Goal: Task Accomplishment & Management: Manage account settings

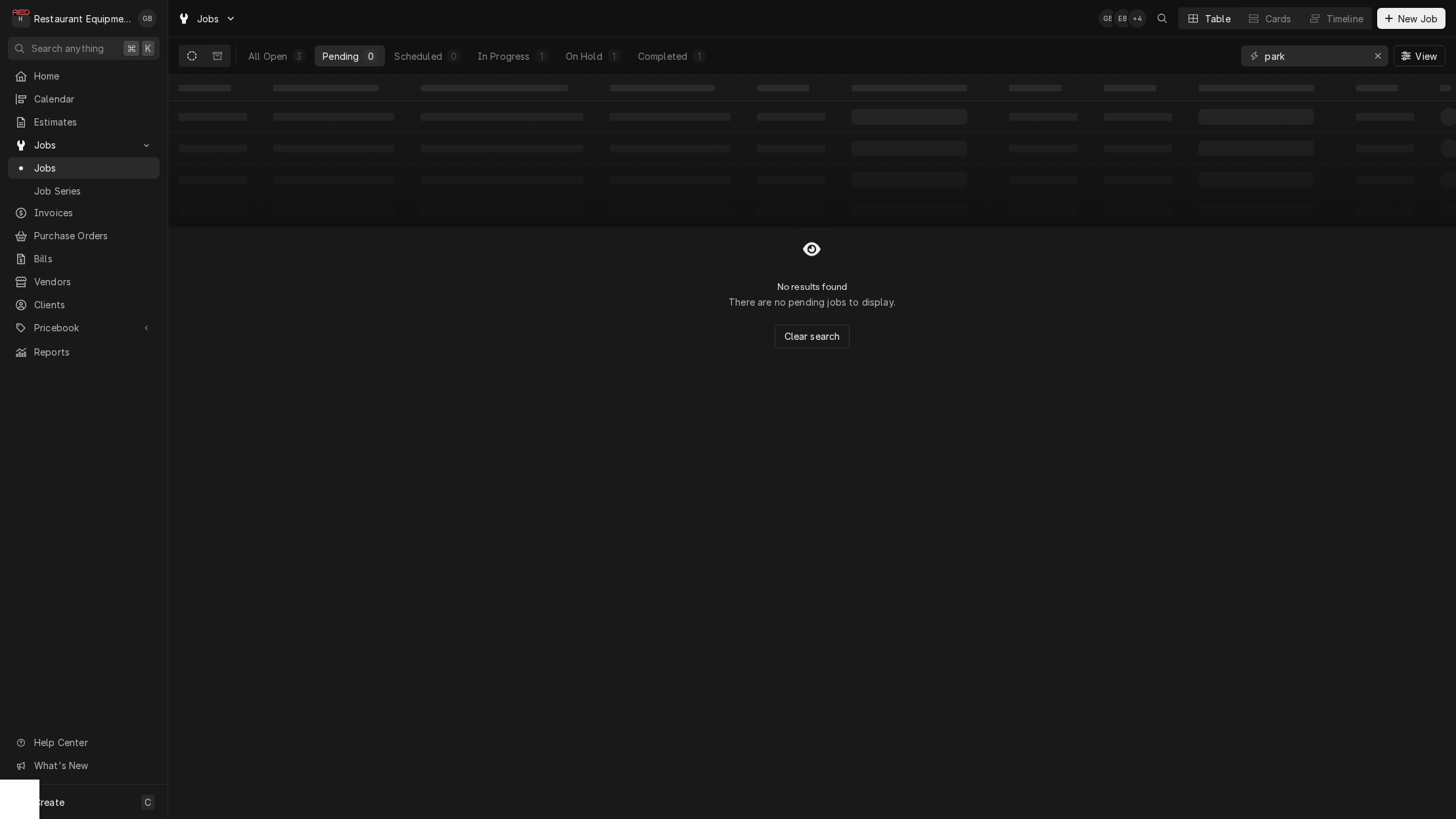
drag, startPoint x: 704, startPoint y: 375, endPoint x: 701, endPoint y: 388, distance: 13.3
click at [700, 389] on div "‌ ‌ ‌ ‌ ‌ ‌ ‌ ‌ ‌ ‌ ‌ ‌ ‌ ‌ ‌ ‌ ‌ ‌ ‌ ‌ ‌ ‌ ‌ ‌ ‌ ‌ ‌ ‌ ‌ ‌ ‌ ‌ ‌ ‌ ‌ ‌ ‌ ‌ ‌ ‌…" at bounding box center [812, 447] width 1288 height 744
click at [1380, 58] on icon "Erase input" at bounding box center [1378, 56] width 7 height 9
click at [1363, 58] on input "Dynamic Content Wrapper" at bounding box center [1314, 56] width 99 height 21
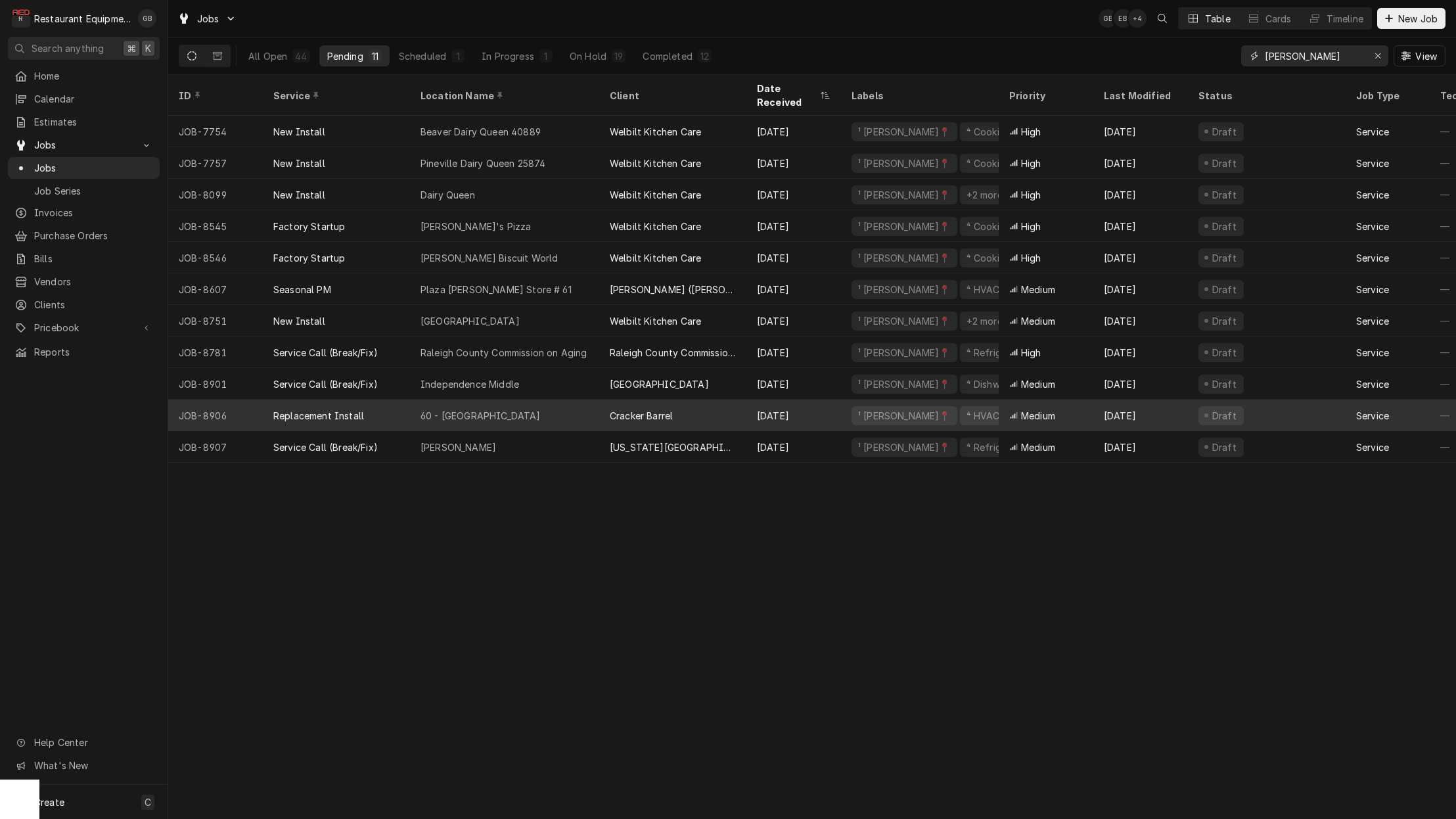
type input "beckley"
click at [477, 409] on div "60 - Christiansburg" at bounding box center [481, 416] width 120 height 14
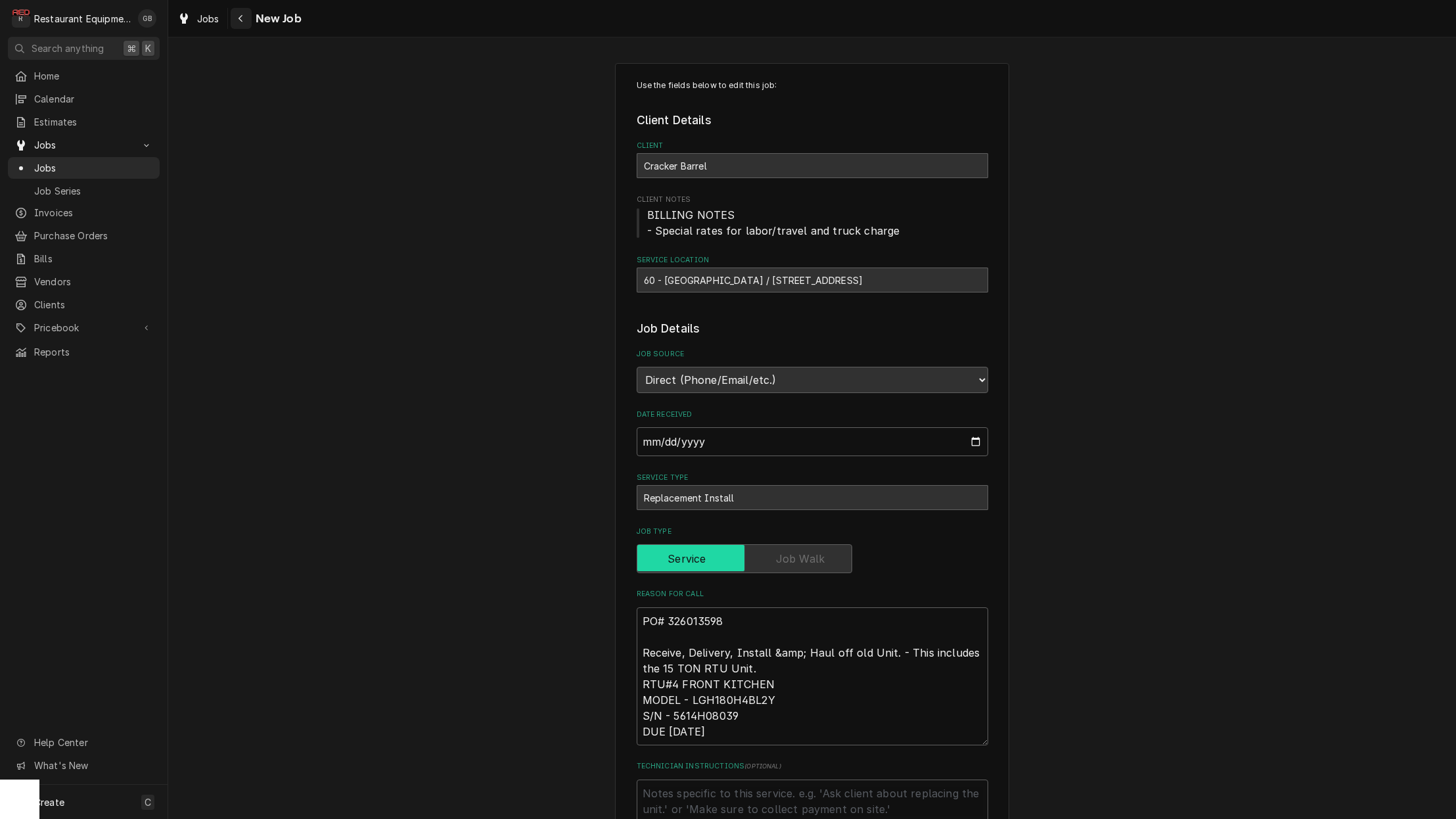
click at [241, 19] on icon "Navigate back" at bounding box center [240, 19] width 4 height 7
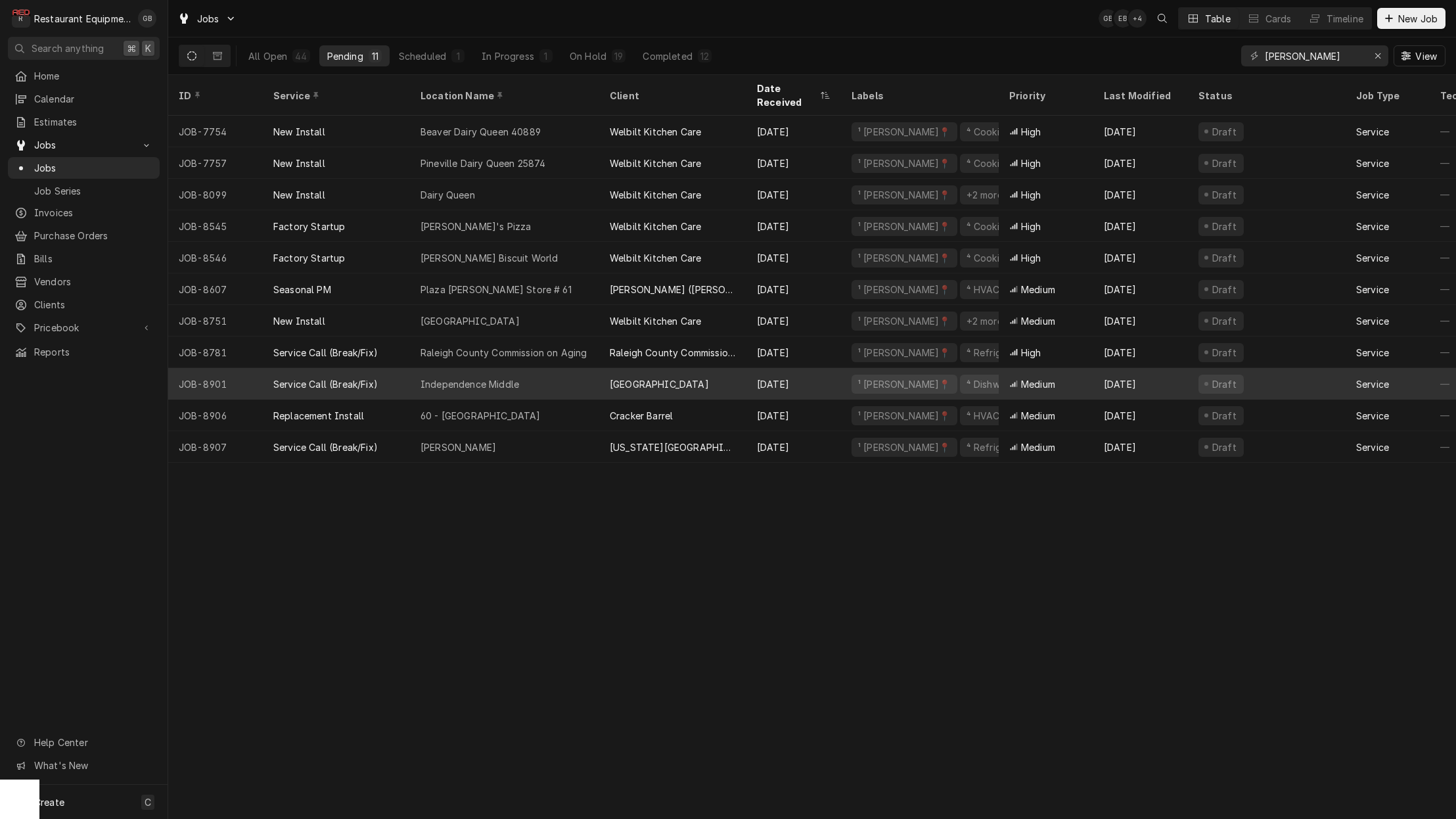
click at [517, 377] on div "Independence Middle" at bounding box center [470, 384] width 99 height 14
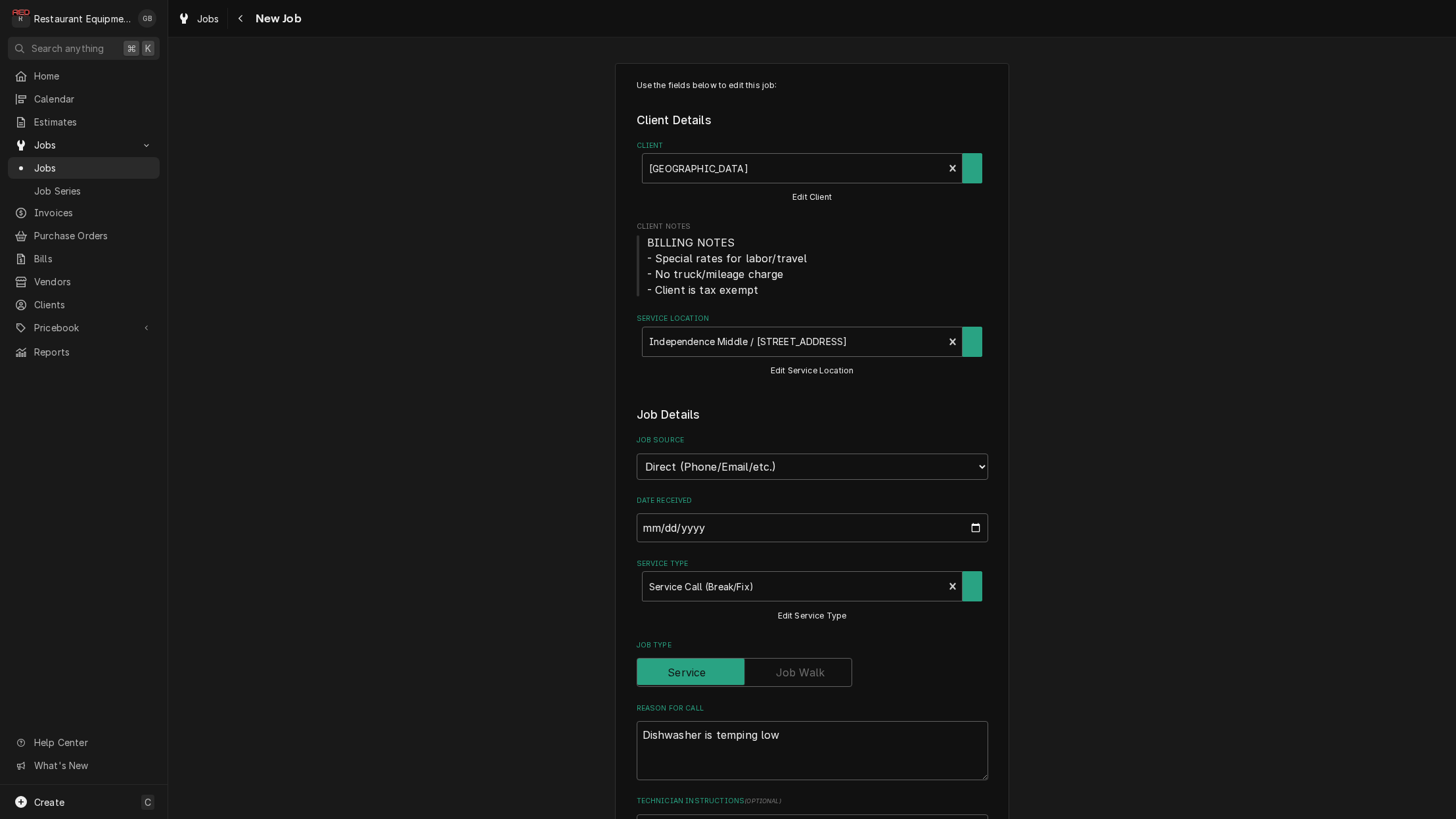
type textarea "x"
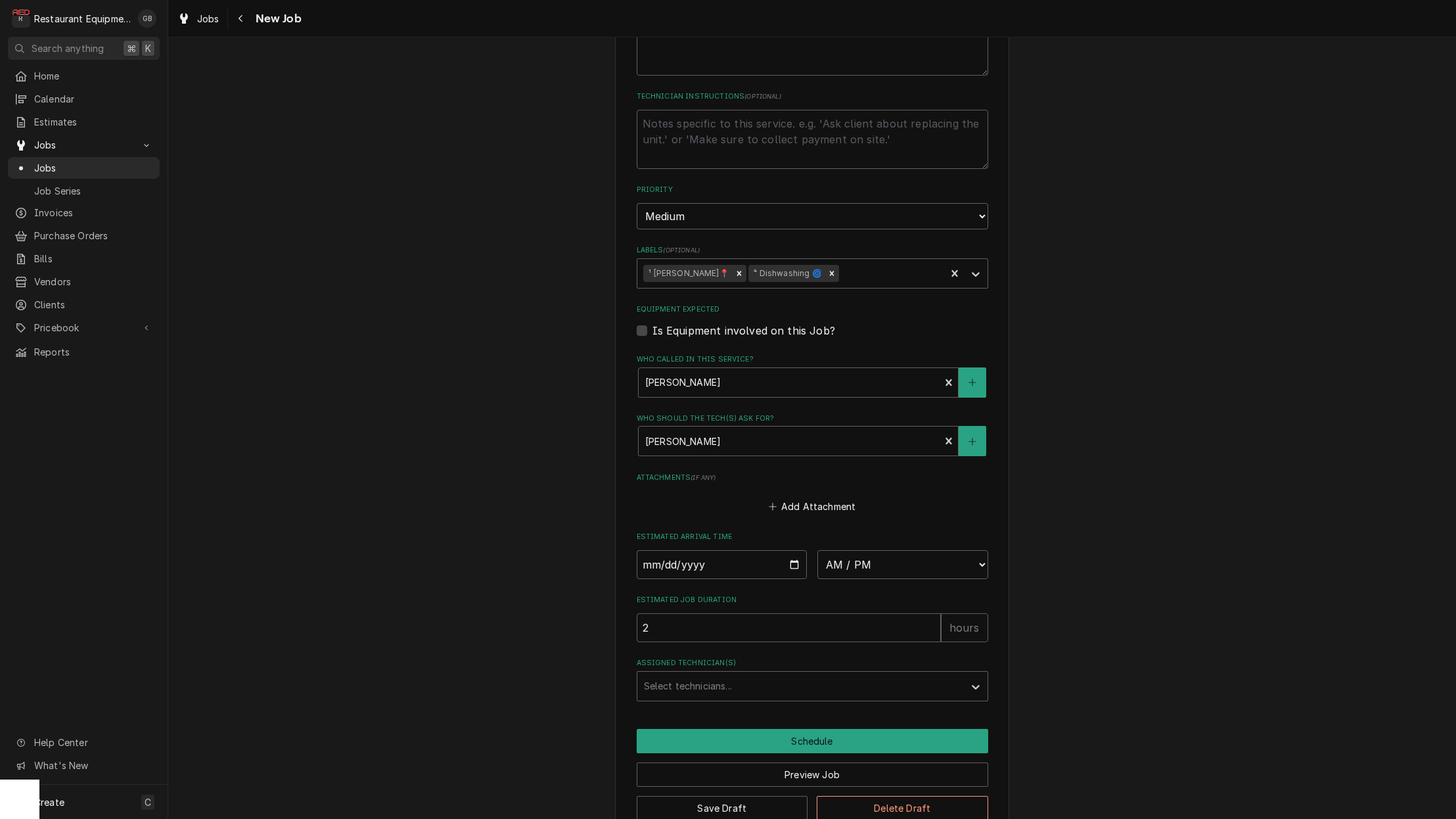
scroll to position [704, 0]
click at [671, 551] on input "Date" at bounding box center [722, 565] width 171 height 29
type input "2025-09-16"
type textarea "x"
select select "07:45:00"
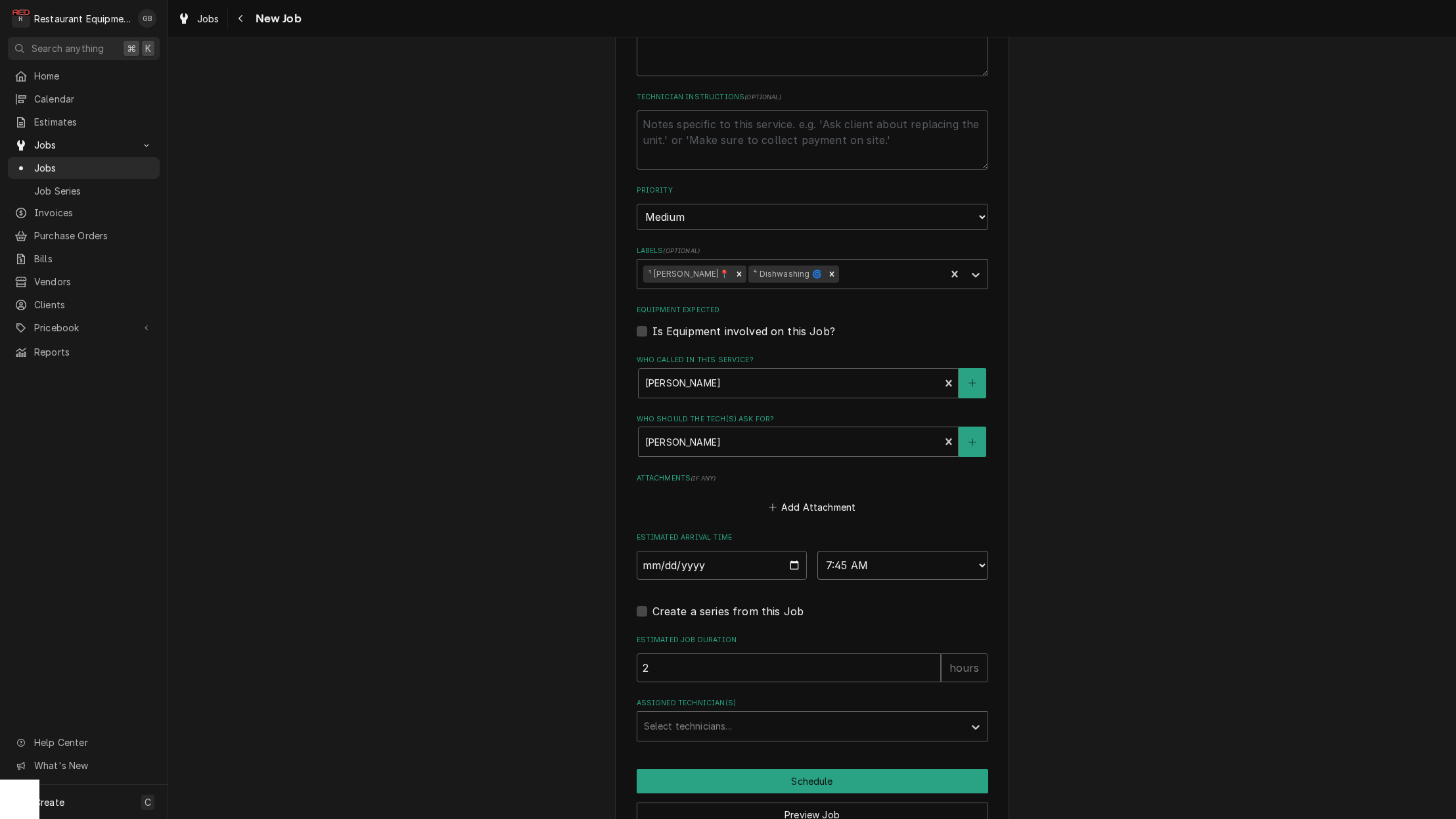
type textarea "x"
click at [776, 714] on div "Assigned Technician(s)" at bounding box center [800, 726] width 313 height 24
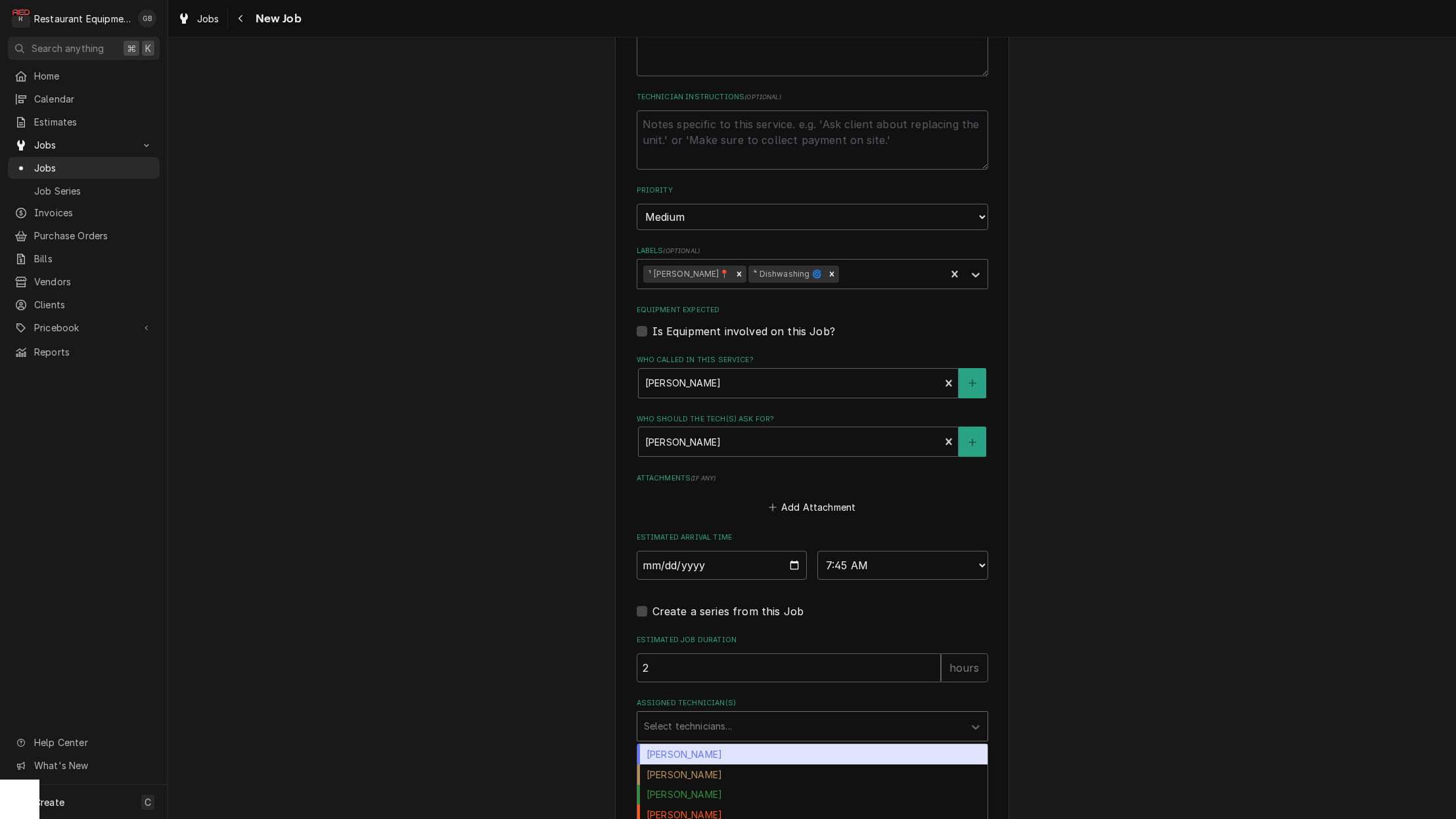
type input "k"
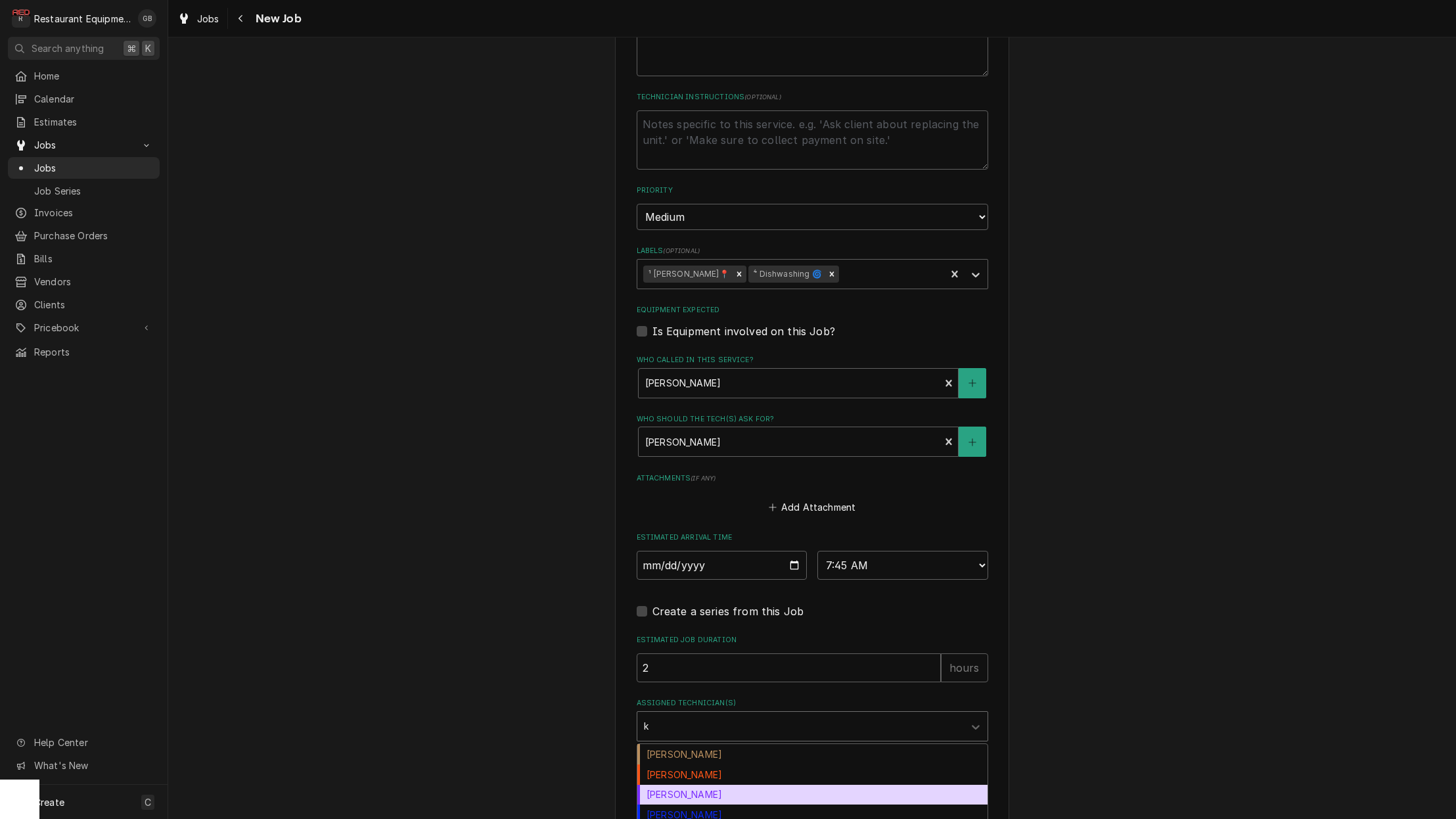
click at [722, 785] on div "Kaleb Lewis" at bounding box center [812, 795] width 350 height 20
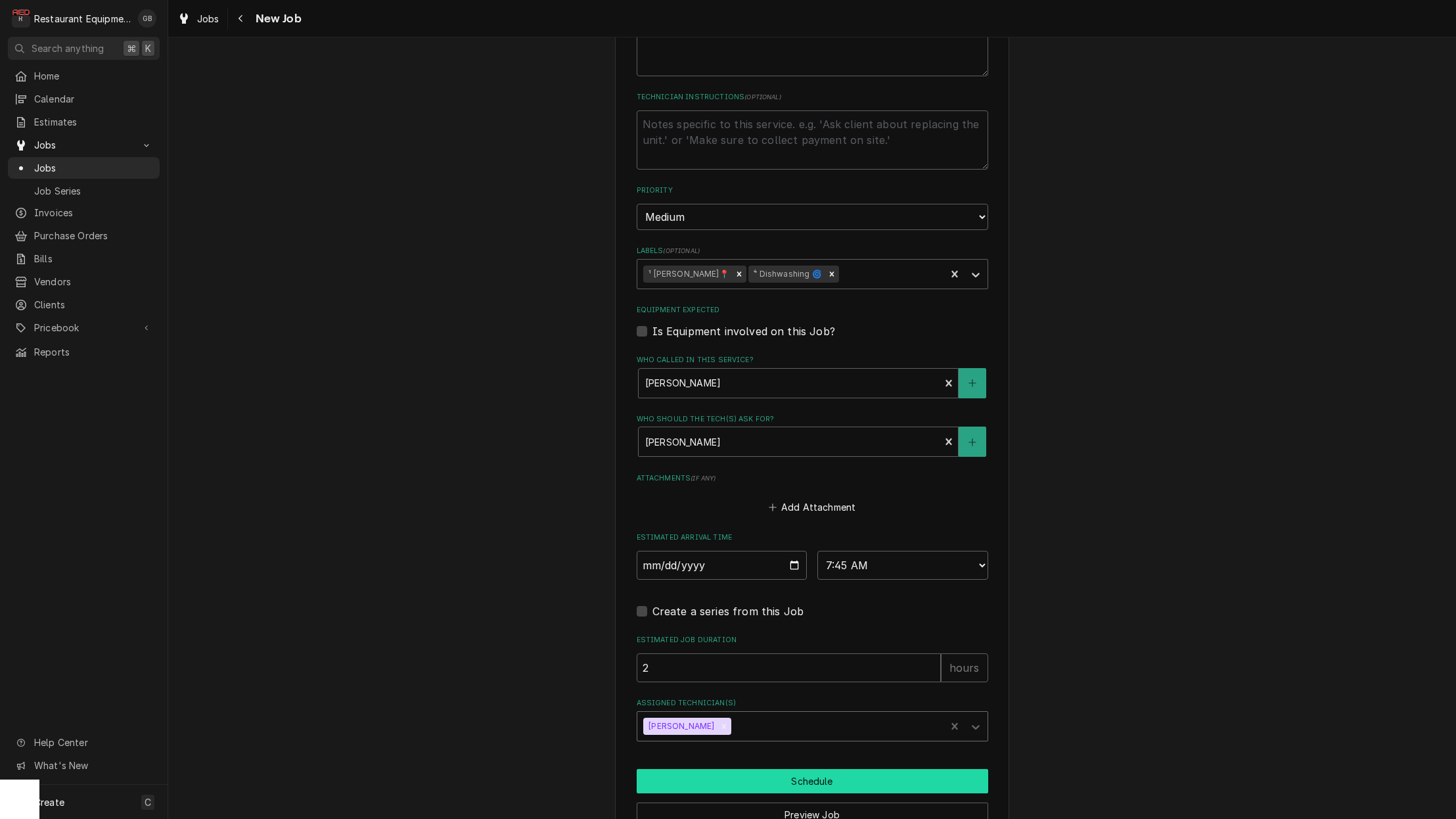
type textarea "x"
click at [677, 551] on input "2025-09-16" at bounding box center [722, 565] width 171 height 29
type input "2025-09-17"
click at [744, 769] on button "Schedule" at bounding box center [812, 781] width 351 height 24
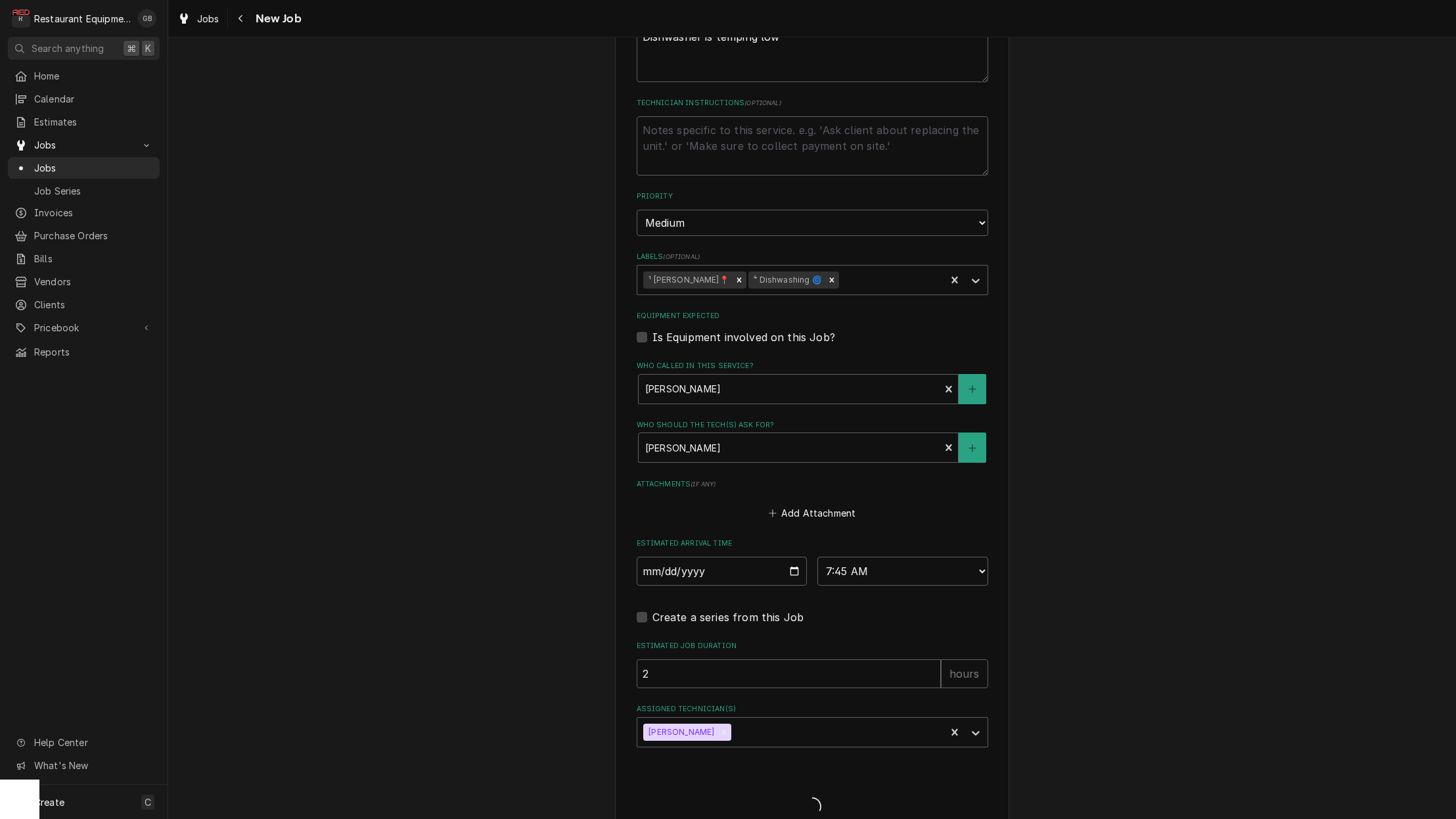
type textarea "x"
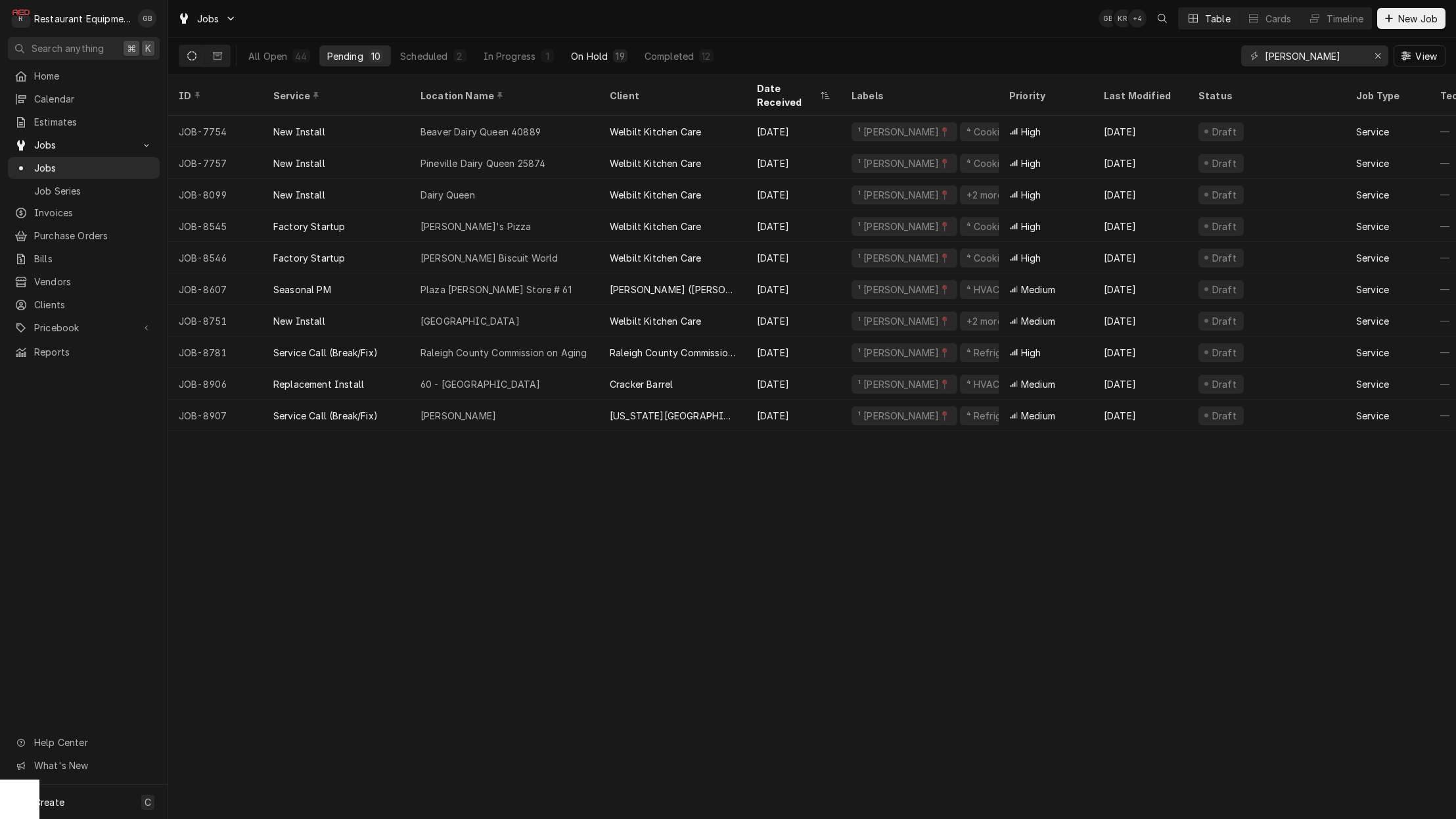
click at [593, 62] on div "On Hold" at bounding box center [590, 56] width 37 height 14
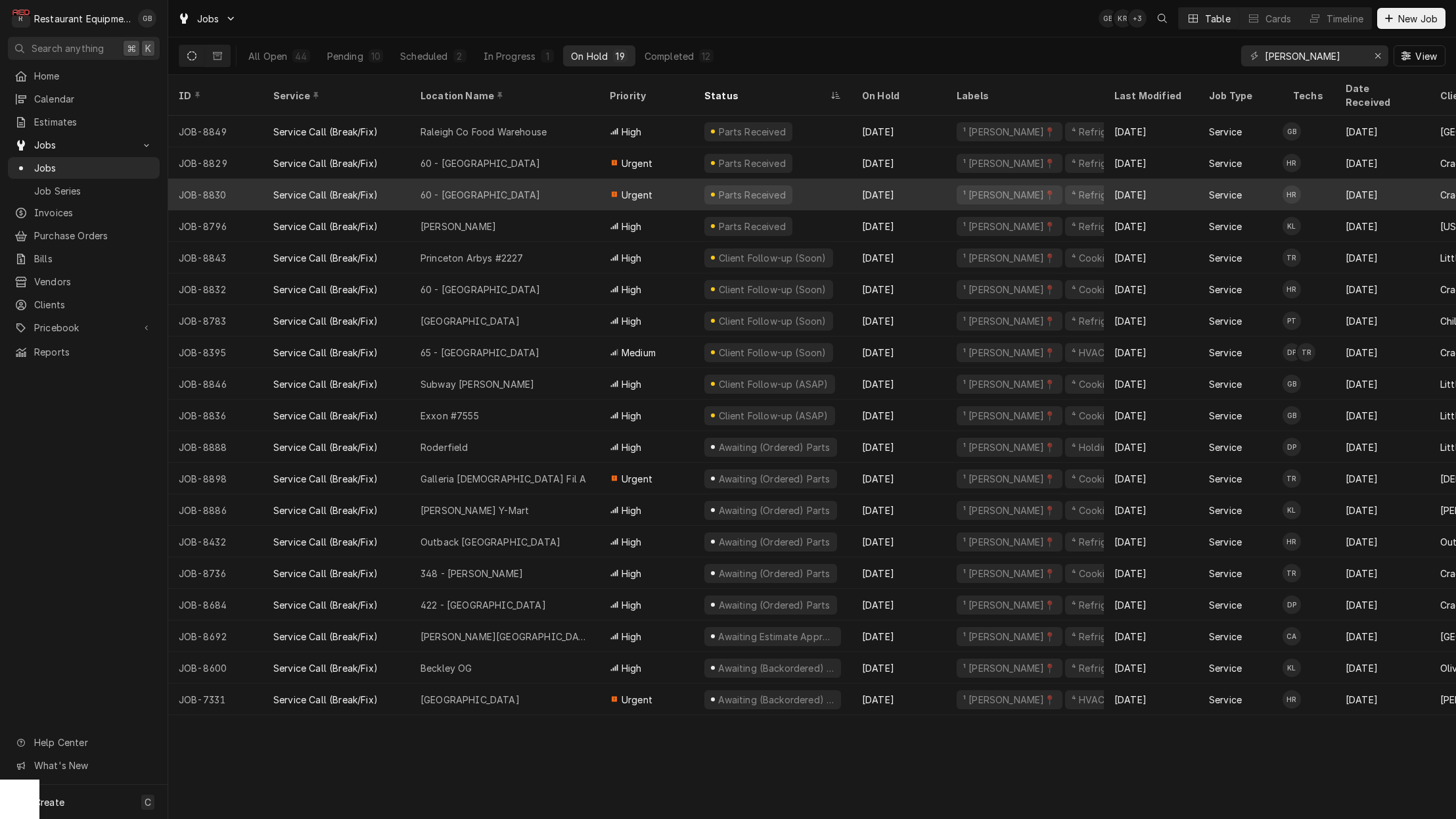
click at [529, 179] on div "60 - Christiansburg" at bounding box center [504, 194] width 189 height 32
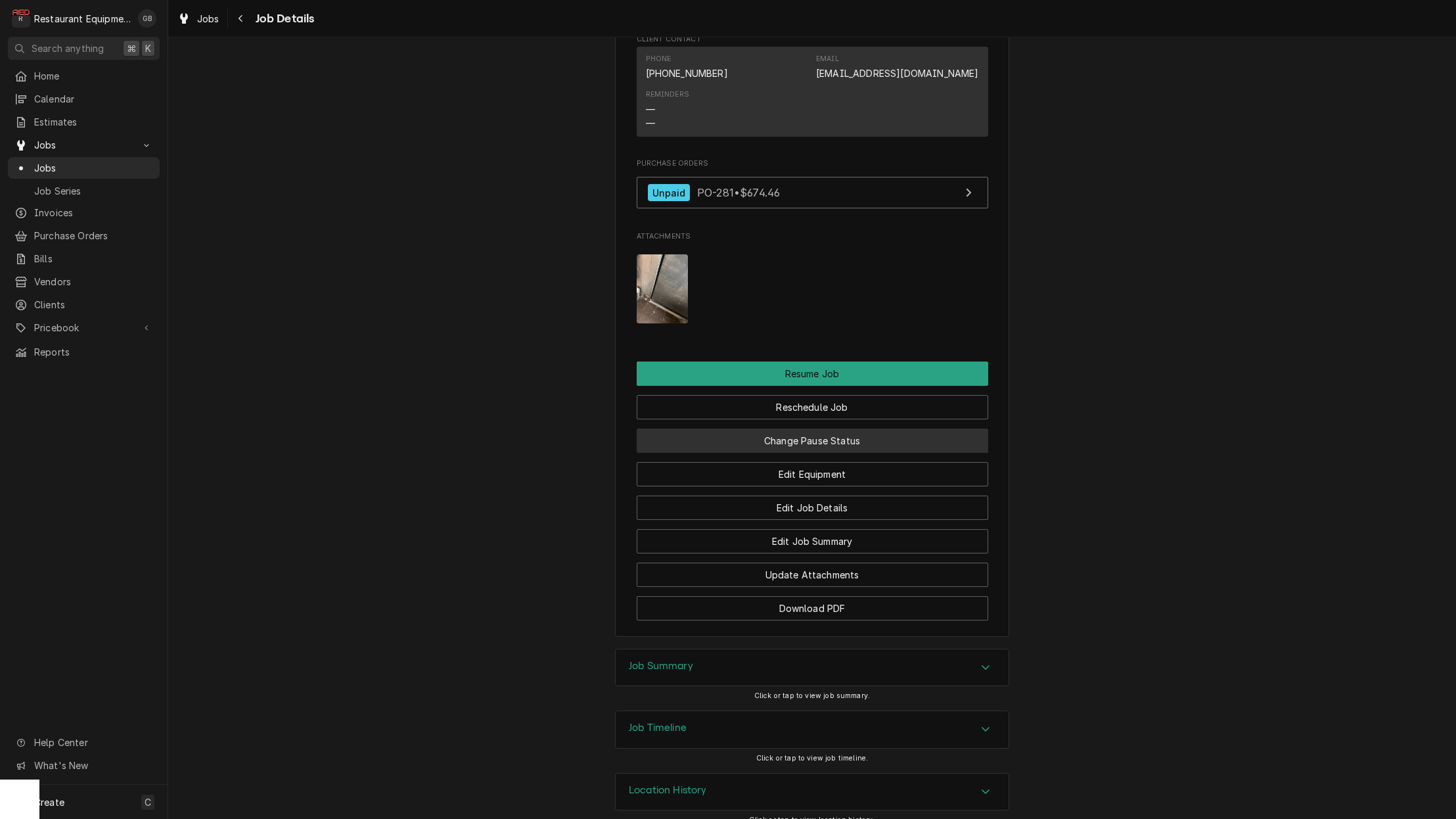
scroll to position [1534, 0]
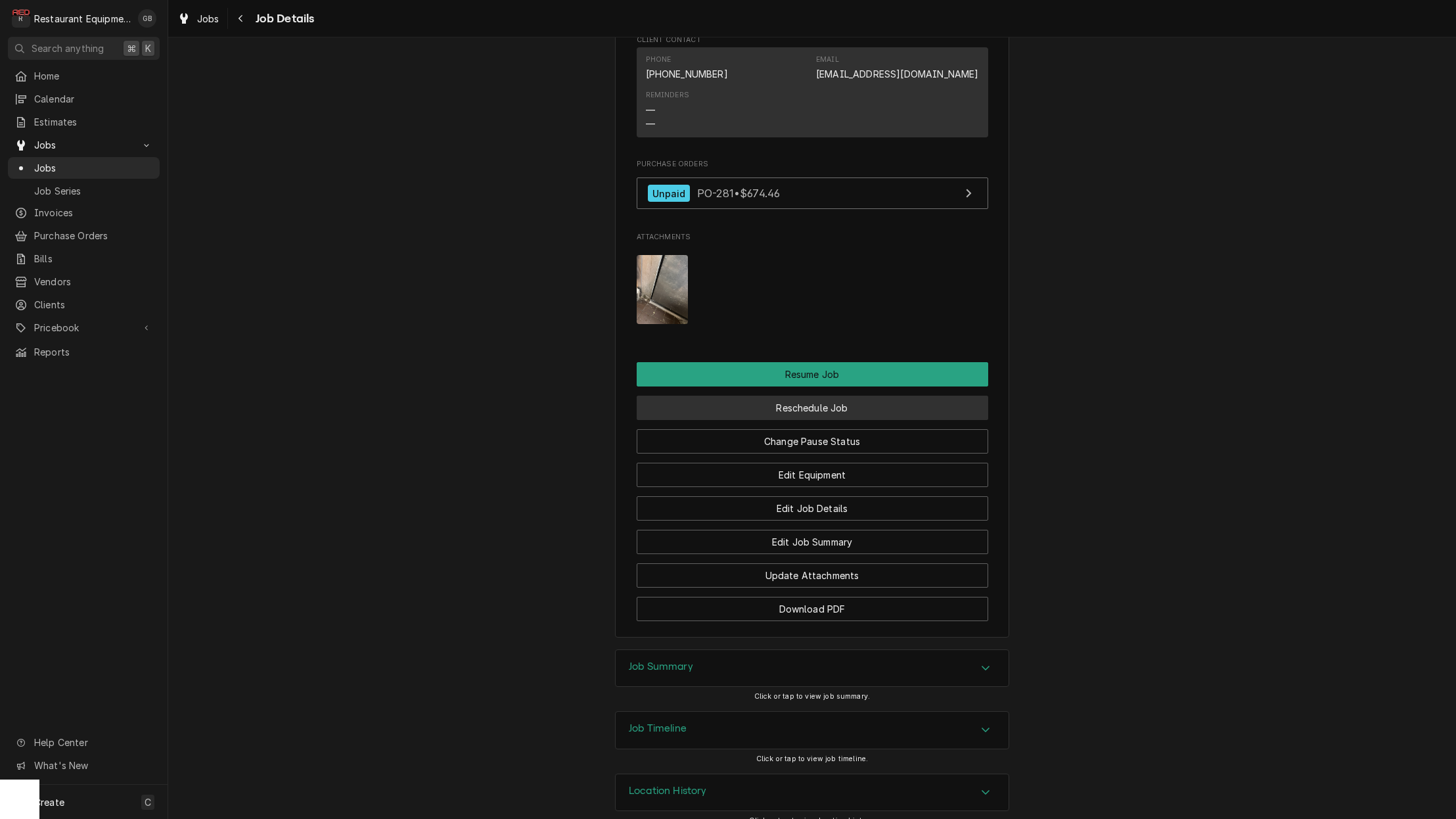
click at [805, 396] on button "Reschedule Job" at bounding box center [812, 408] width 351 height 24
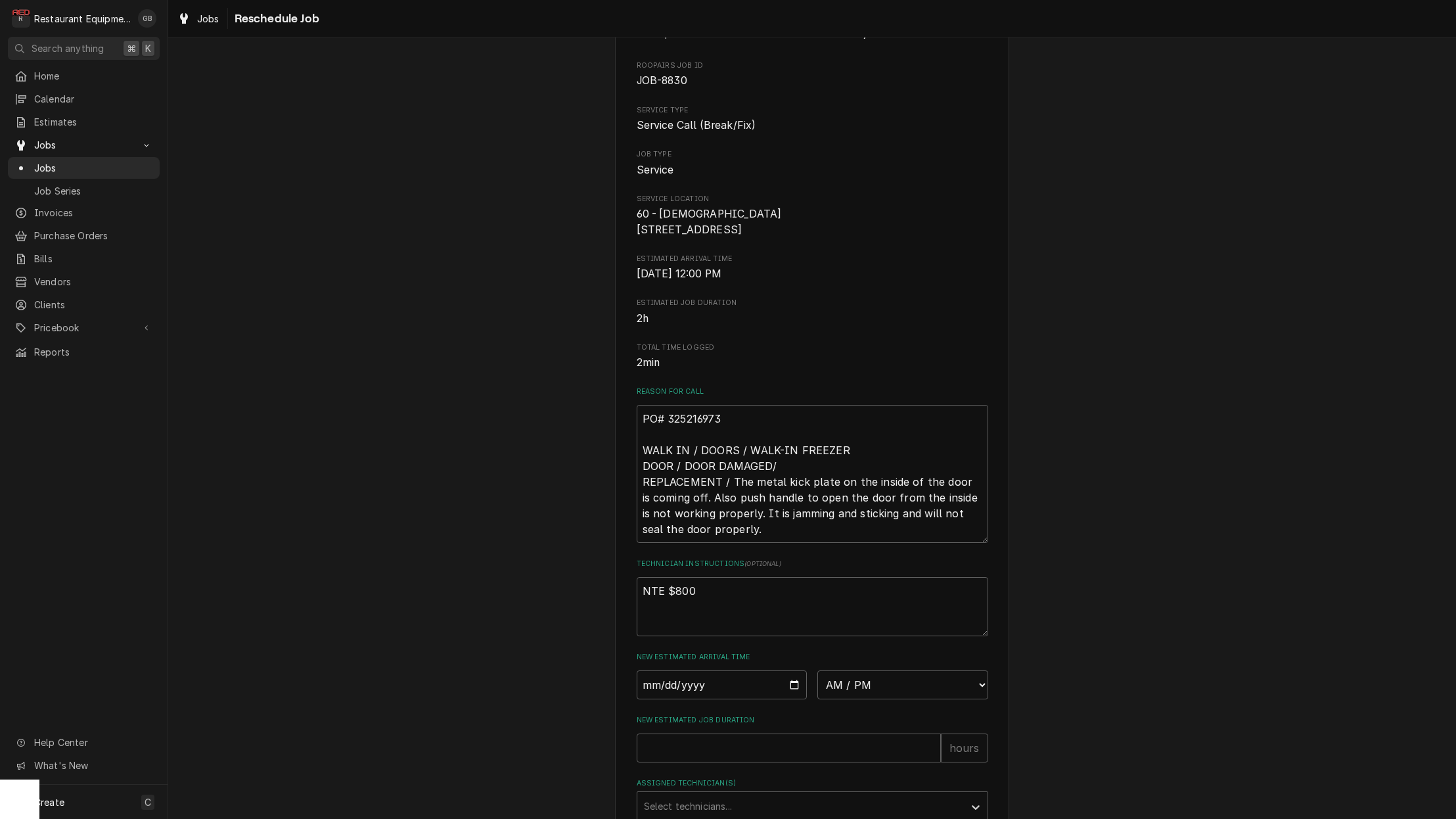
scroll to position [54, 0]
click at [668, 685] on input "Date" at bounding box center [722, 682] width 171 height 29
click at [668, 690] on input "Date" at bounding box center [722, 682] width 171 height 29
type input "[DATE]"
type textarea "x"
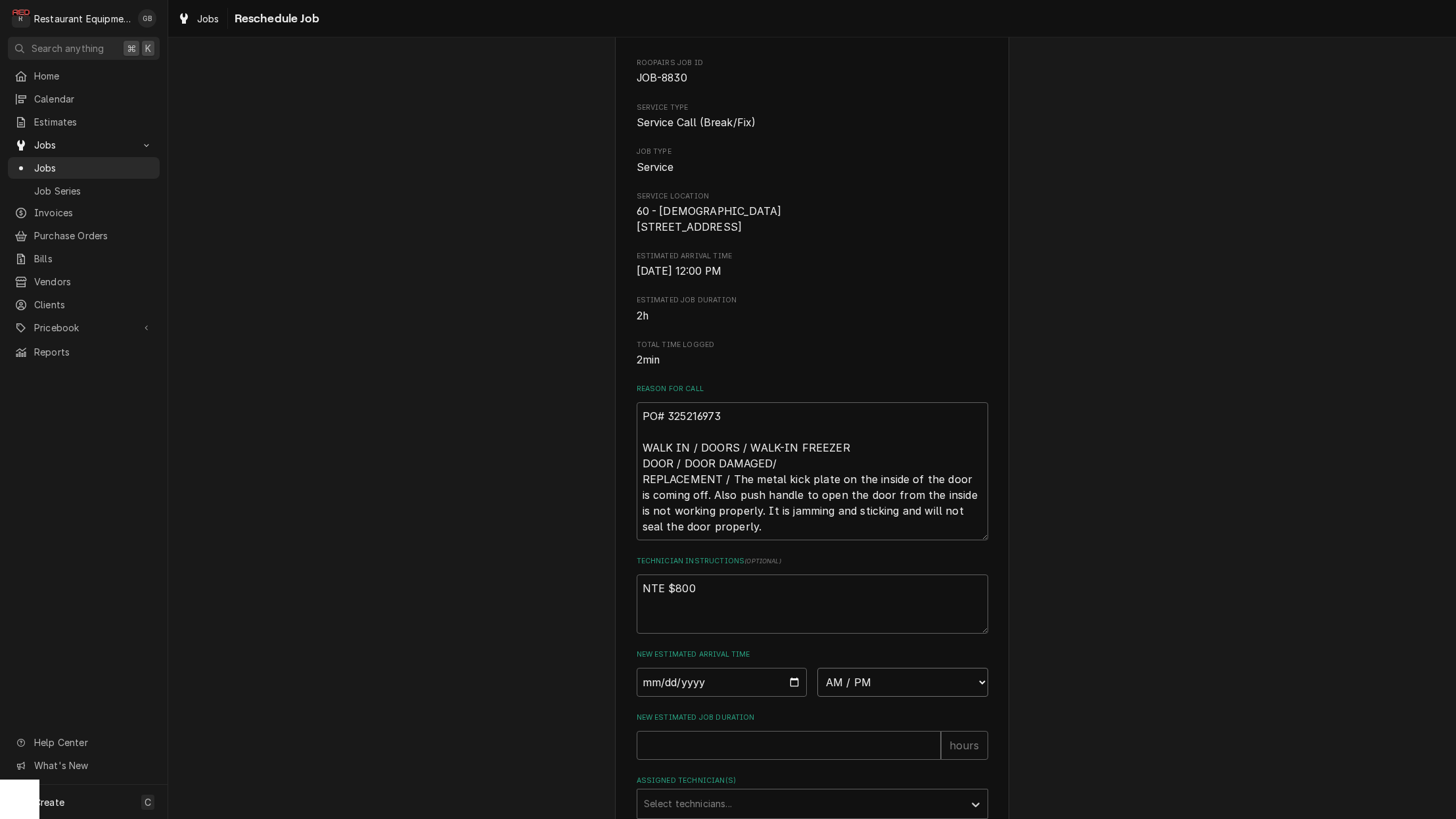
select select "09:00:00"
click at [774, 756] on input "New Estimated Job Duration" at bounding box center [788, 745] width 305 height 29
type textarea "x"
type input "1"
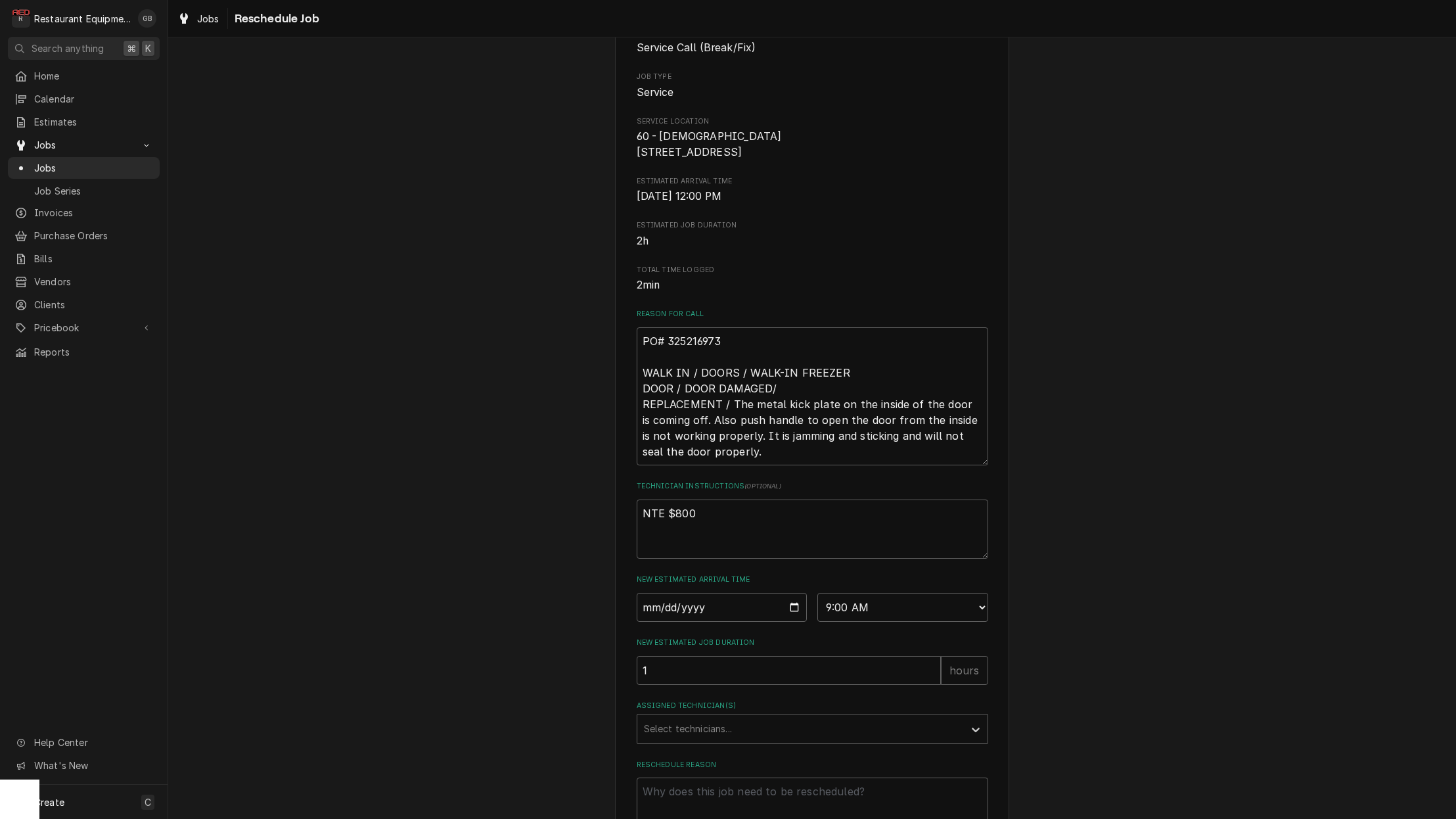
scroll to position [159, 0]
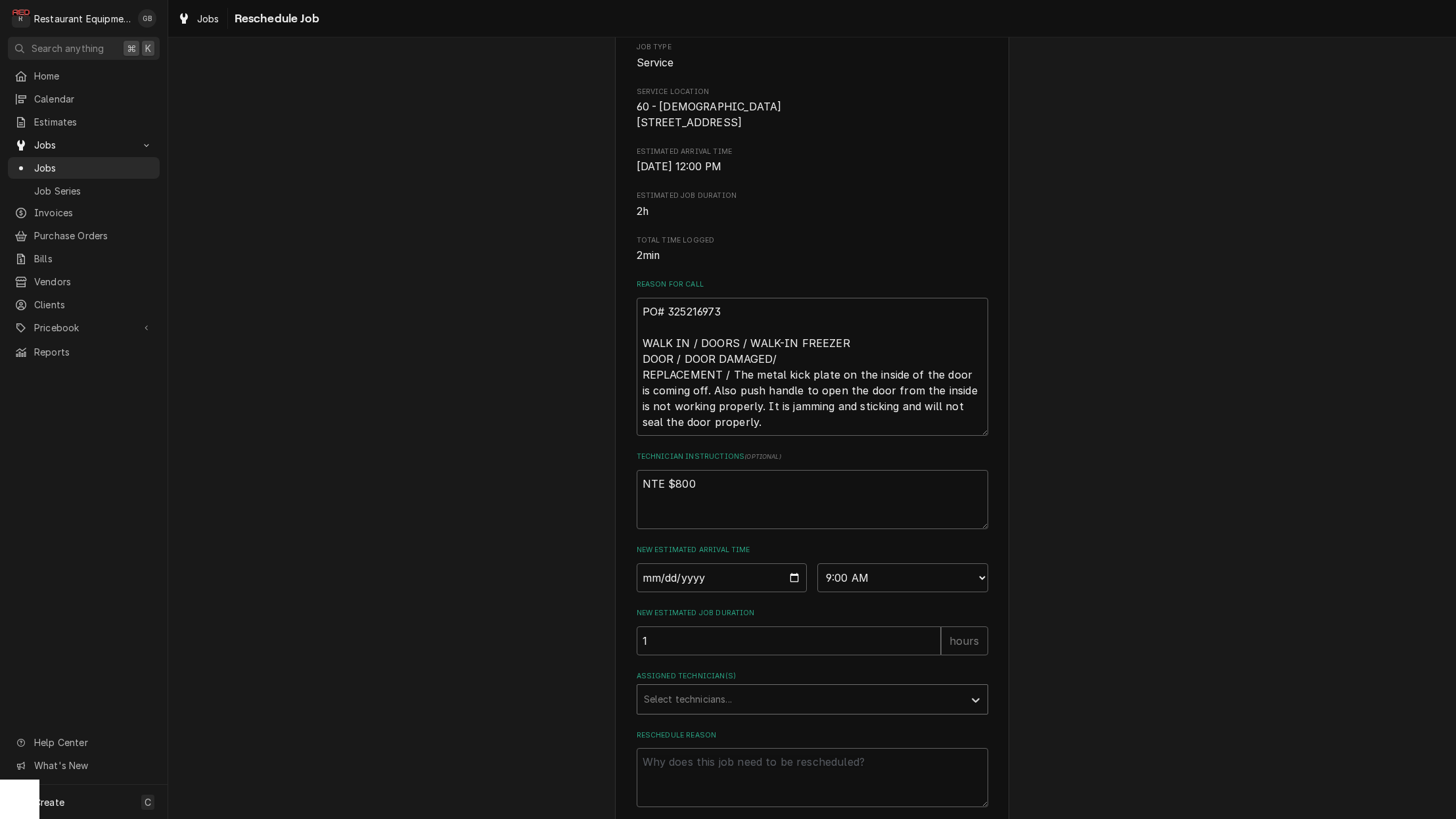
click at [782, 708] on div "Assigned Technician(s)" at bounding box center [800, 700] width 313 height 24
type input "y"
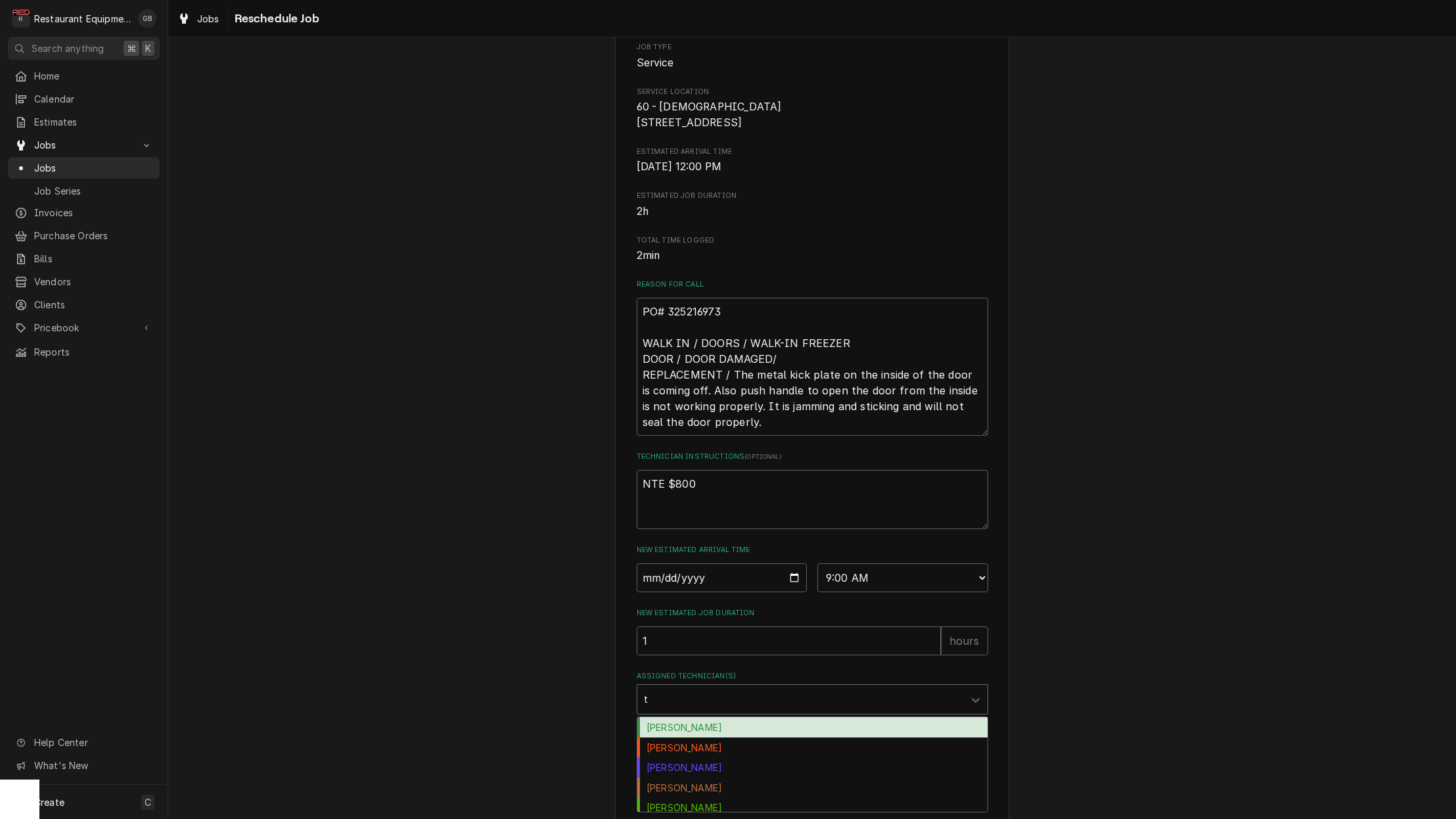
type input "th"
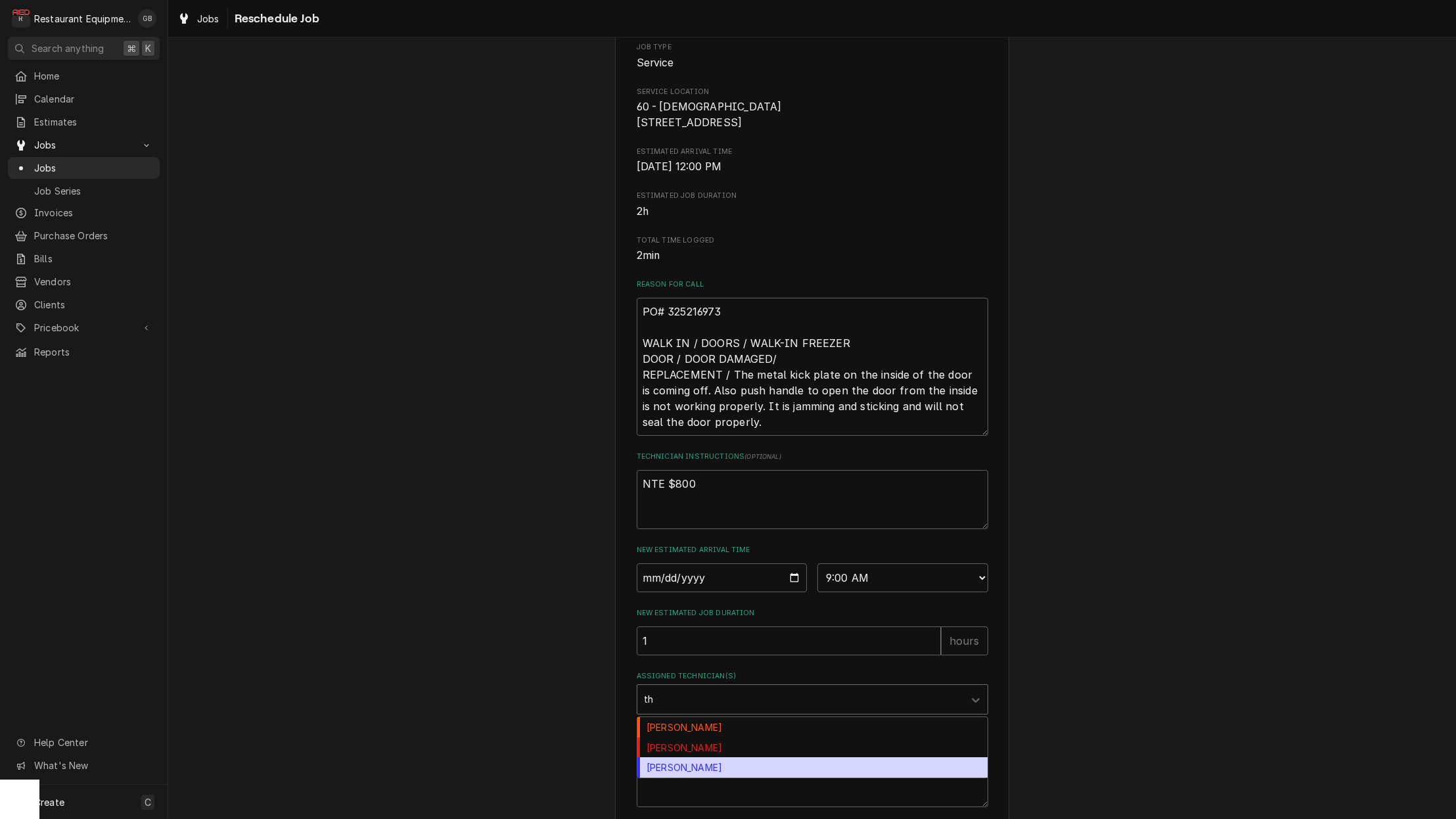
click at [699, 772] on div "Thomas Ross" at bounding box center [812, 767] width 350 height 20
type textarea "x"
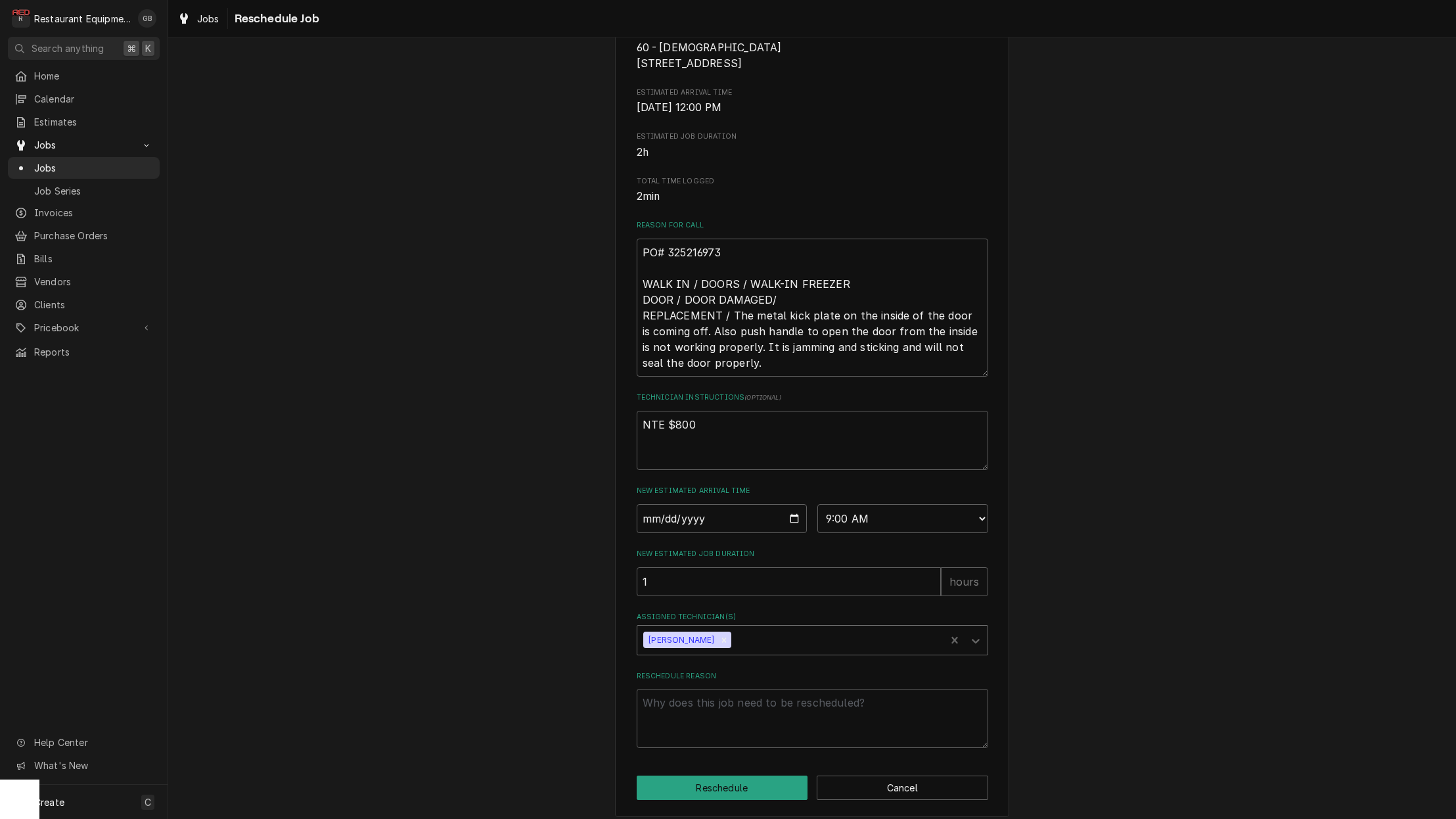
scroll to position [227, 0]
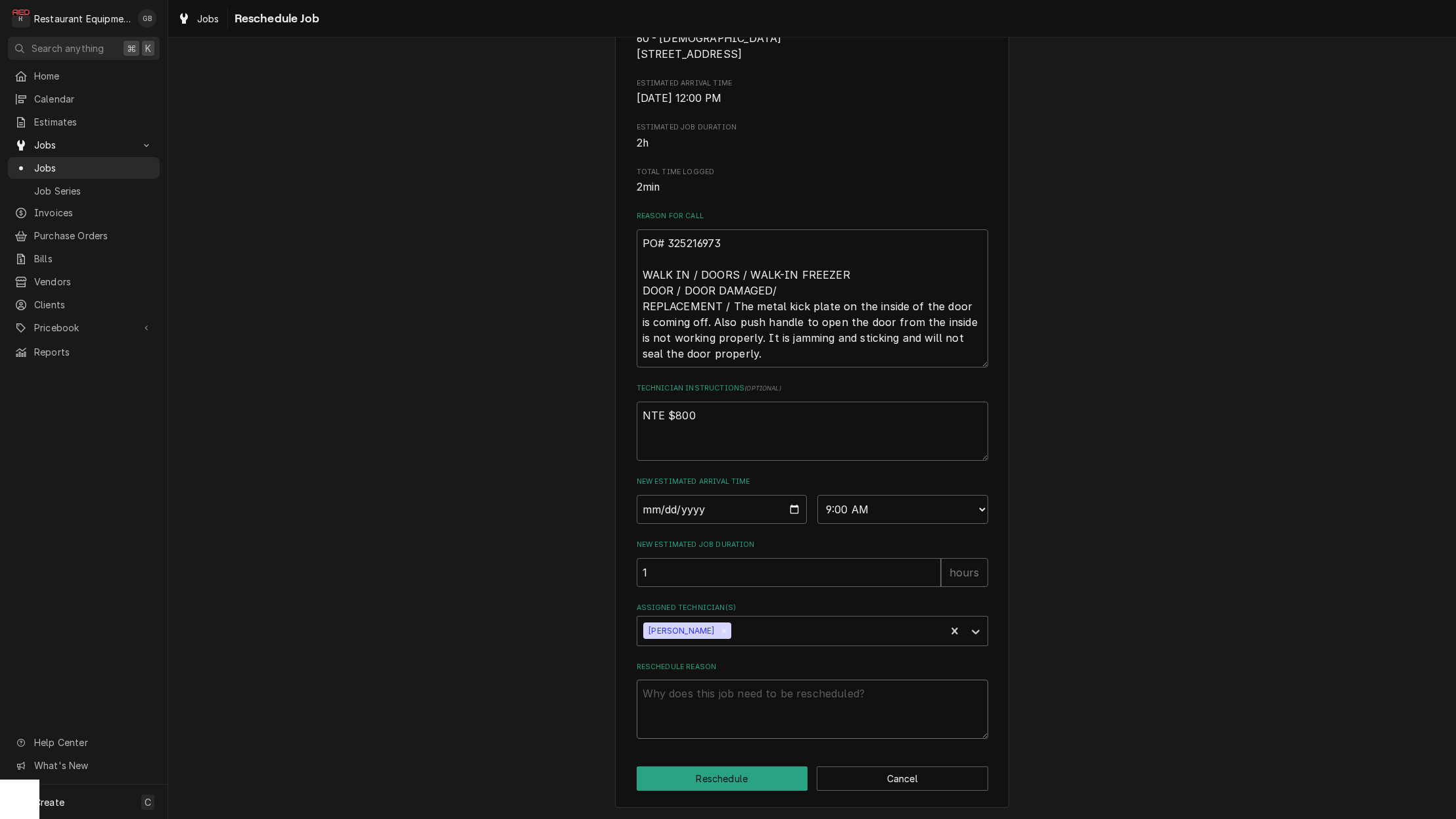
click at [701, 731] on textarea "Reschedule Reason" at bounding box center [812, 709] width 351 height 59
type textarea "x"
type textarea "p"
type textarea "x"
type textarea "pa"
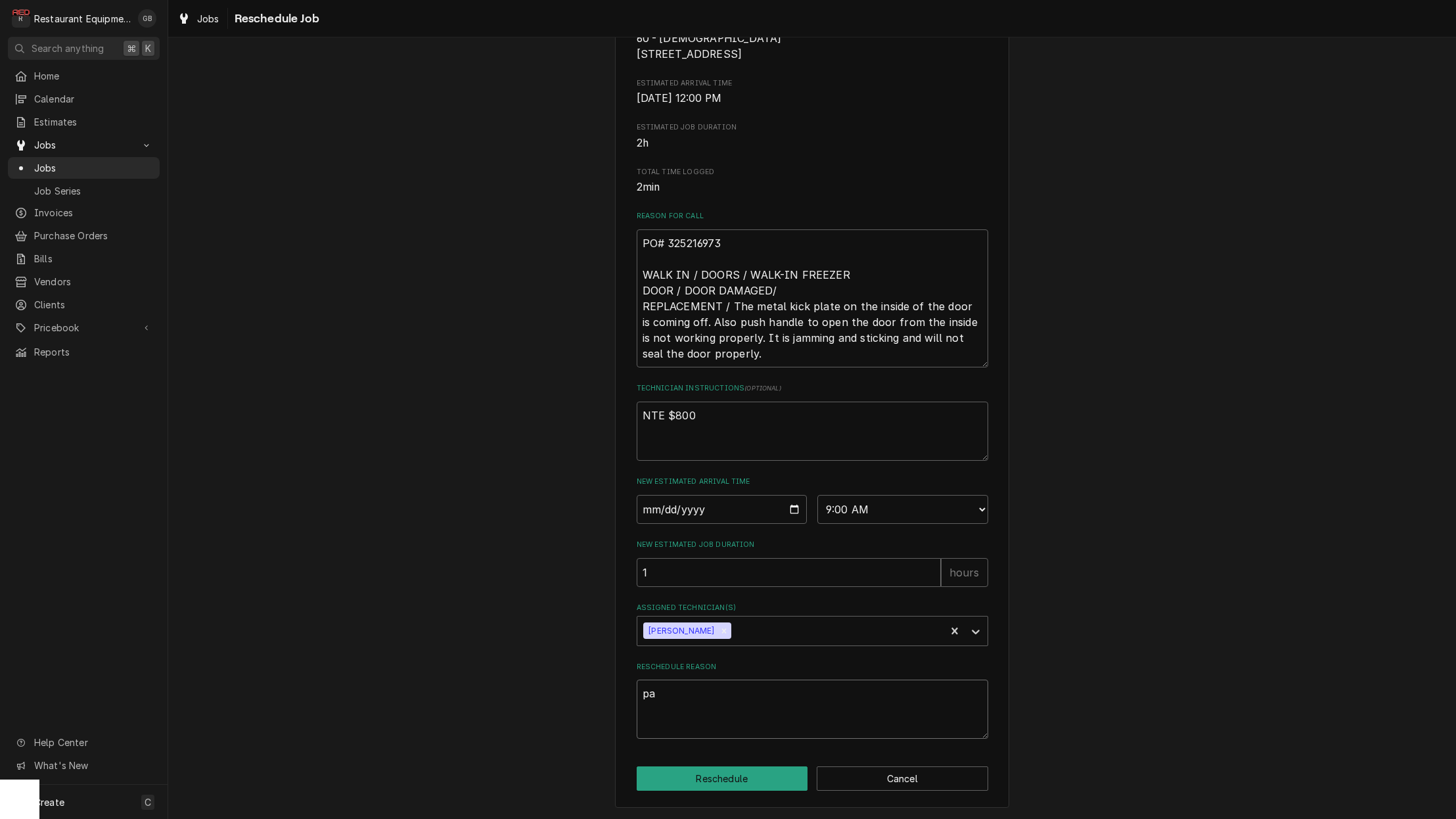
type textarea "x"
type textarea "par"
type textarea "x"
type textarea "part"
type textarea "x"
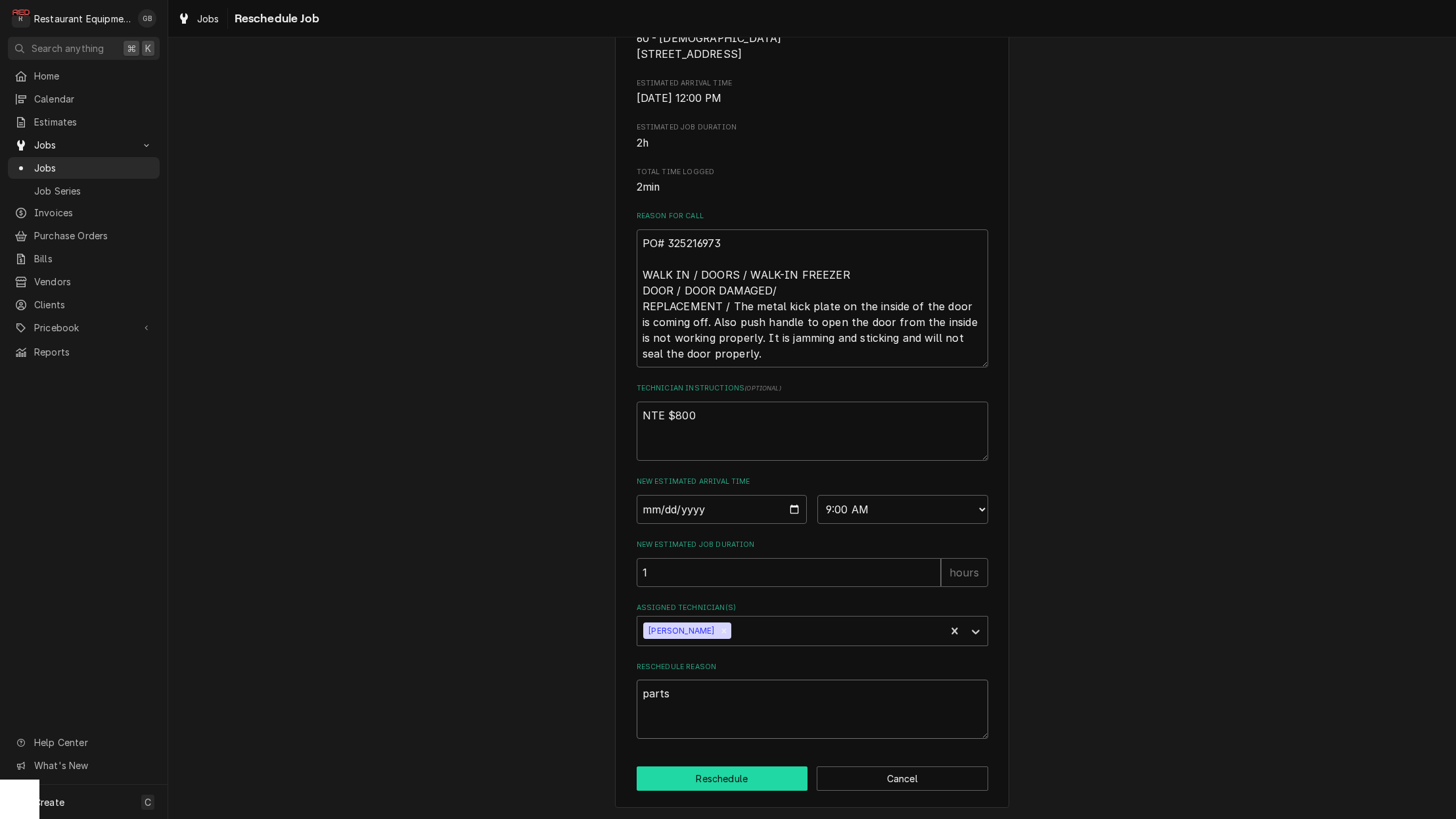
type textarea "parts"
click at [700, 779] on button "Reschedule" at bounding box center [722, 778] width 171 height 24
type textarea "x"
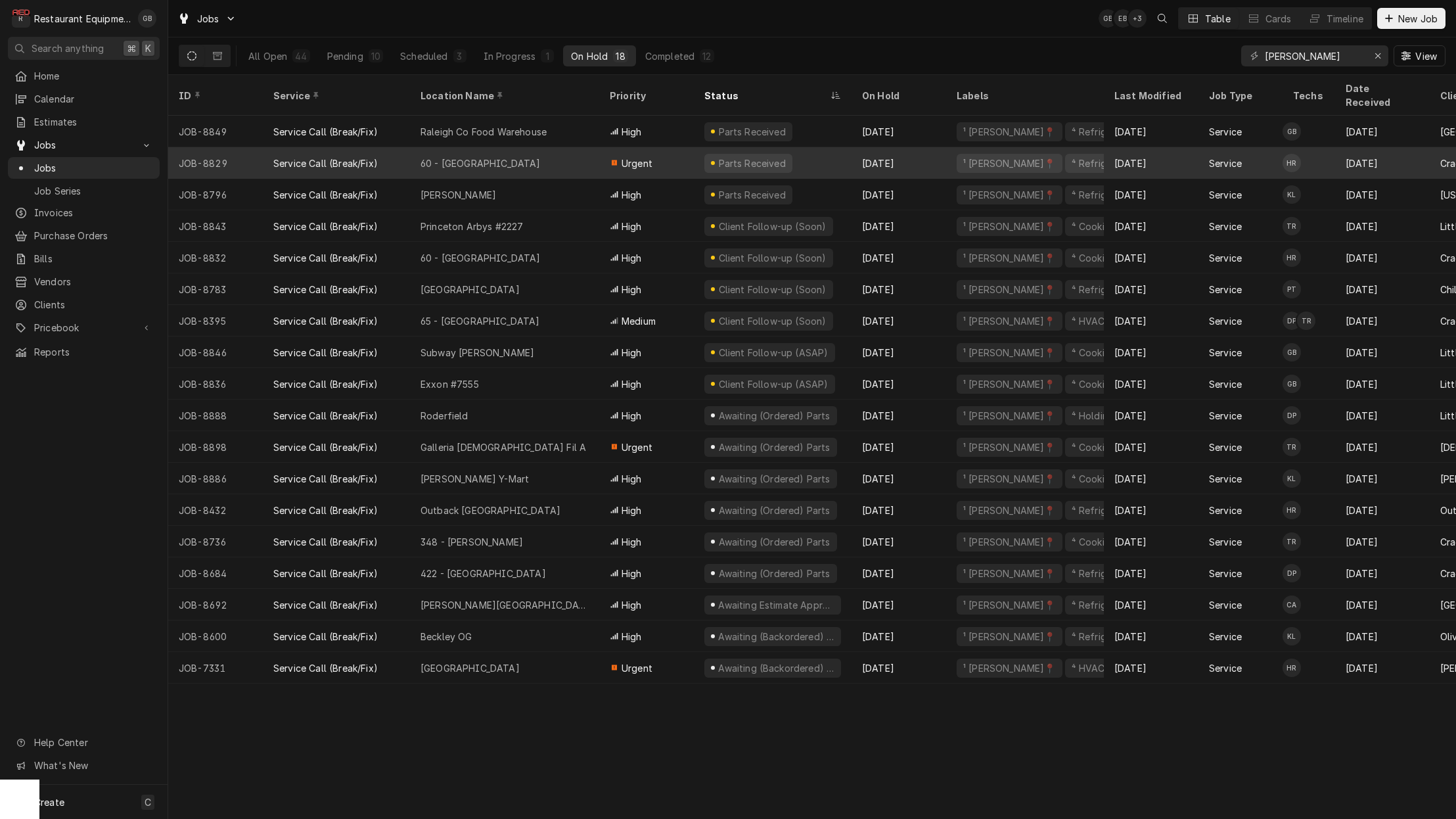
click at [526, 151] on div "60 - [GEOGRAPHIC_DATA]" at bounding box center [504, 163] width 189 height 32
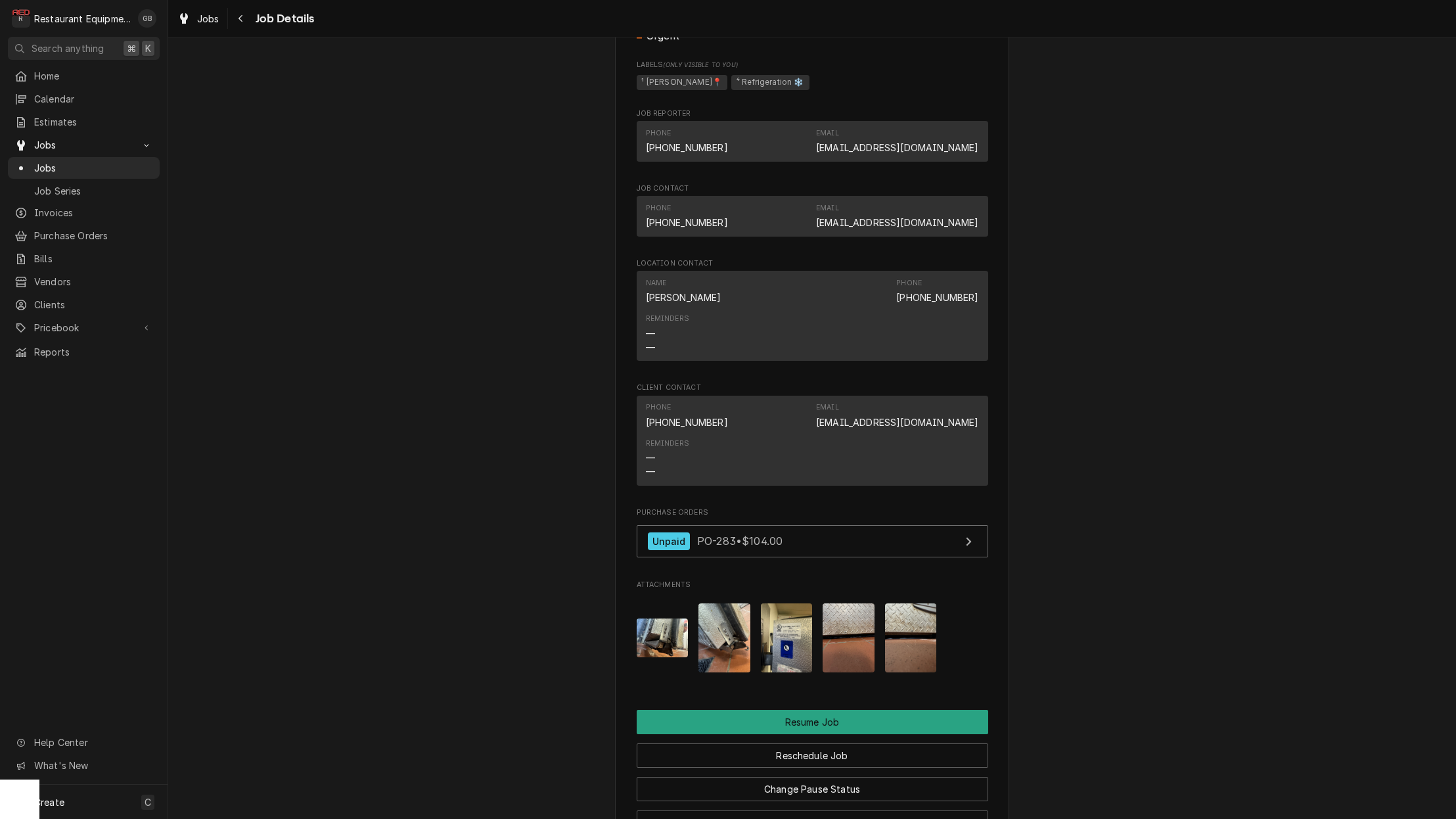
scroll to position [1249, 0]
click at [811, 743] on button "Reschedule Job" at bounding box center [812, 755] width 351 height 24
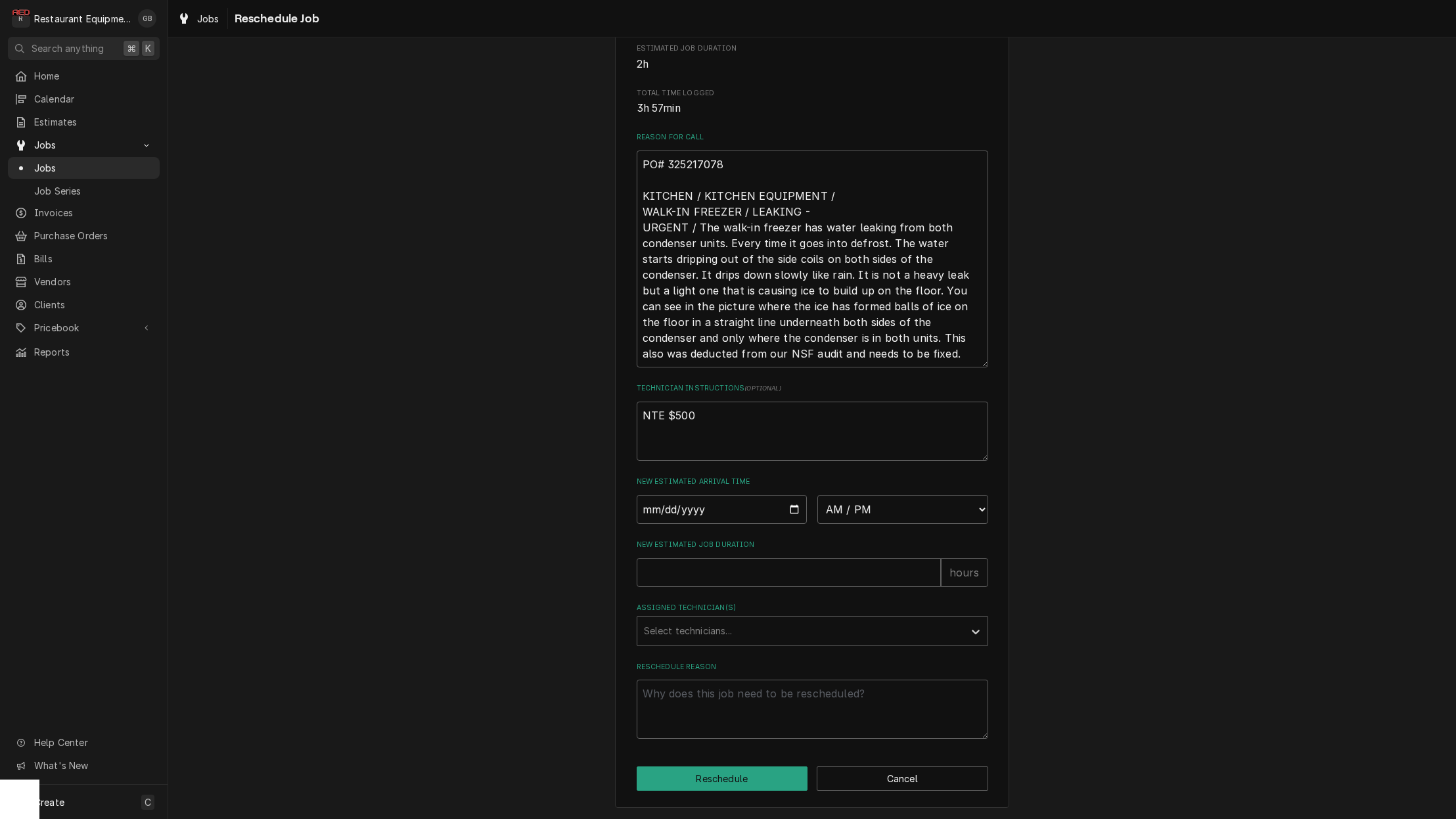
scroll to position [311, 0]
click at [677, 520] on input "Date" at bounding box center [722, 509] width 171 height 29
type input "2025-09-17"
type textarea "x"
select select "09:00:00"
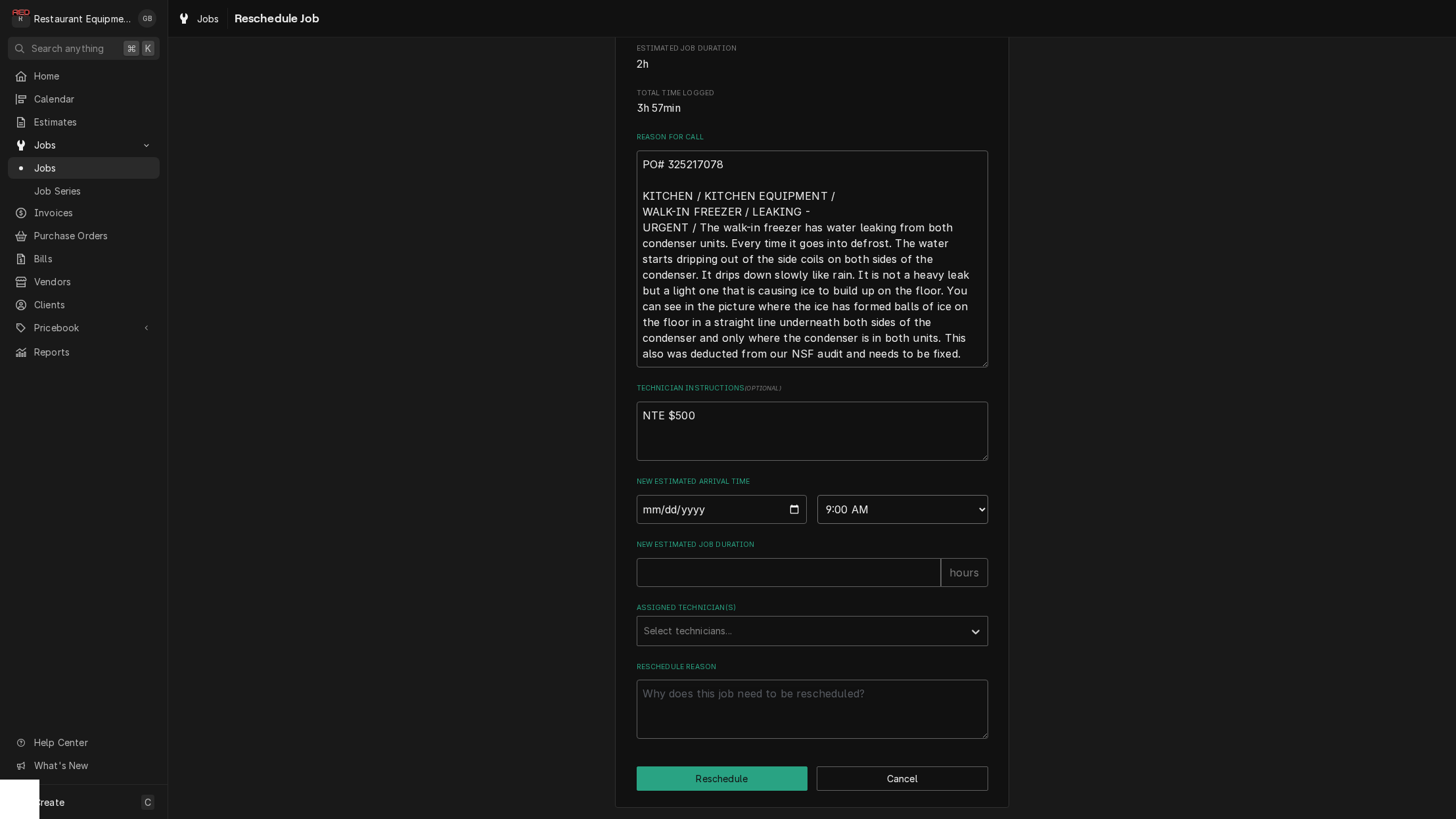
type textarea "x"
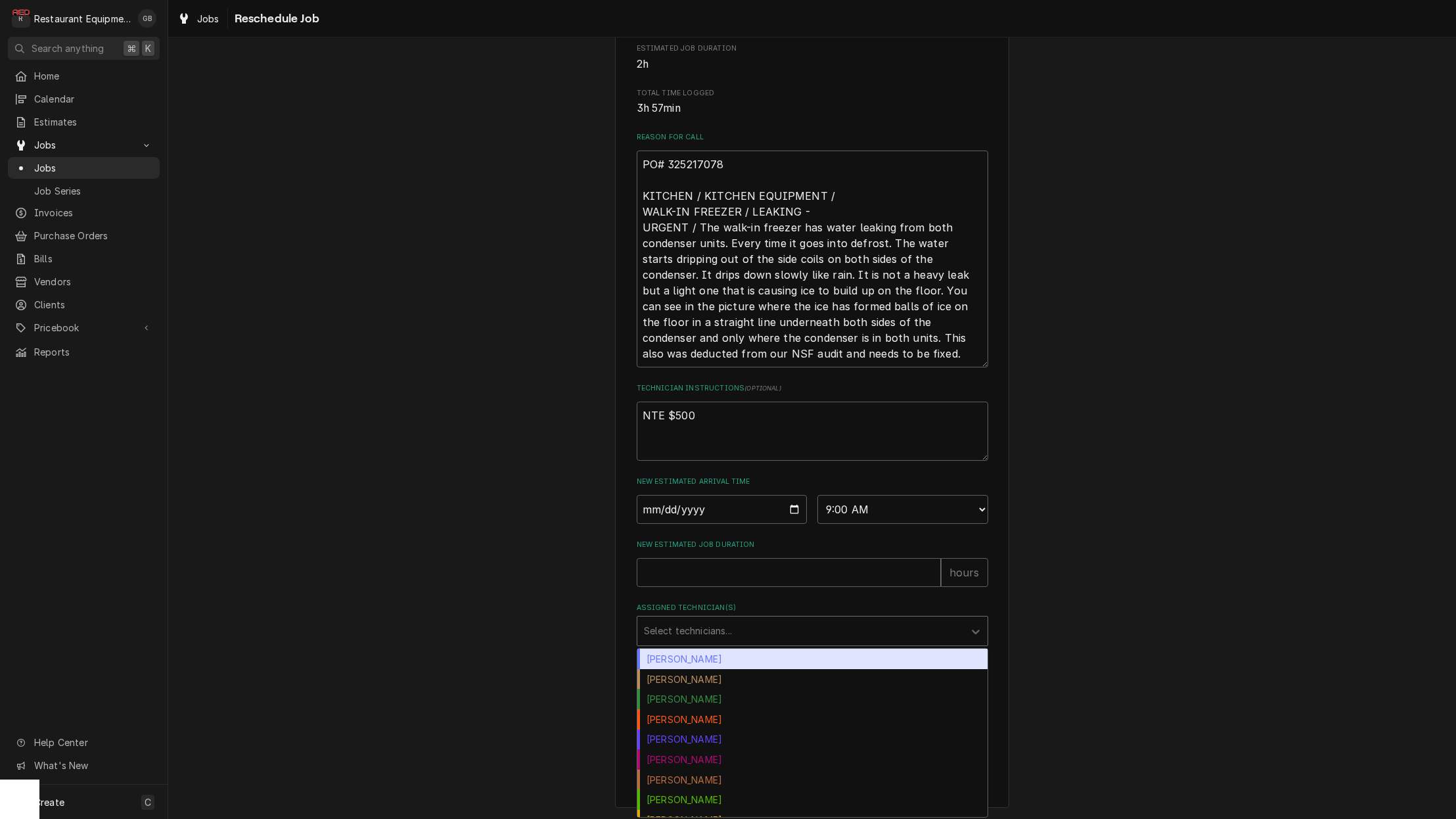
click at [729, 640] on div "Assigned Technician(s)" at bounding box center [800, 631] width 313 height 24
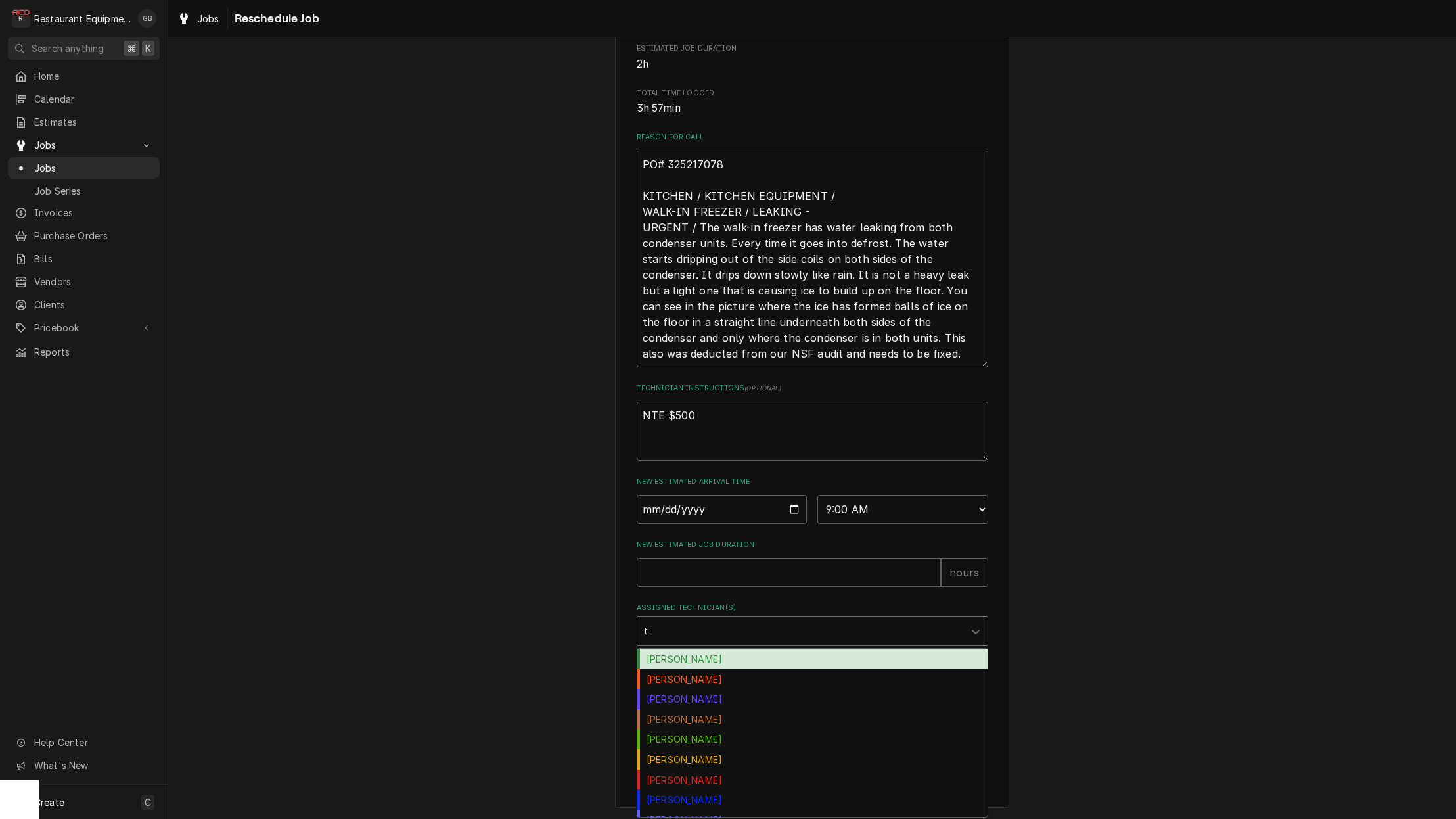
type input "th"
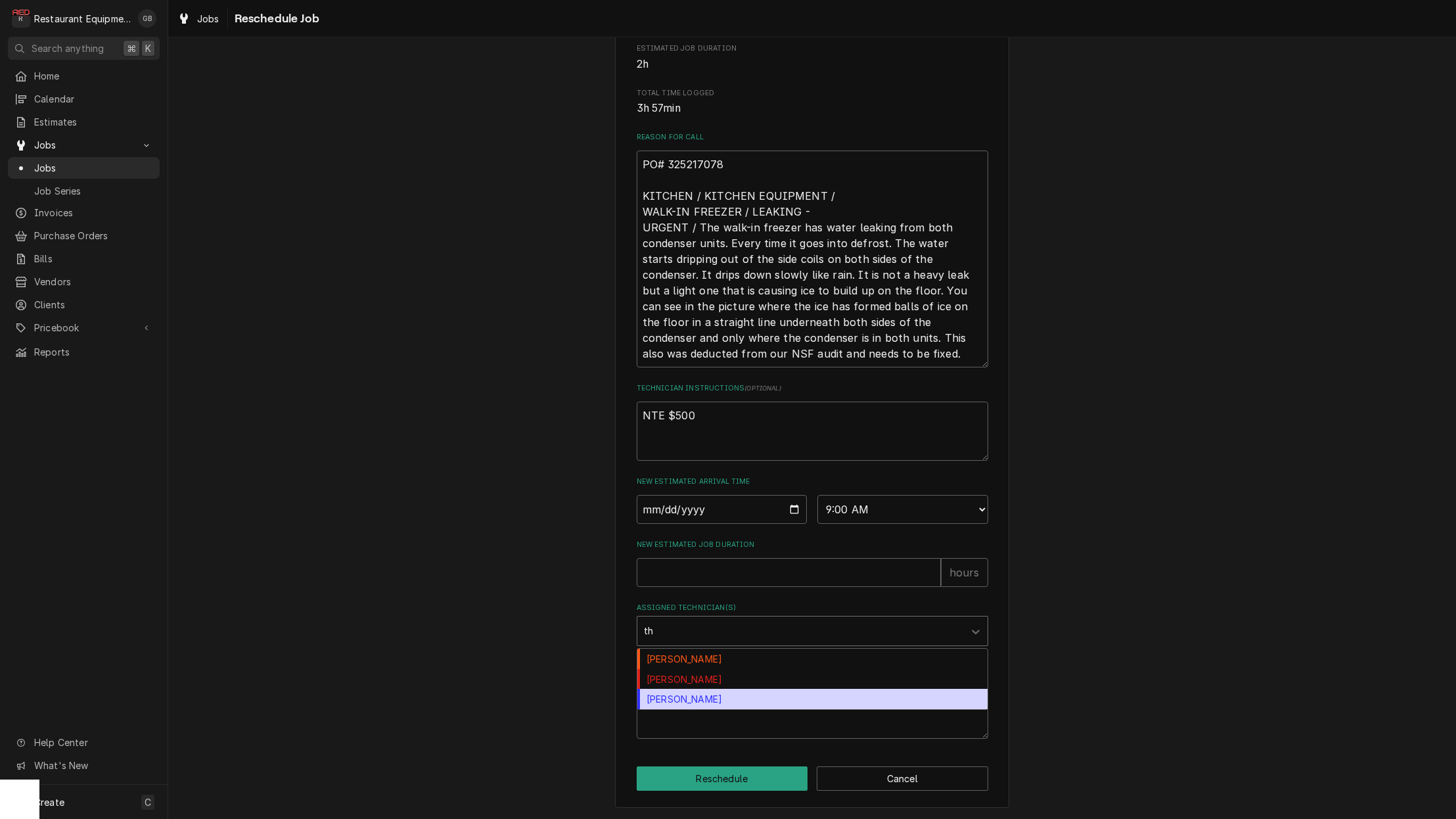
click at [720, 700] on div "Thomas Ross" at bounding box center [812, 698] width 350 height 20
type textarea "x"
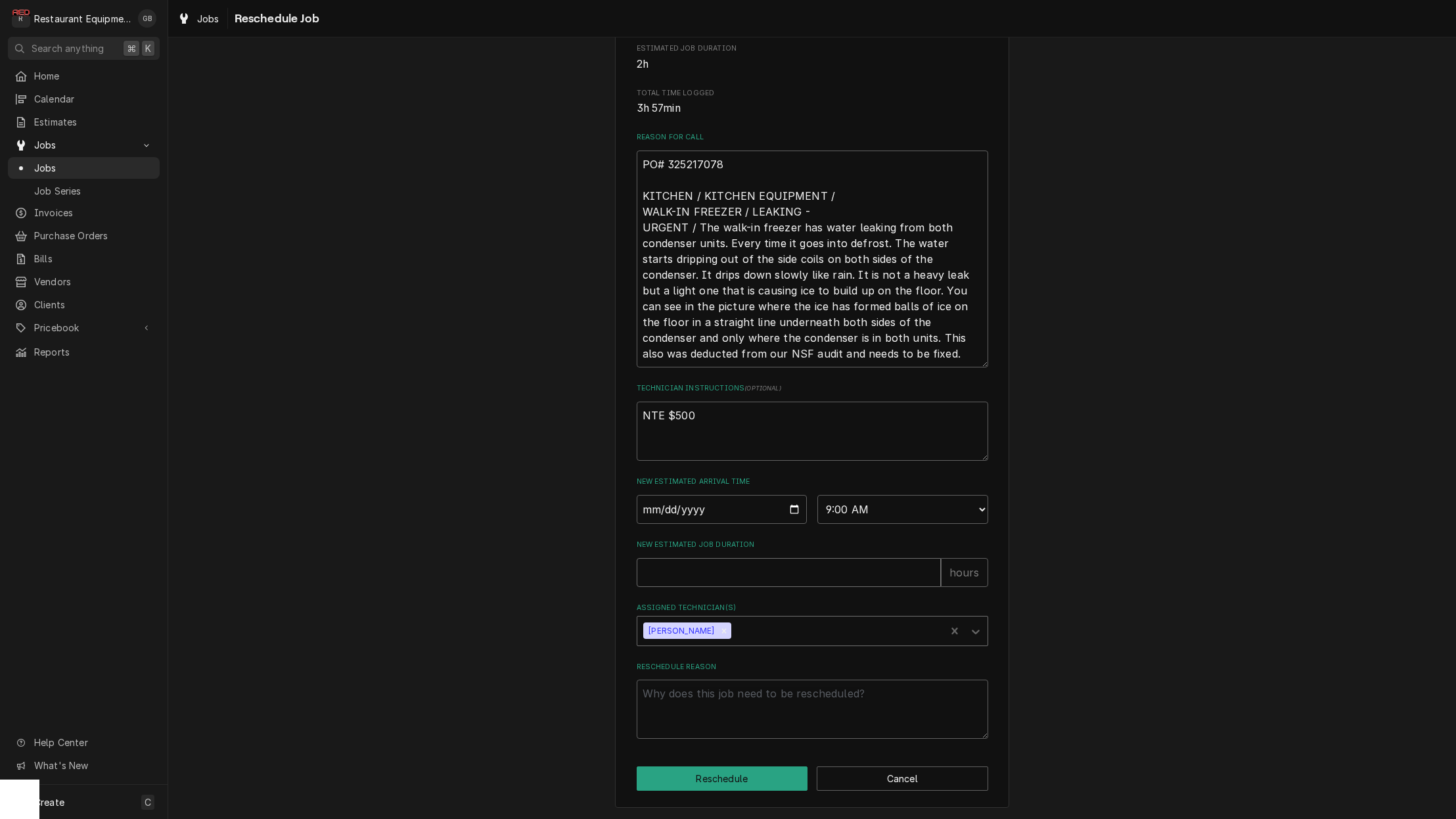
click at [711, 580] on input "New Estimated Job Duration" at bounding box center [788, 572] width 305 height 29
type textarea "x"
type input "1"
click at [700, 703] on textarea "Reschedule Reason" at bounding box center [812, 709] width 351 height 59
type textarea "x"
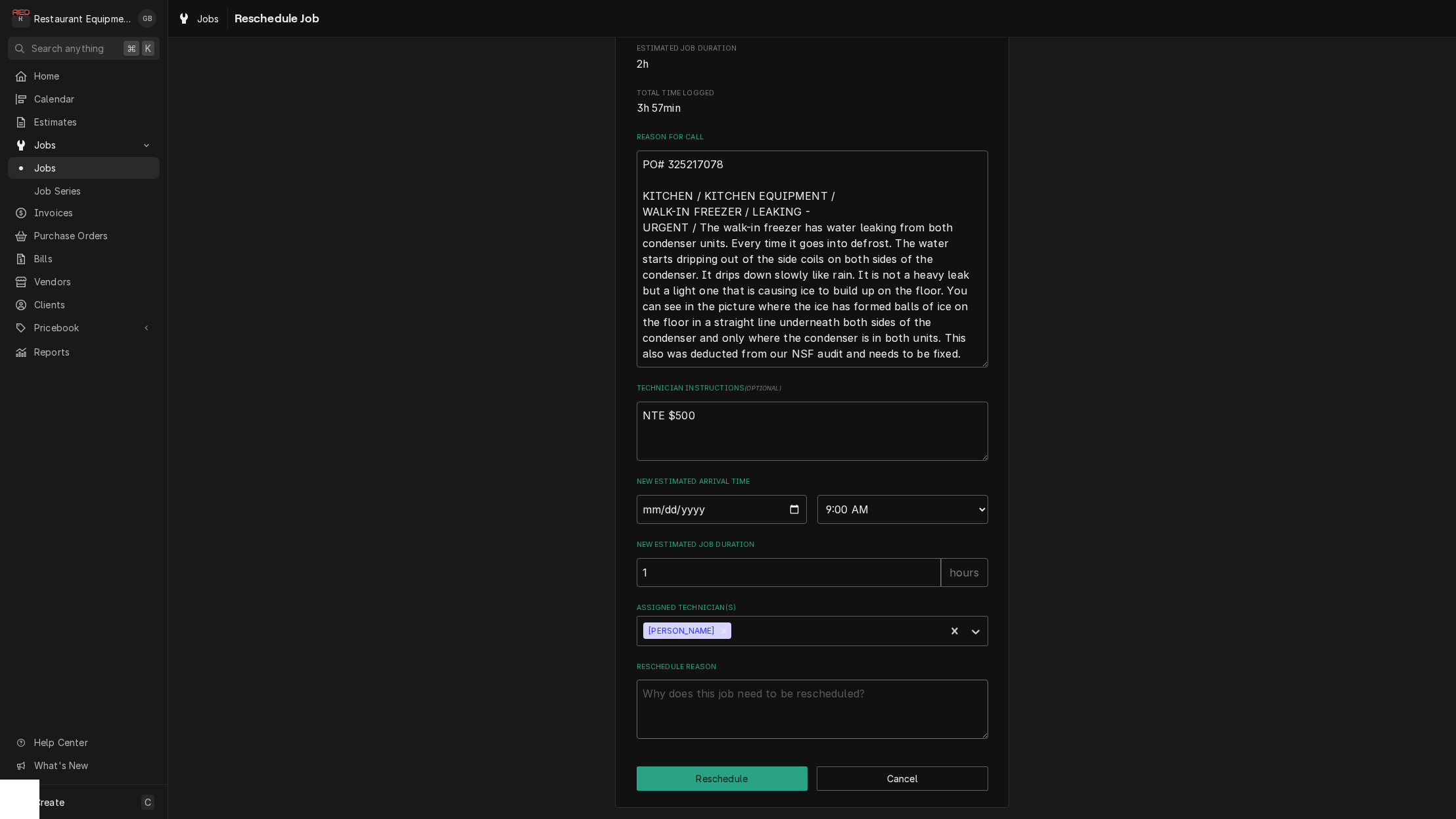
type textarea "p"
type textarea "x"
type textarea "pa"
type textarea "x"
type textarea "par"
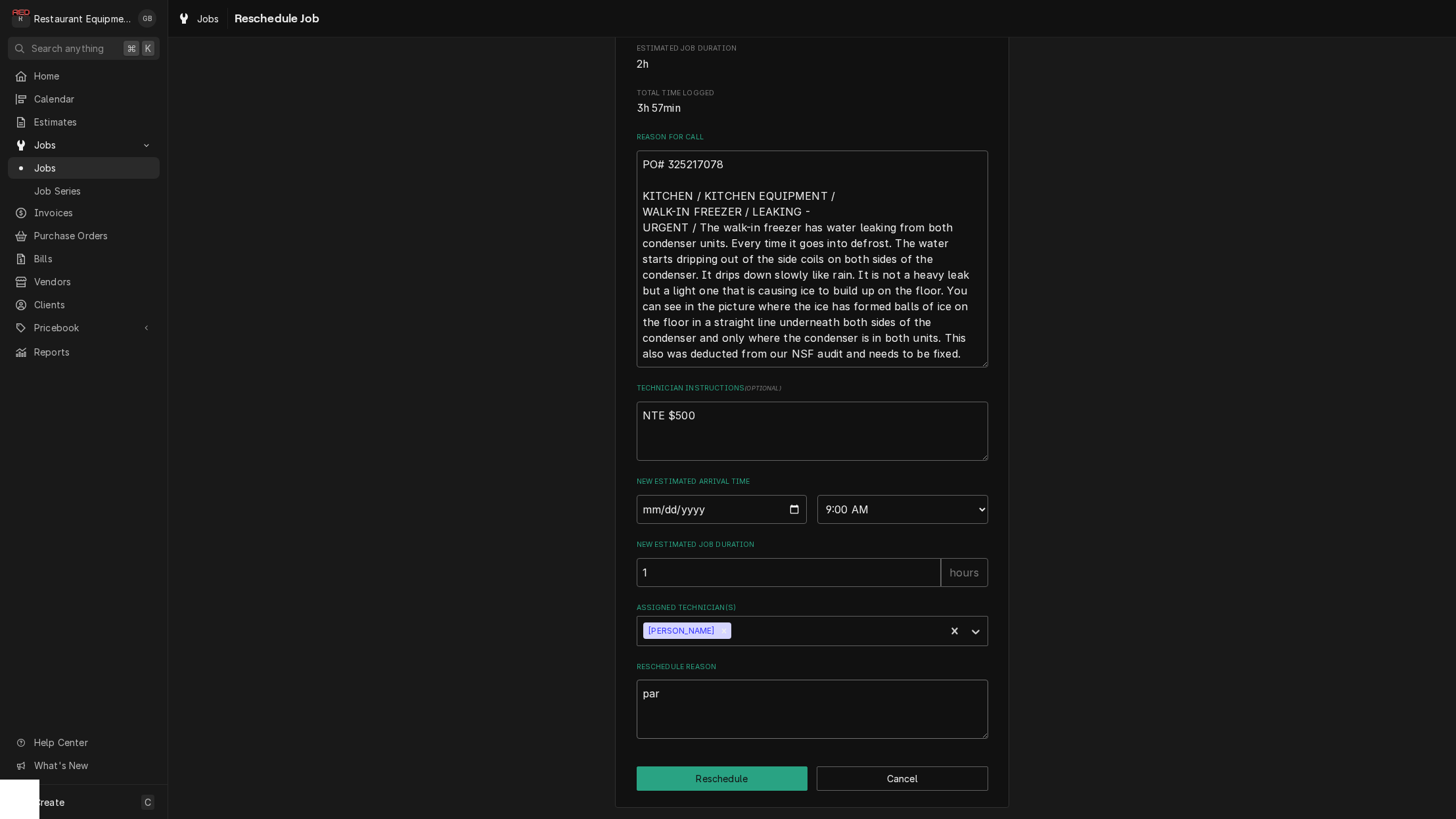
type textarea "x"
type textarea "part"
type textarea "x"
type textarea "parts"
click at [708, 776] on button "Reschedule" at bounding box center [722, 778] width 171 height 24
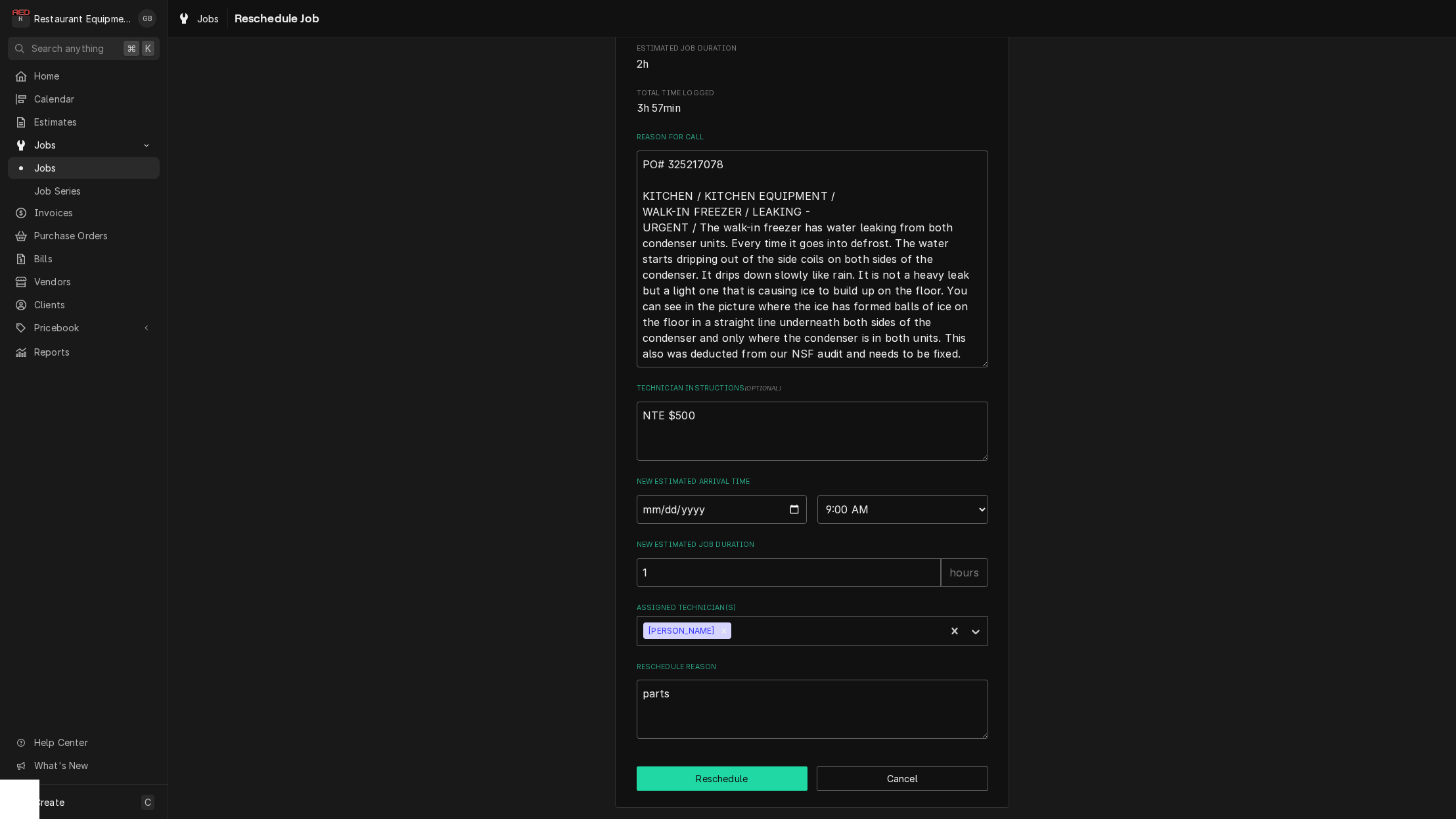
type textarea "x"
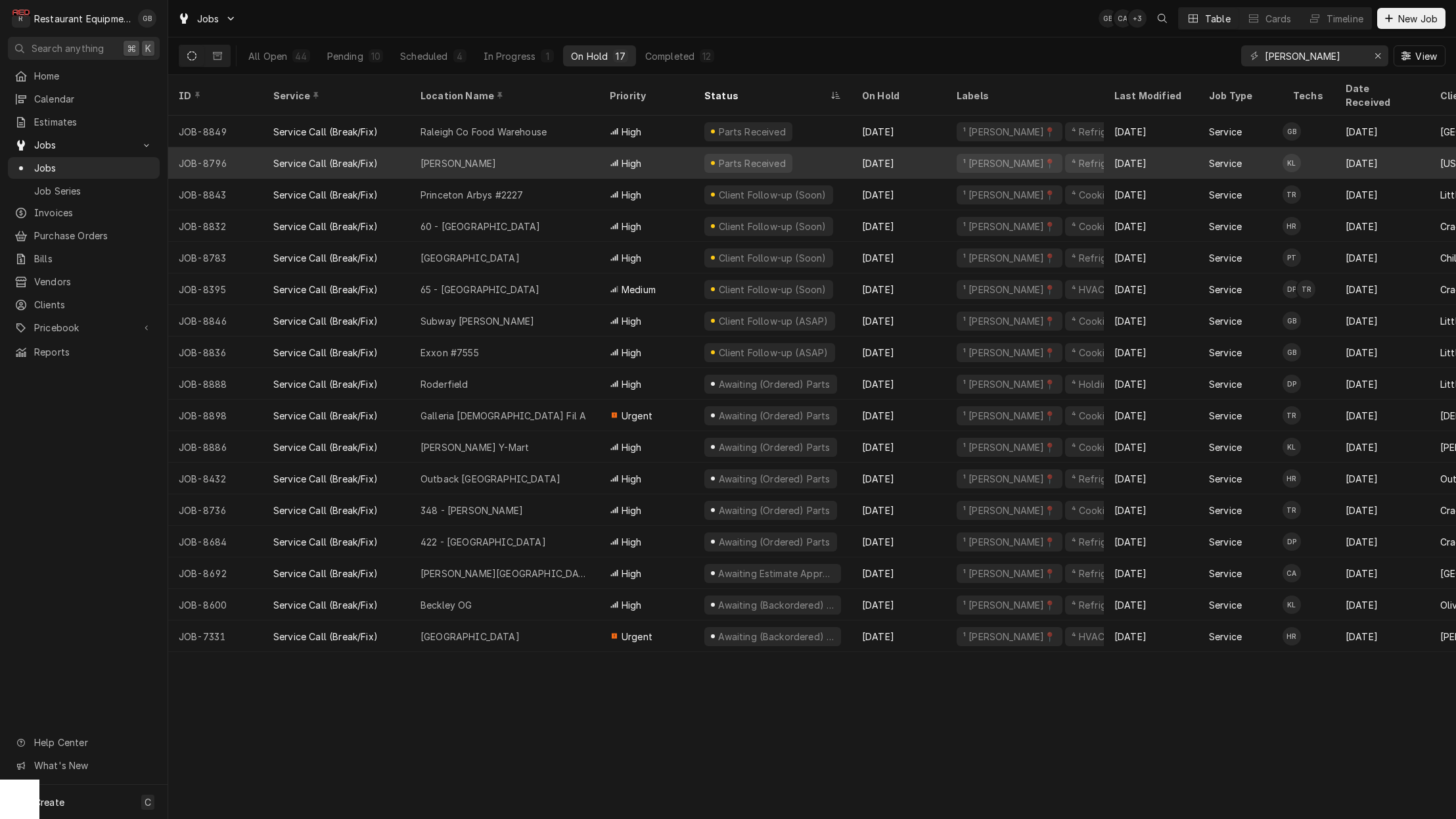
click at [489, 148] on div "[PERSON_NAME]" at bounding box center [504, 163] width 189 height 32
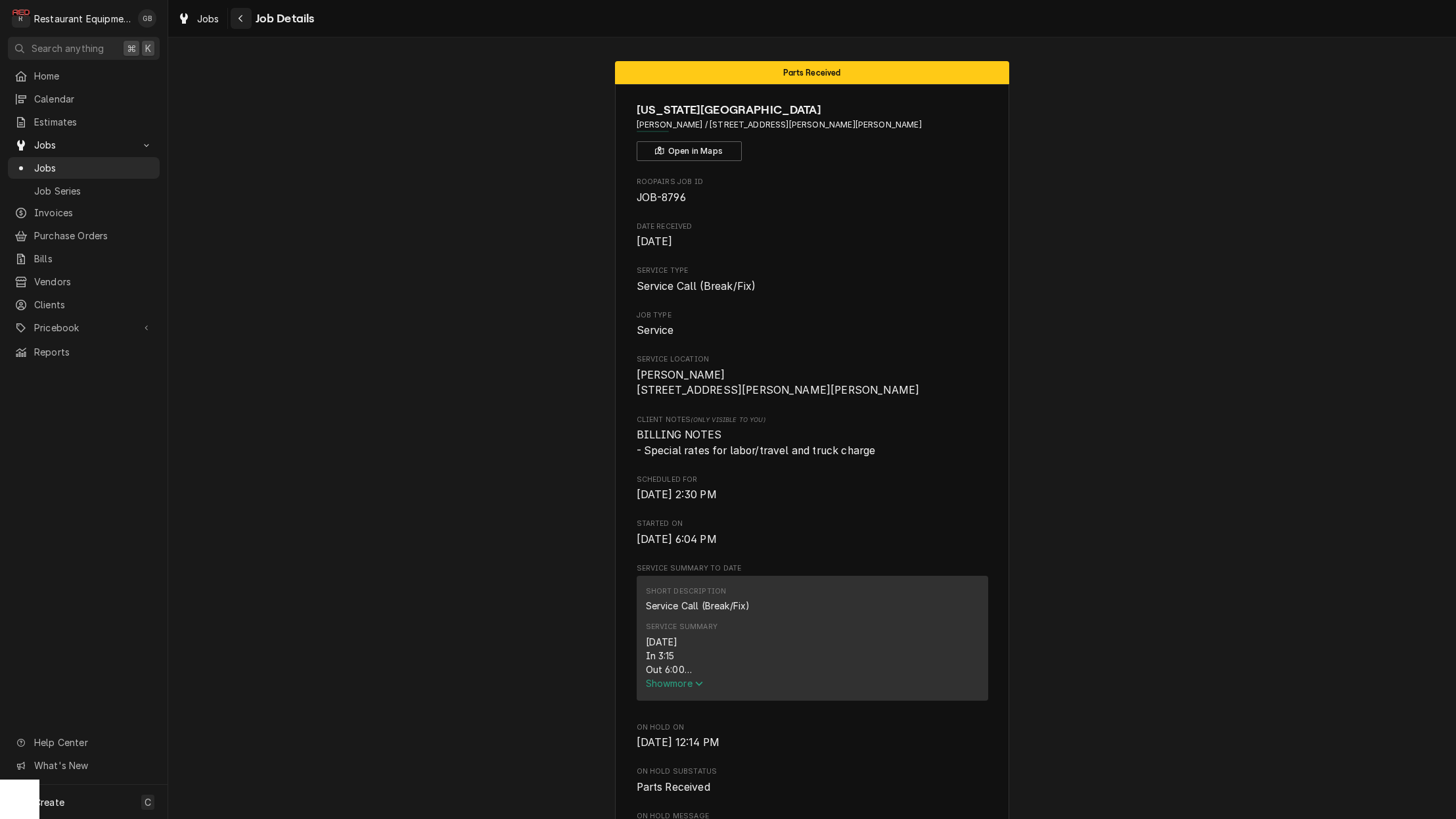
click at [244, 22] on div "Navigate back" at bounding box center [242, 19] width 13 height 13
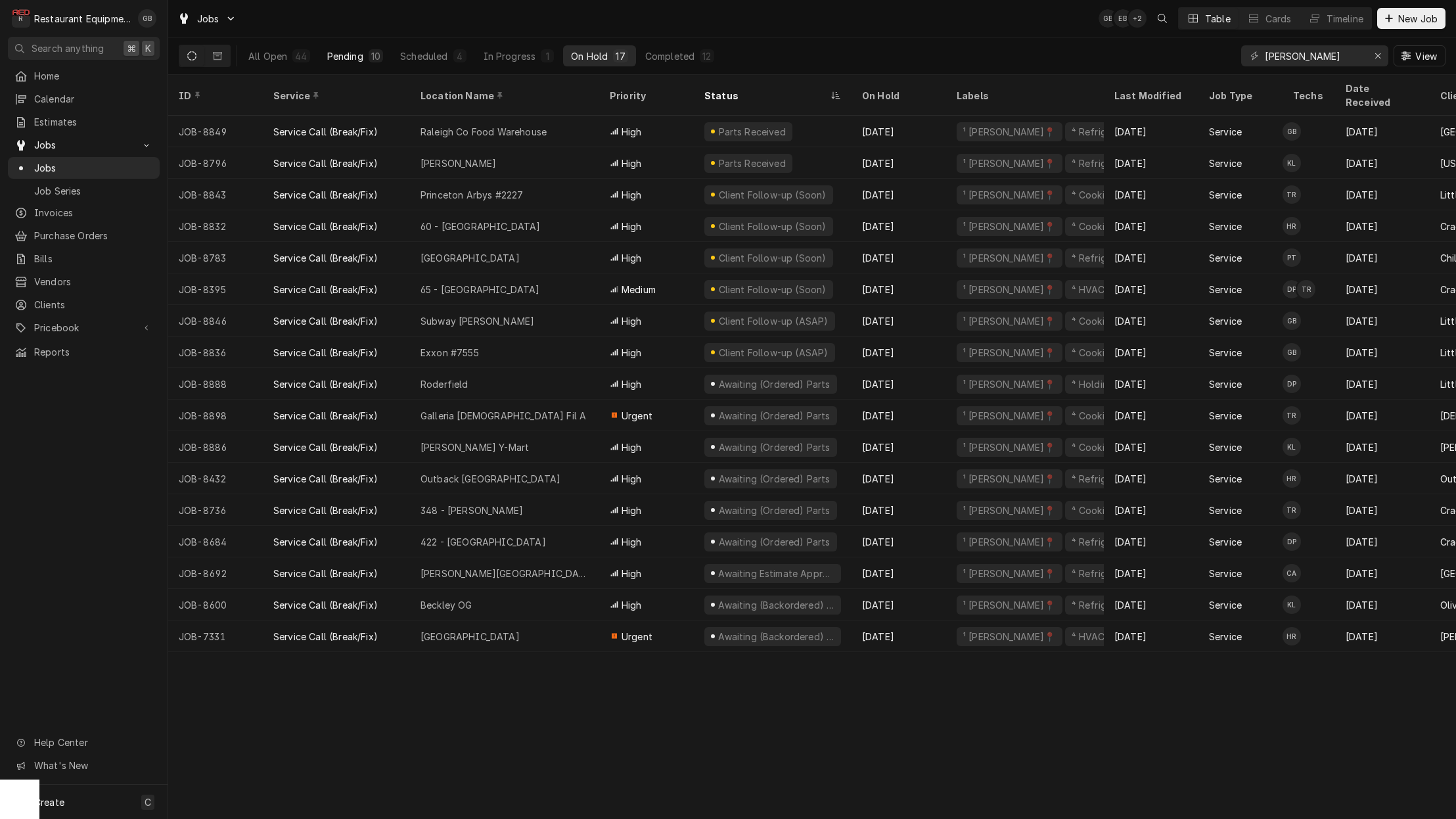
click at [381, 57] on div "10" at bounding box center [376, 56] width 15 height 13
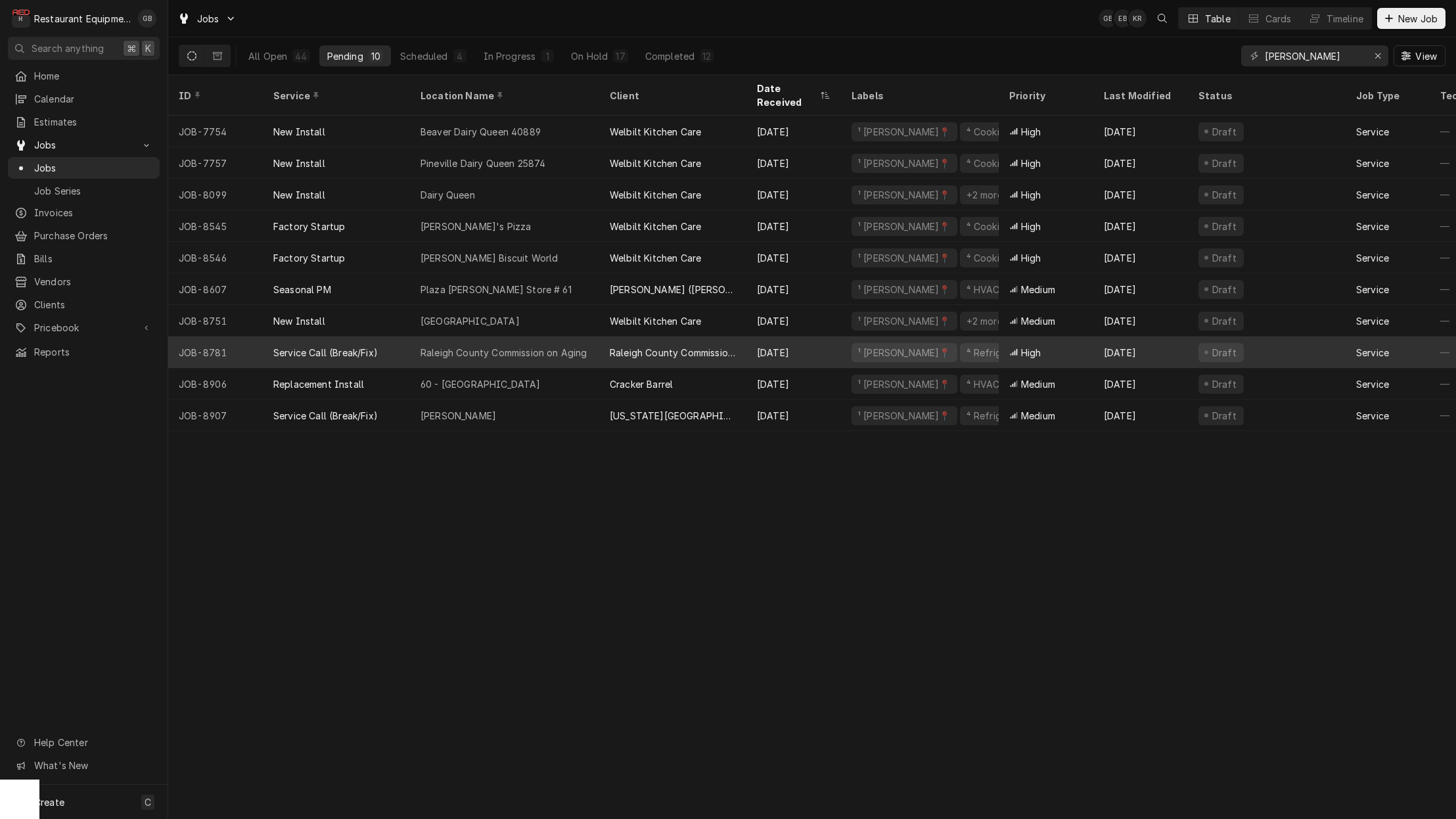
click at [533, 346] on div "Raleigh County Commission on Aging" at bounding box center [504, 353] width 166 height 14
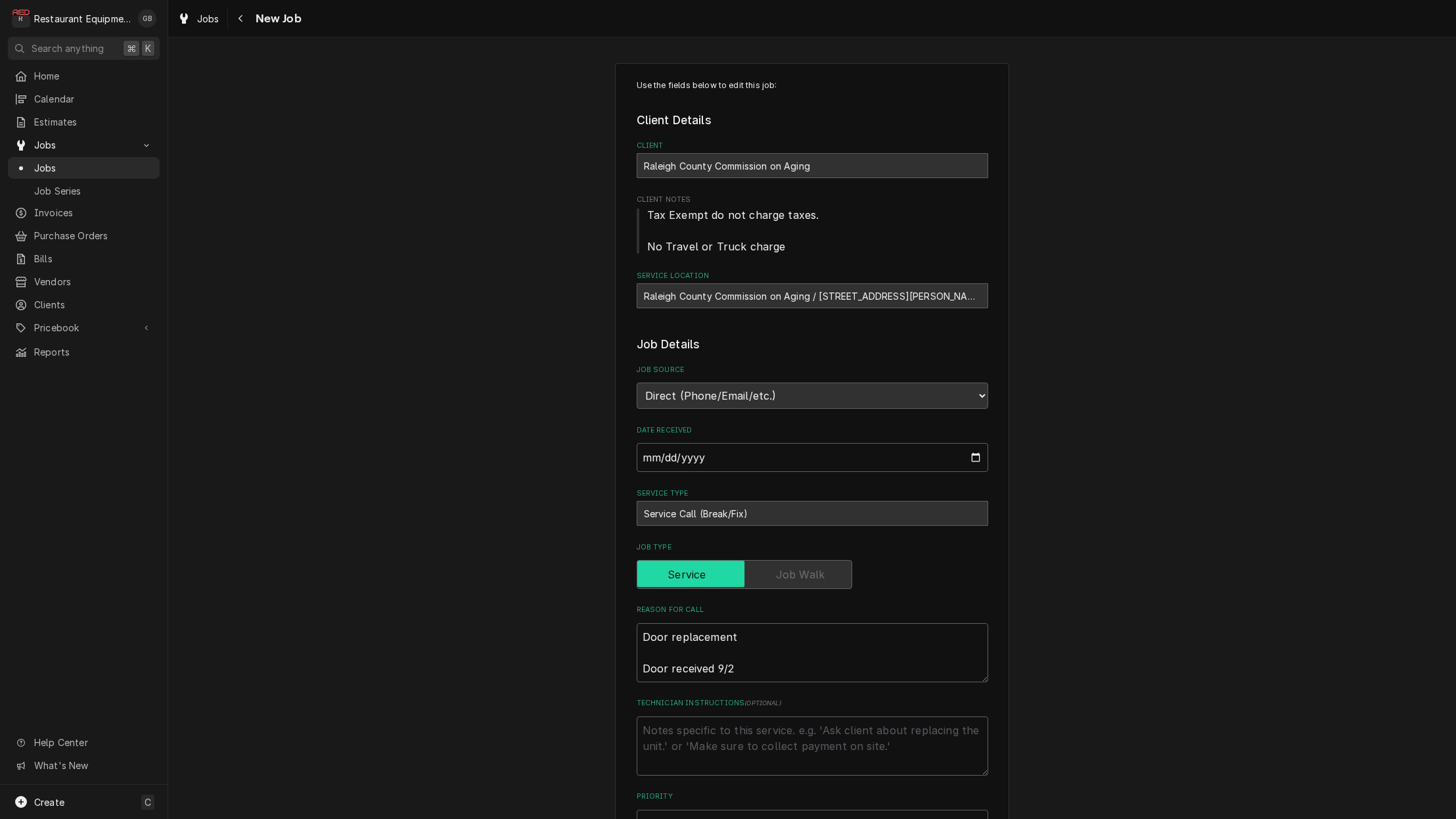
type textarea "x"
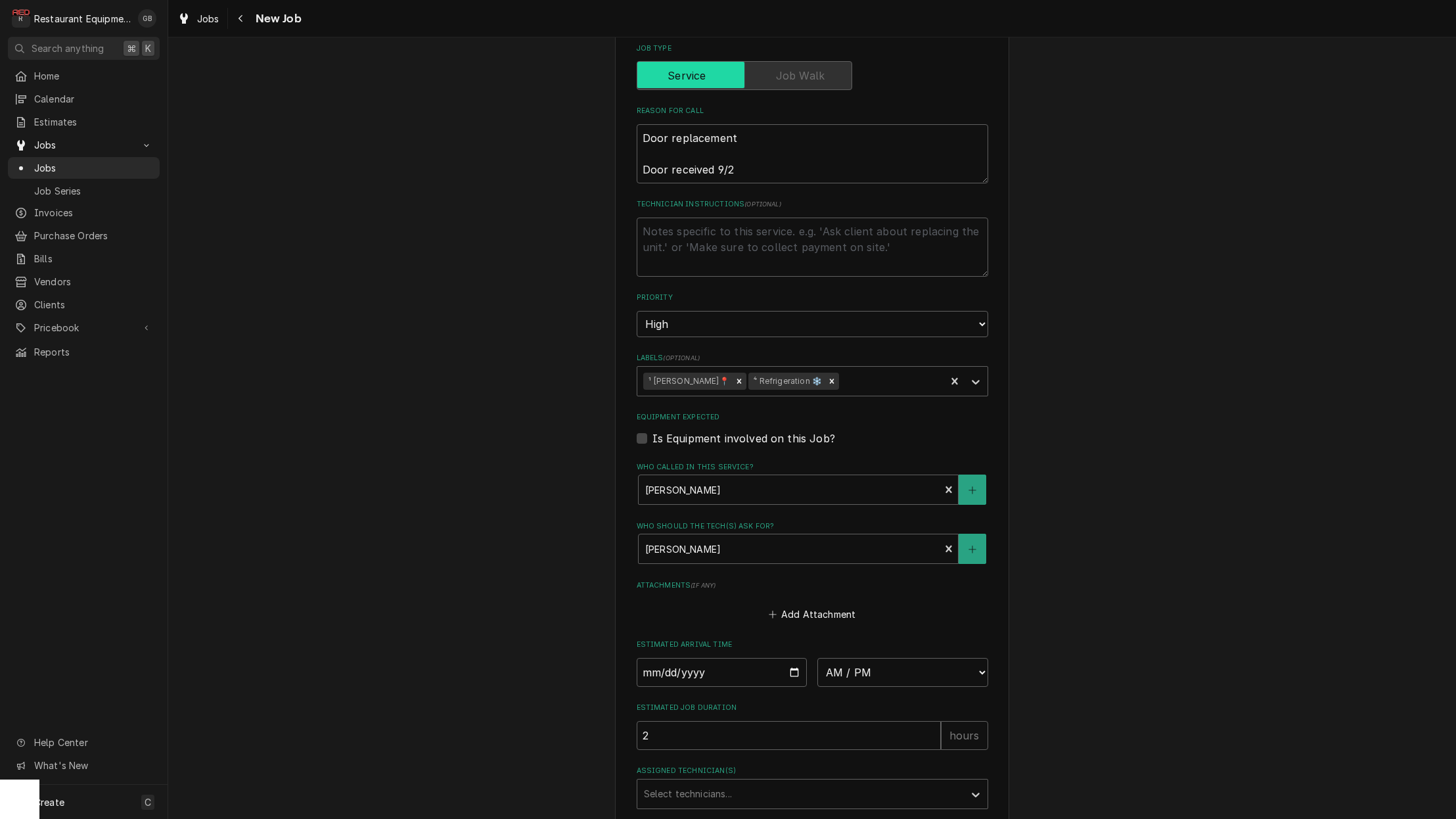
scroll to position [500, 0]
click at [692, 657] on input "Date" at bounding box center [722, 671] width 171 height 29
type input "[DATE]"
type textarea "x"
select select "08:30:00"
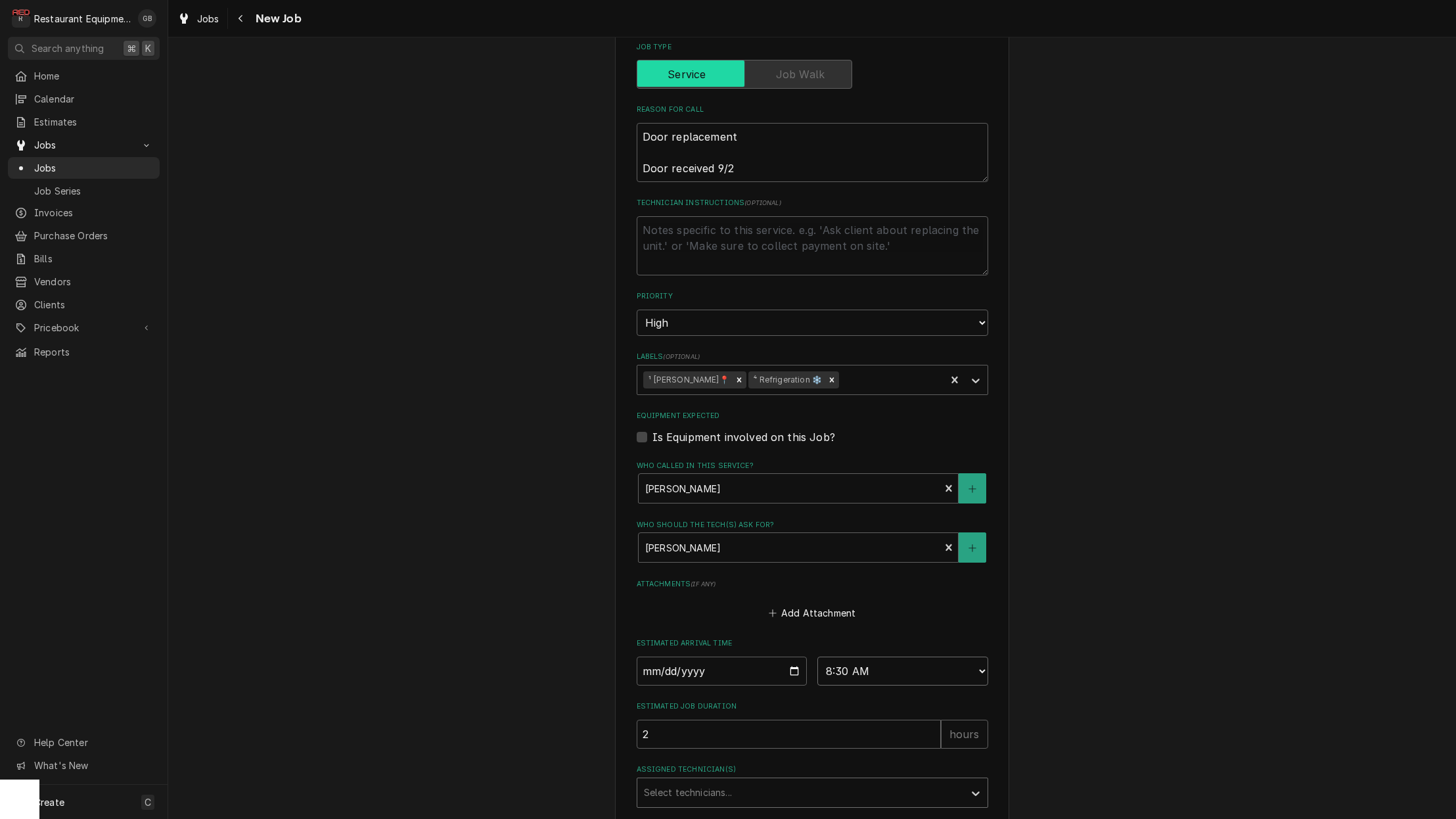
type textarea "x"
click at [774, 781] on div "Assigned Technician(s)" at bounding box center [800, 793] width 313 height 24
type input "pax"
click at [692, 811] on div "Paxton Turner" at bounding box center [812, 820] width 350 height 20
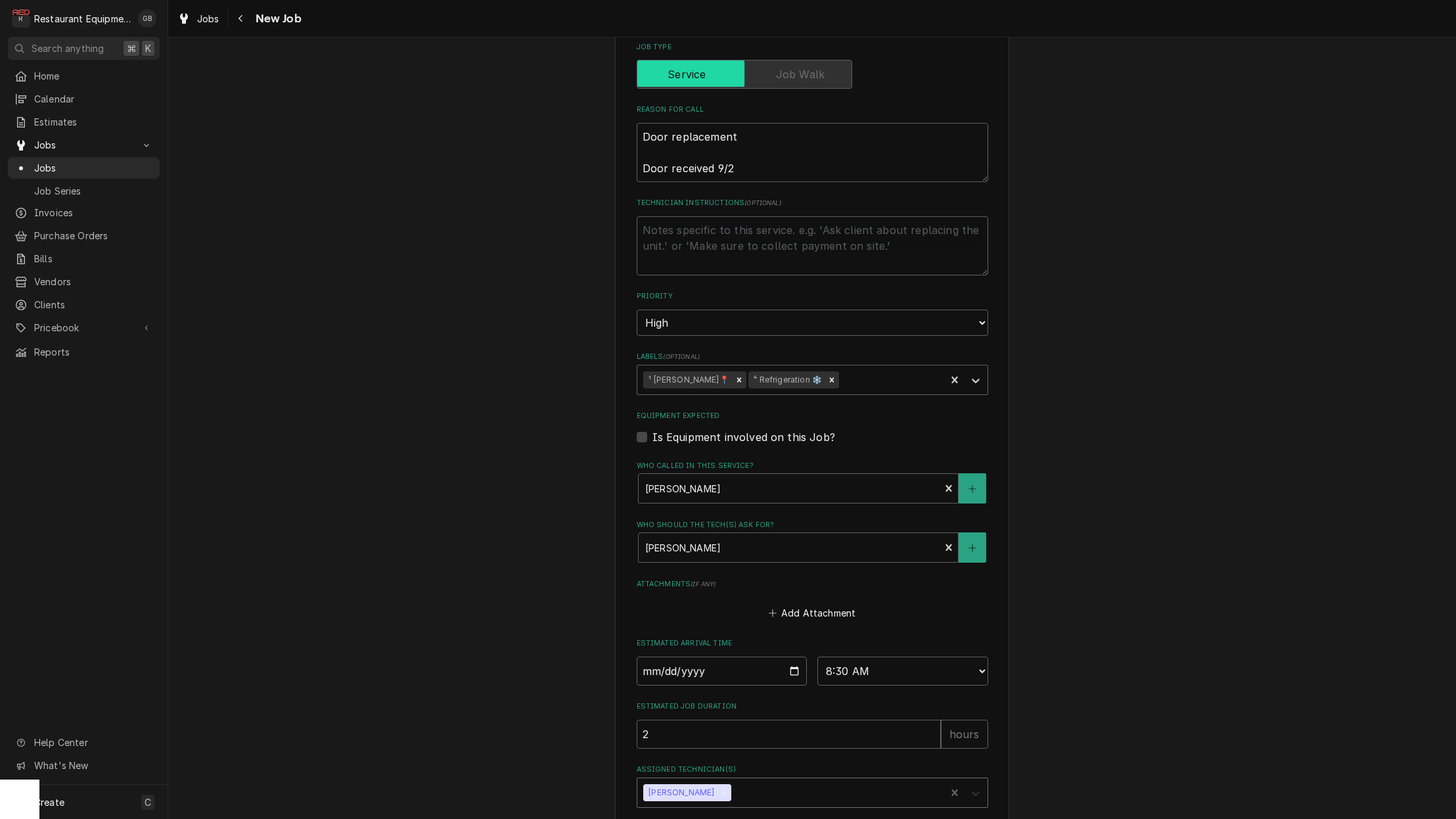
click at [970, 787] on icon "Assigned Technician(s)" at bounding box center [976, 794] width 13 height 13
click at [980, 787] on icon "Assigned Technician(s)" at bounding box center [976, 794] width 13 height 13
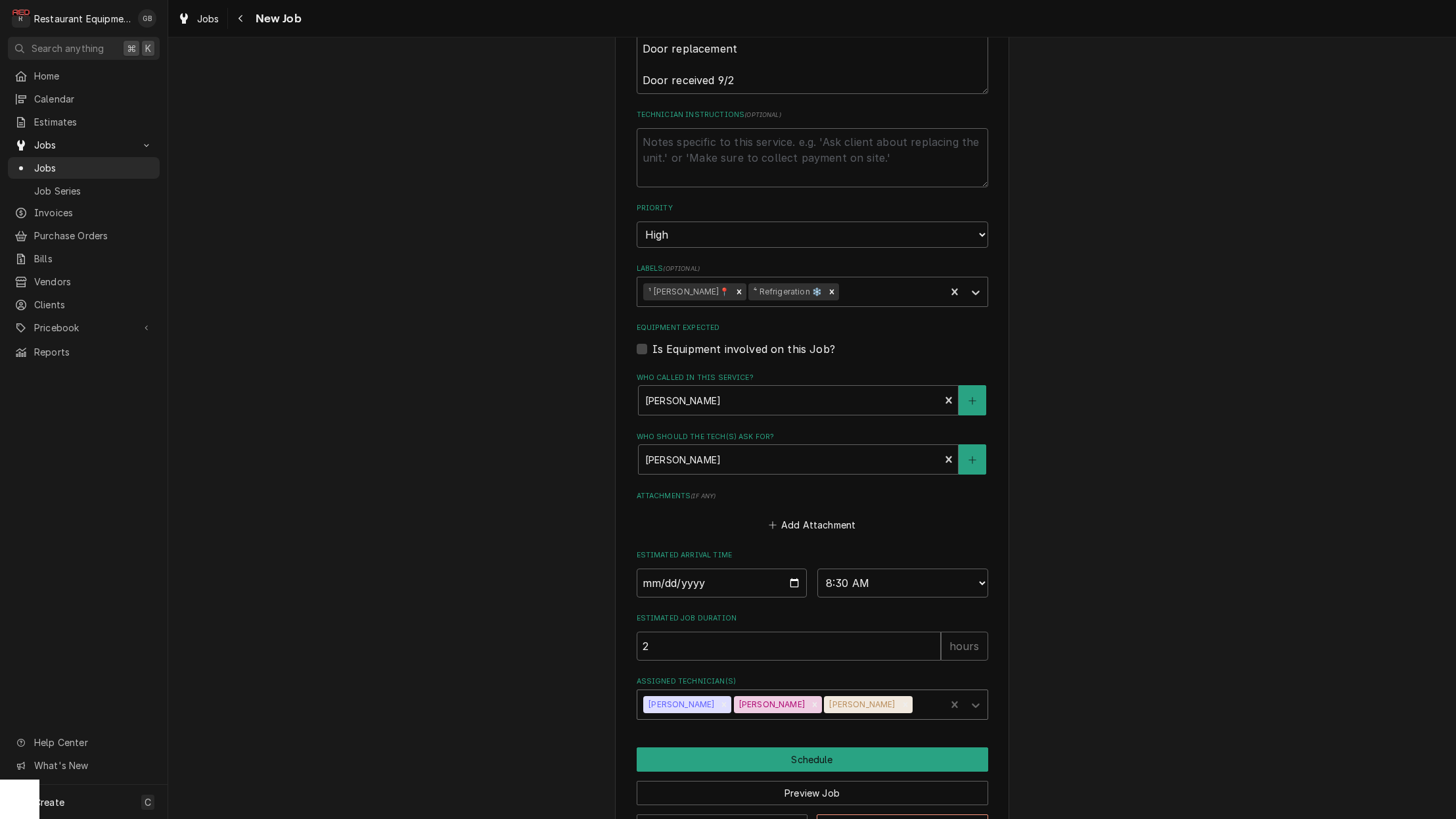
scroll to position [600, 0]
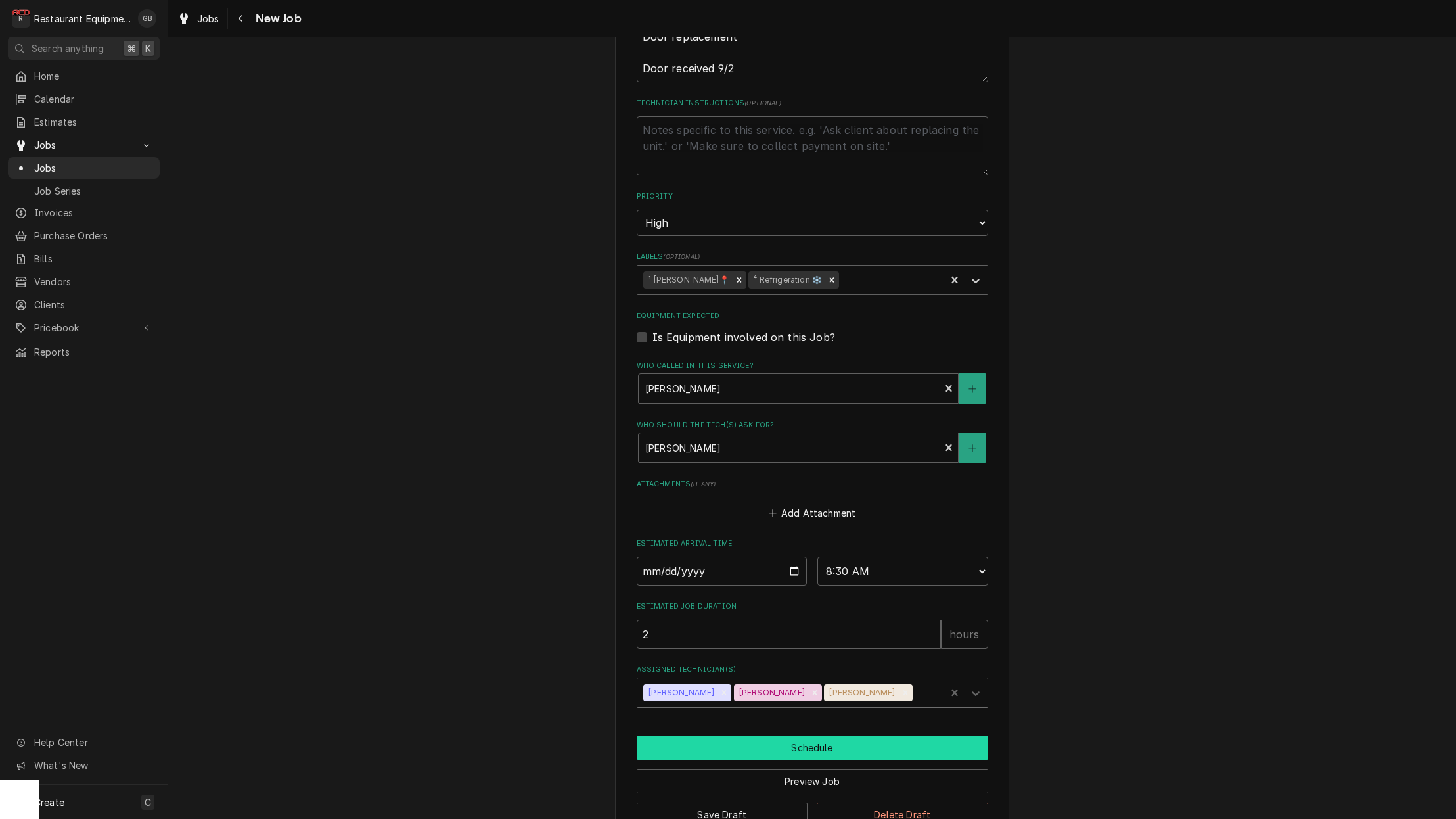
click at [820, 735] on button "Schedule" at bounding box center [812, 747] width 351 height 24
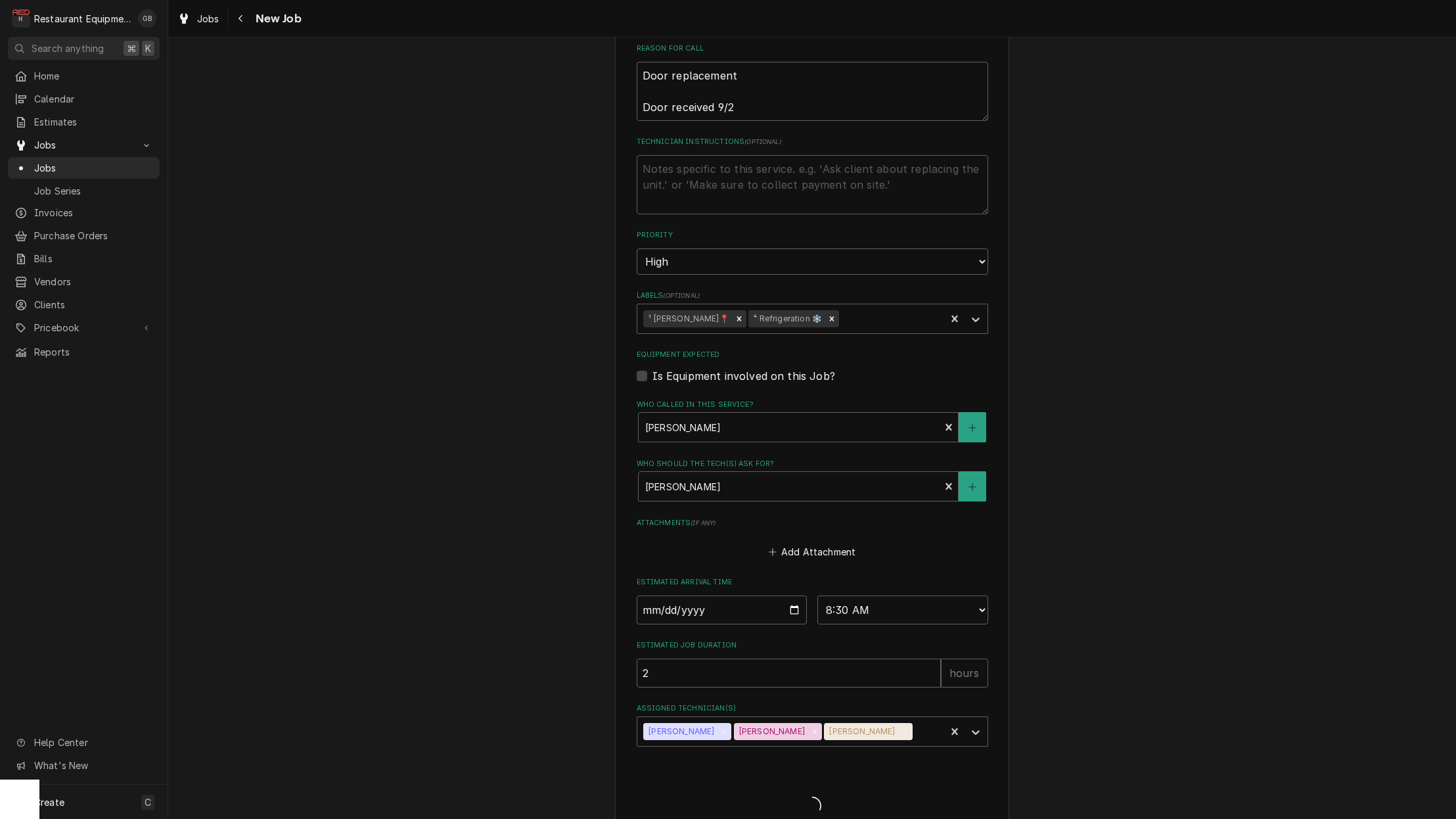
type textarea "x"
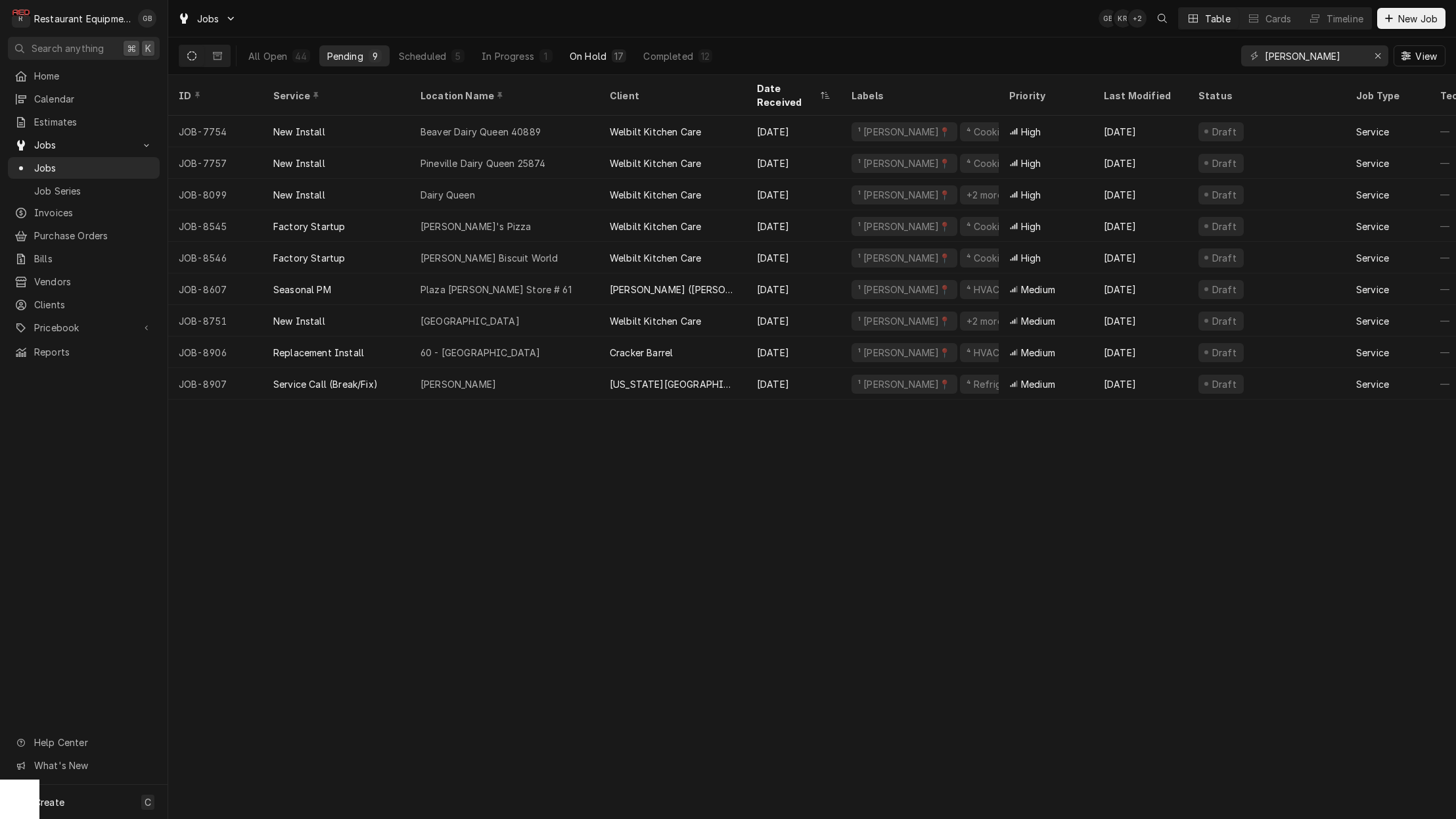
click at [580, 53] on div "On Hold" at bounding box center [588, 56] width 37 height 14
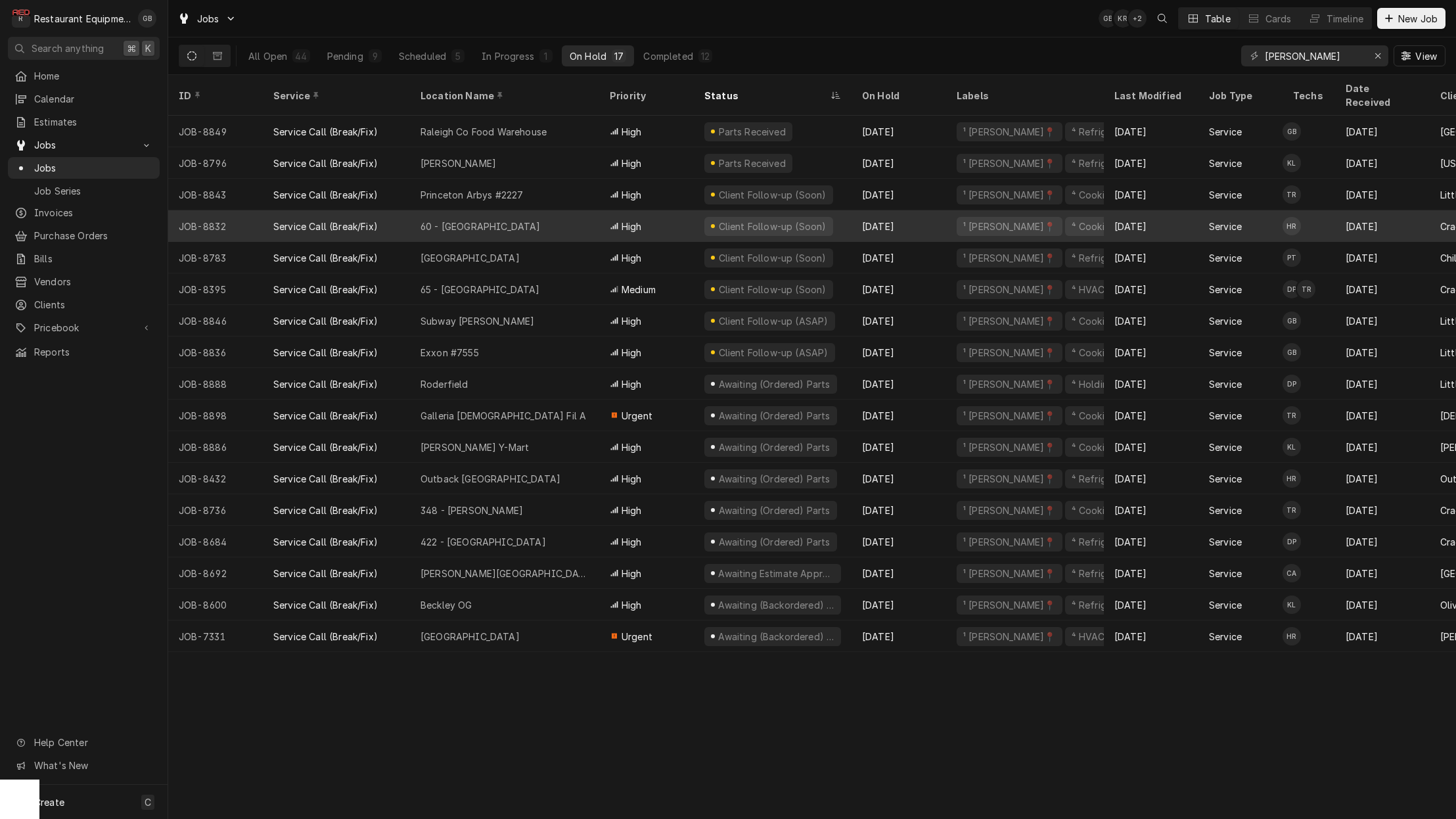
click at [435, 219] on div "60 - Christiansburg" at bounding box center [481, 226] width 120 height 14
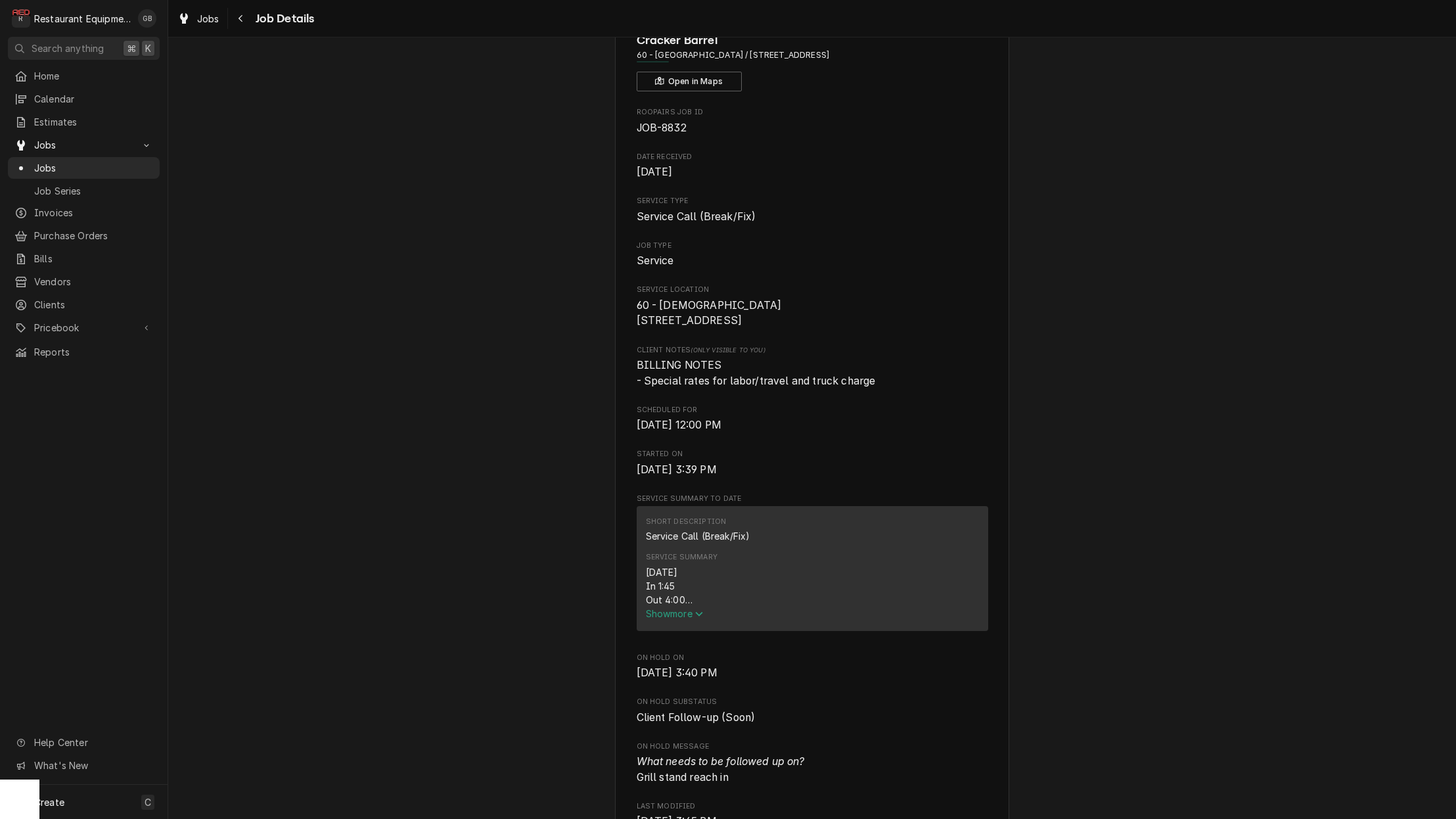
scroll to position [72, 0]
click at [676, 617] on span "Show more" at bounding box center [675, 611] width 58 height 11
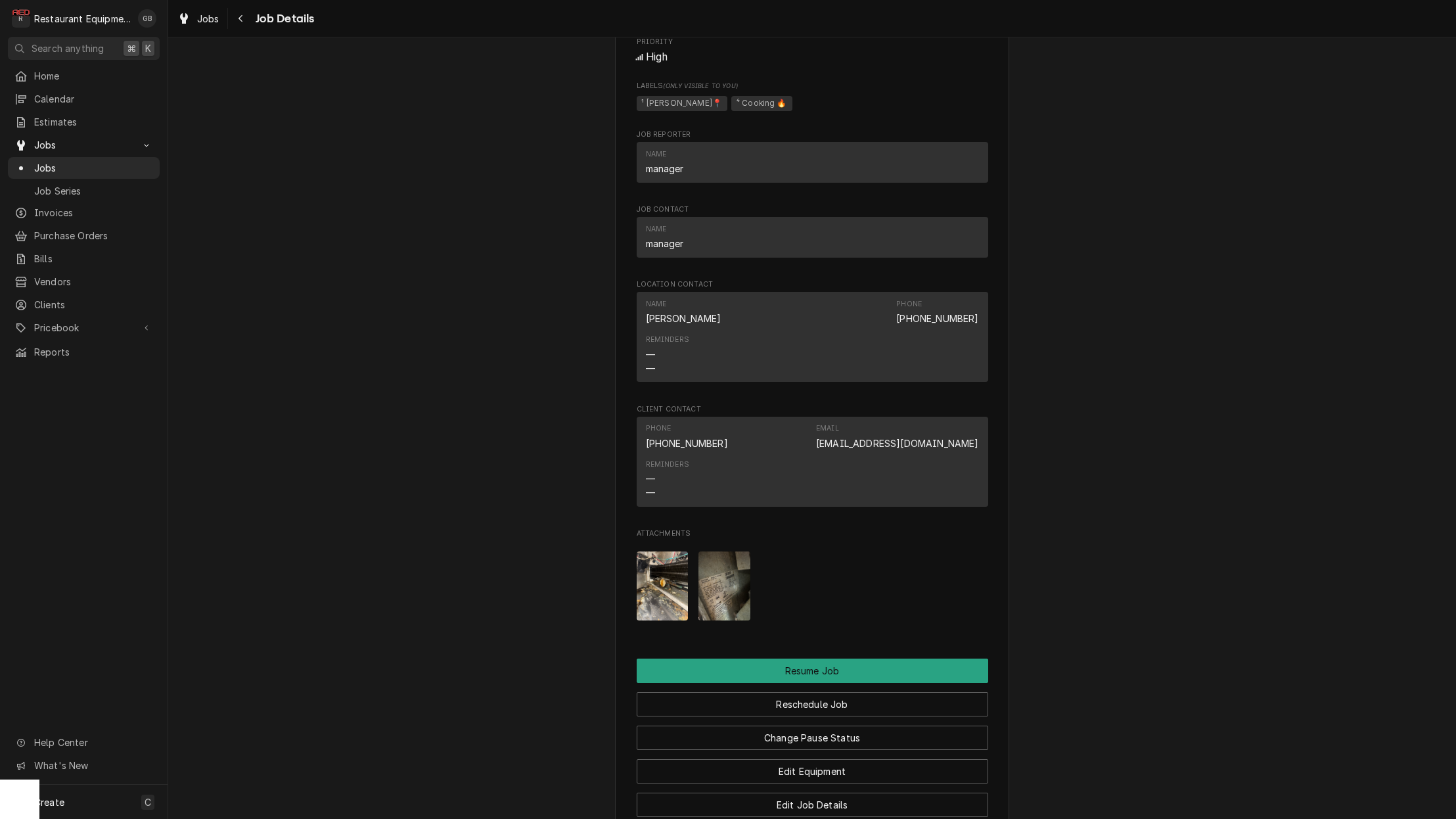
scroll to position [1353, 0]
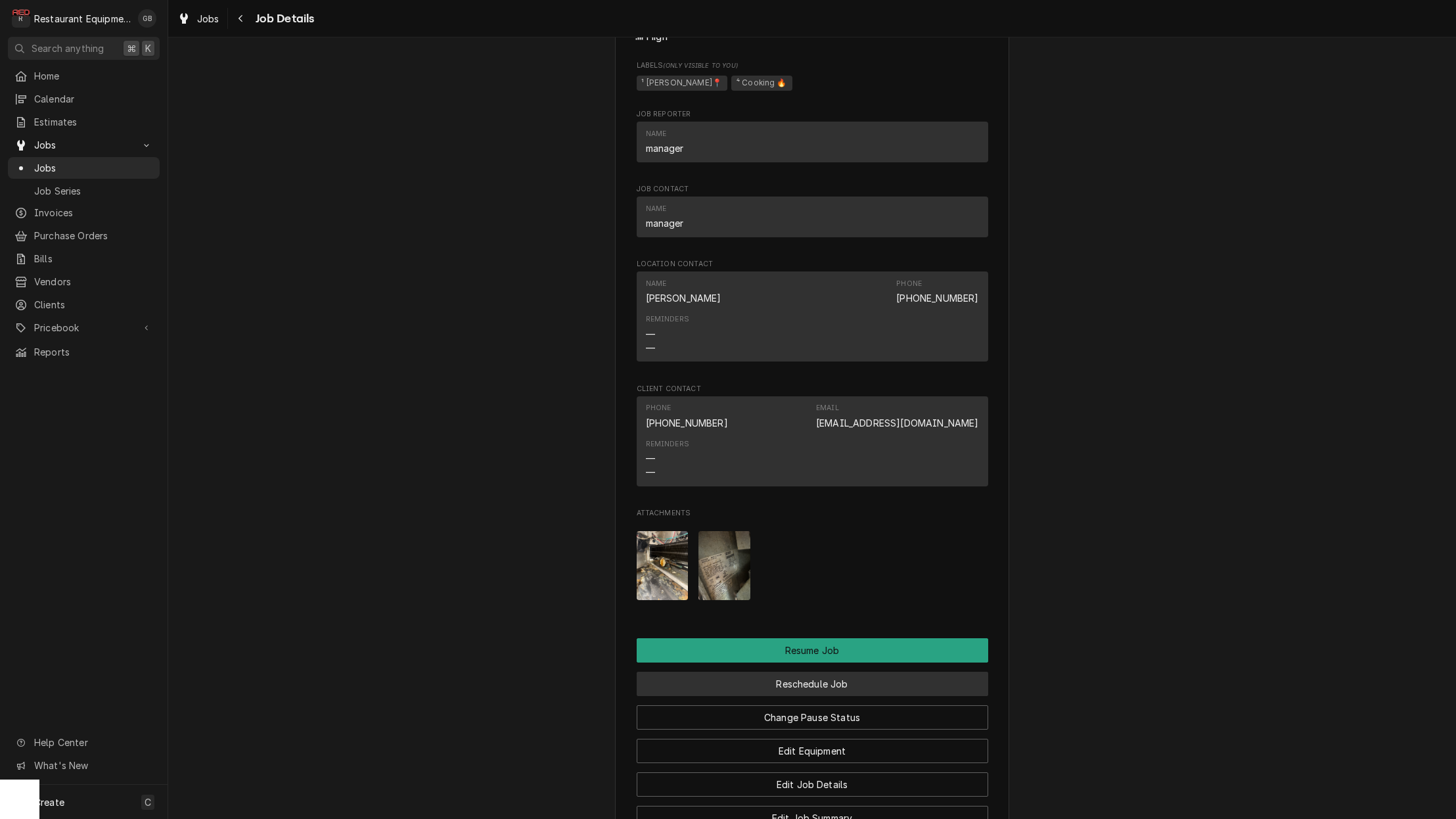
click at [851, 677] on button "Reschedule Job" at bounding box center [812, 683] width 351 height 24
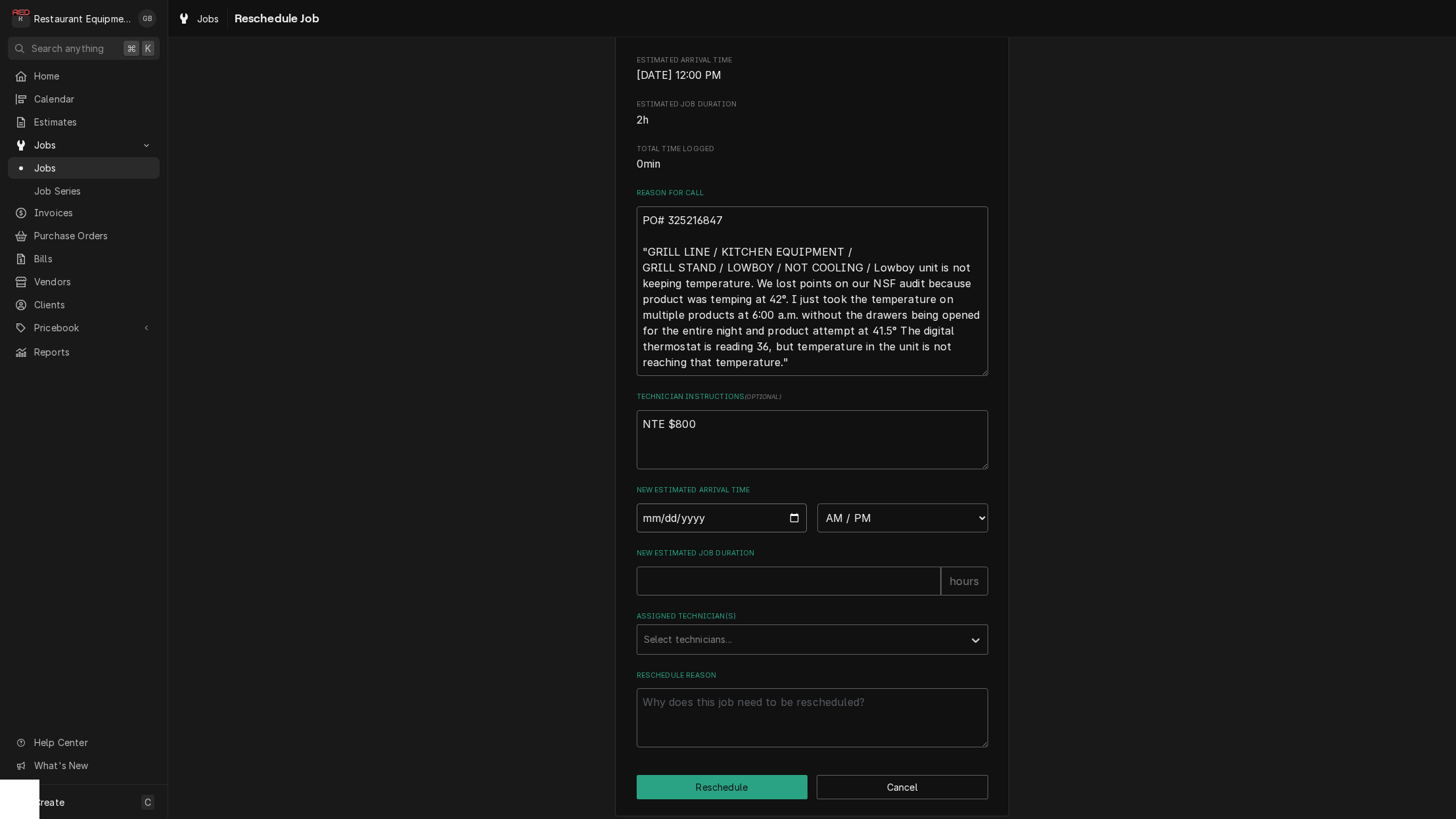
drag, startPoint x: 656, startPoint y: 524, endPoint x: 655, endPoint y: 531, distance: 7.1
click at [656, 526] on input "Date" at bounding box center [722, 517] width 171 height 29
click at [677, 532] on input "Date" at bounding box center [722, 517] width 171 height 29
type input "[DATE]"
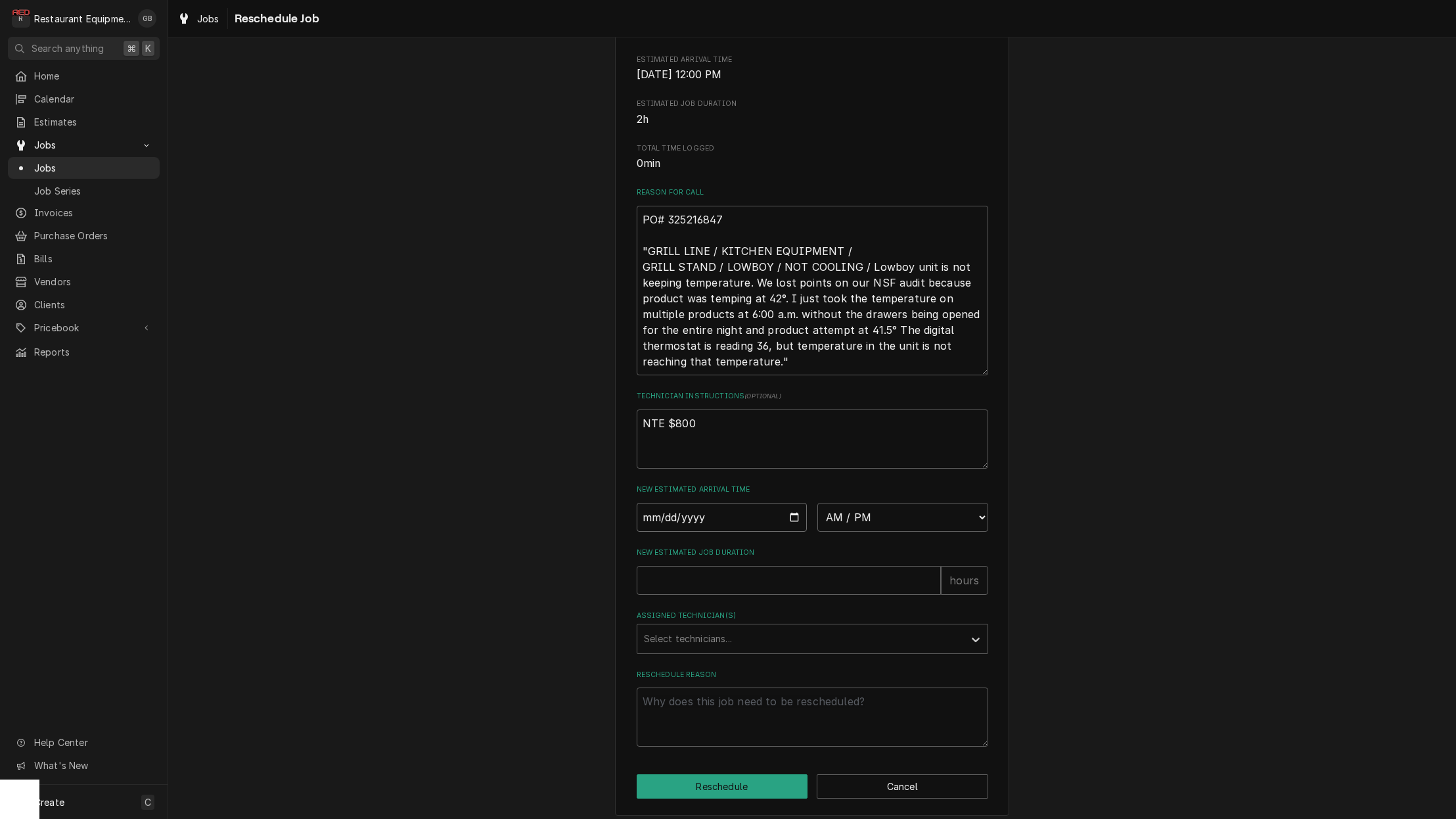
type textarea "x"
select select "09:00:00"
type textarea "x"
click at [711, 669] on div "Please provide some additional details to reschedule this job. Roopairs Job ID …" at bounding box center [812, 288] width 351 height 918
click at [708, 662] on div "Please provide some additional details to reschedule this job. Roopairs Job ID …" at bounding box center [812, 288] width 351 height 918
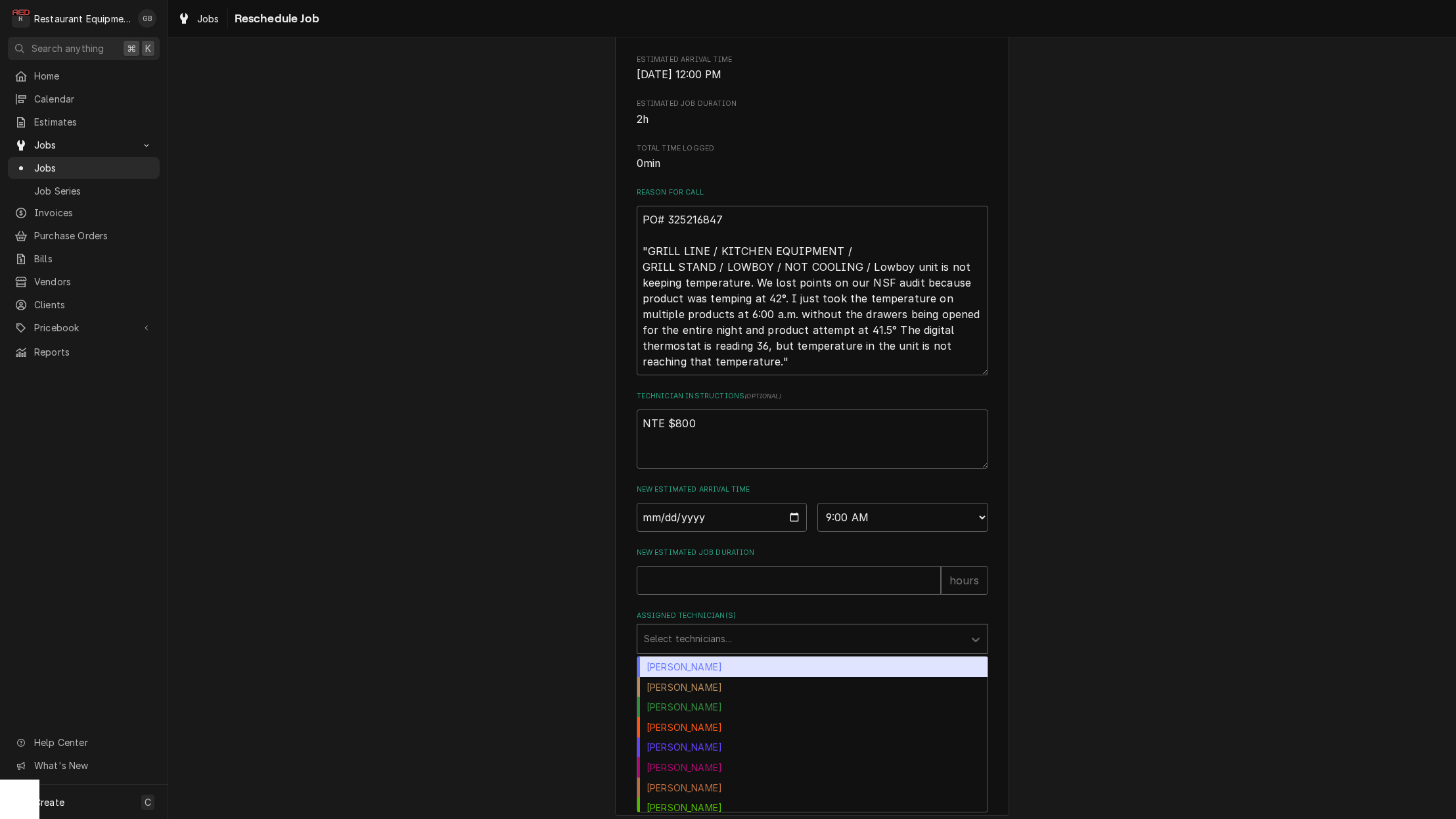
click at [702, 651] on div "Select technicians..." at bounding box center [800, 639] width 327 height 29
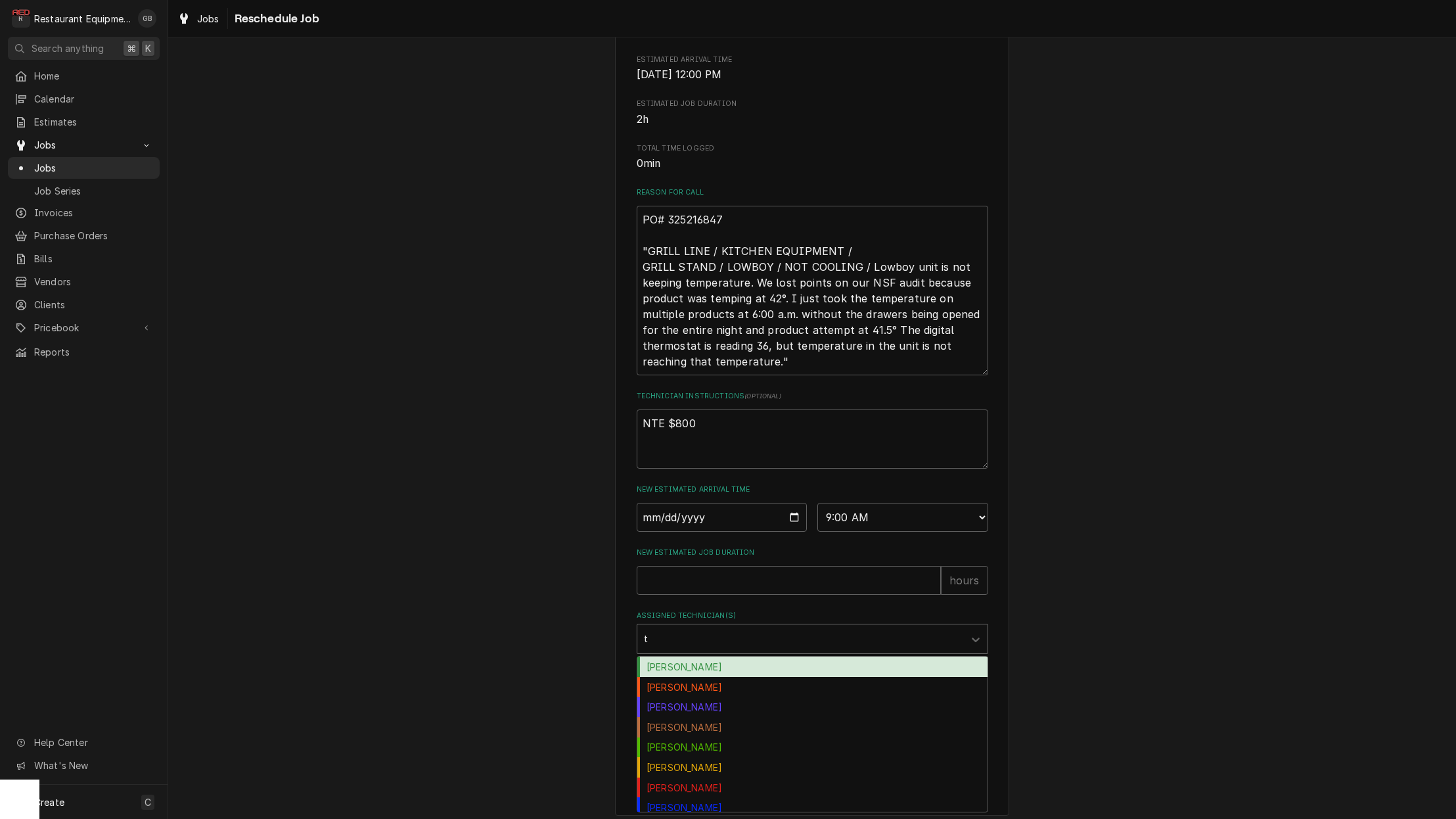
type input "th"
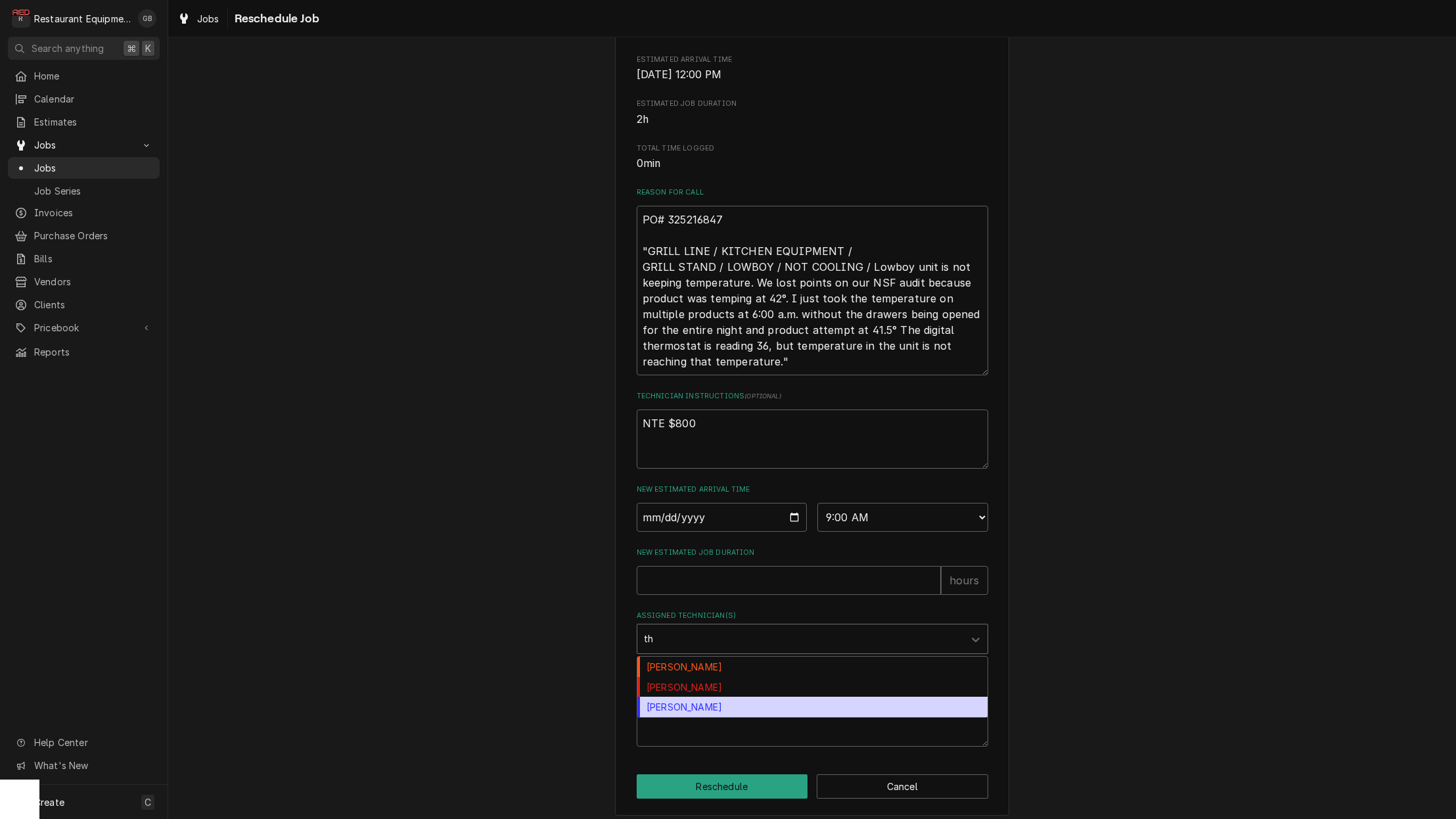
click at [699, 717] on div "[PERSON_NAME]" at bounding box center [812, 706] width 350 height 20
type textarea "x"
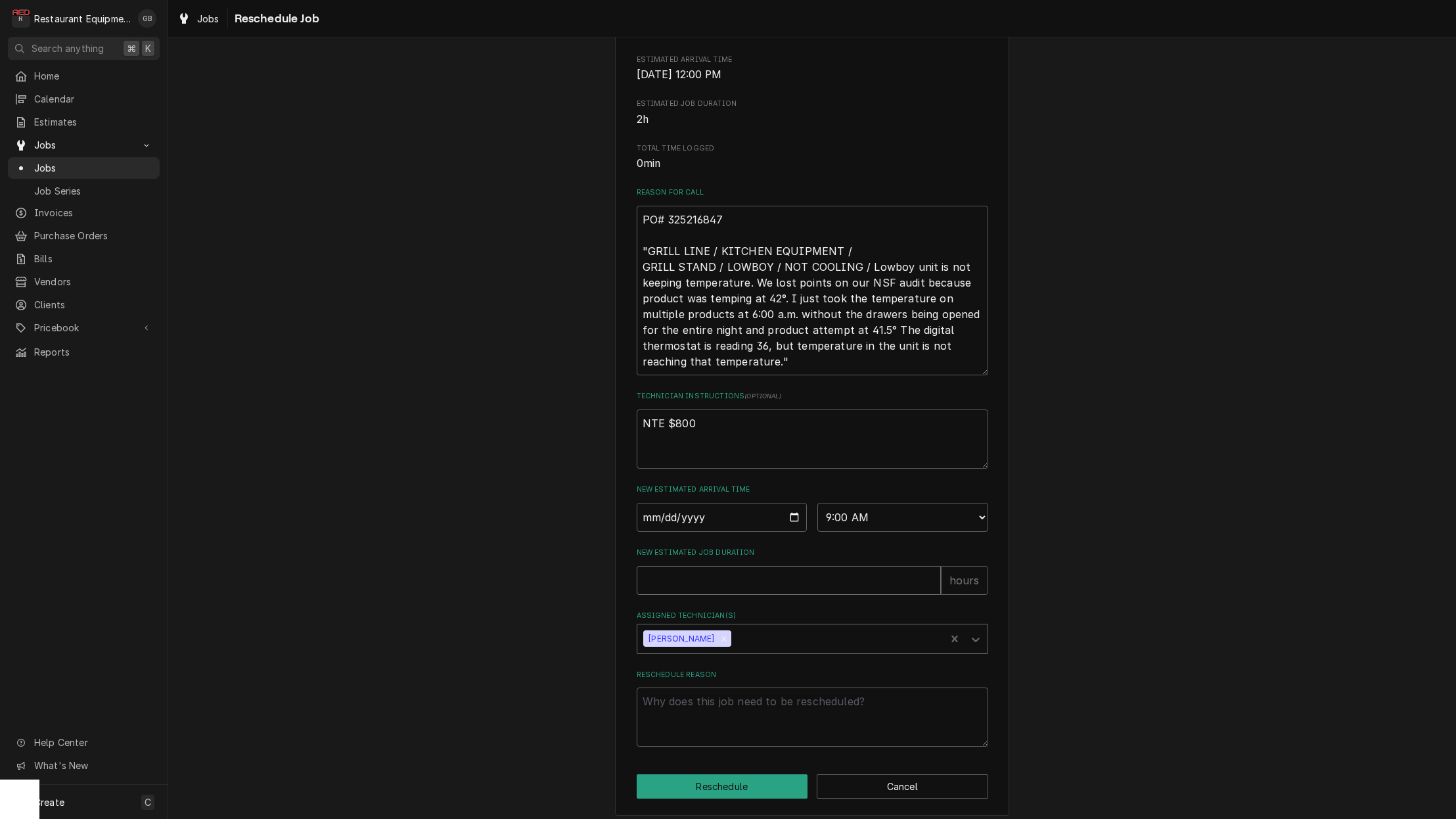
click at [682, 588] on input "New Estimated Job Duration" at bounding box center [788, 580] width 305 height 29
type textarea "x"
type input "1"
click at [720, 709] on textarea "Reschedule Reason" at bounding box center [812, 717] width 351 height 59
type textarea "x"
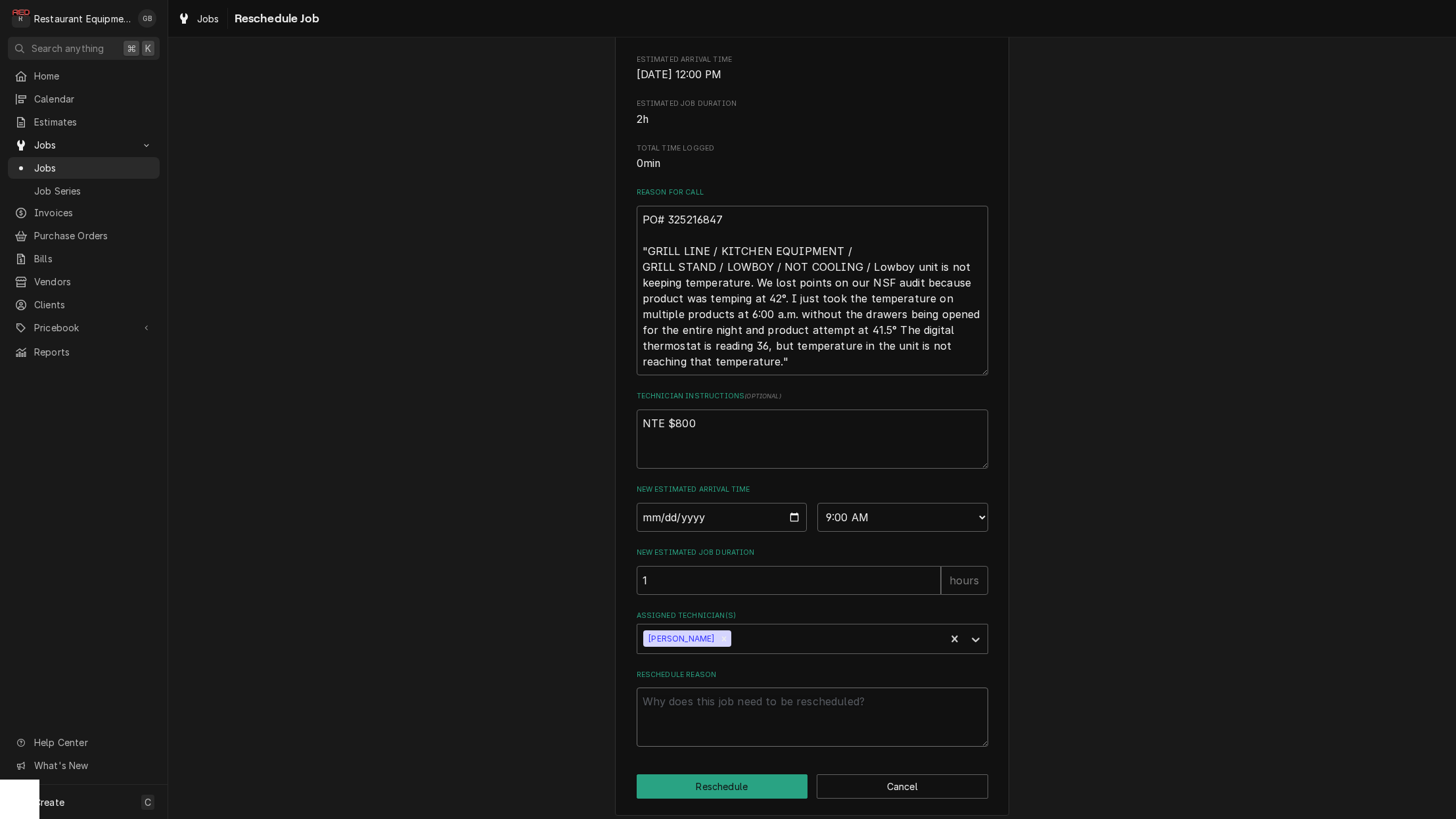
type textarea "c"
type textarea "x"
type textarea "cl"
type textarea "x"
type textarea "clo"
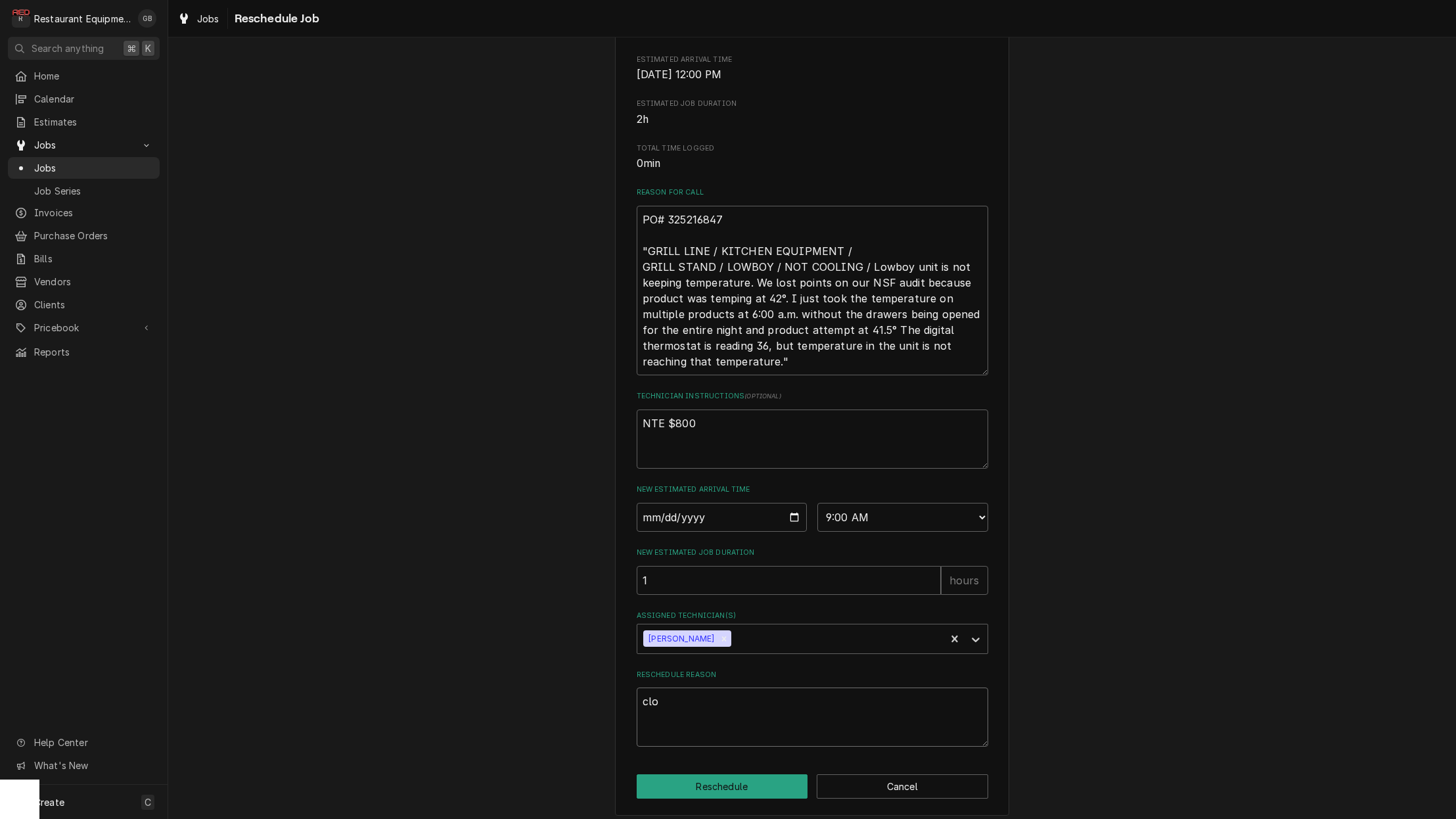
type textarea "x"
type textarea "clos"
type textarea "x"
type textarea "closr"
type textarea "x"
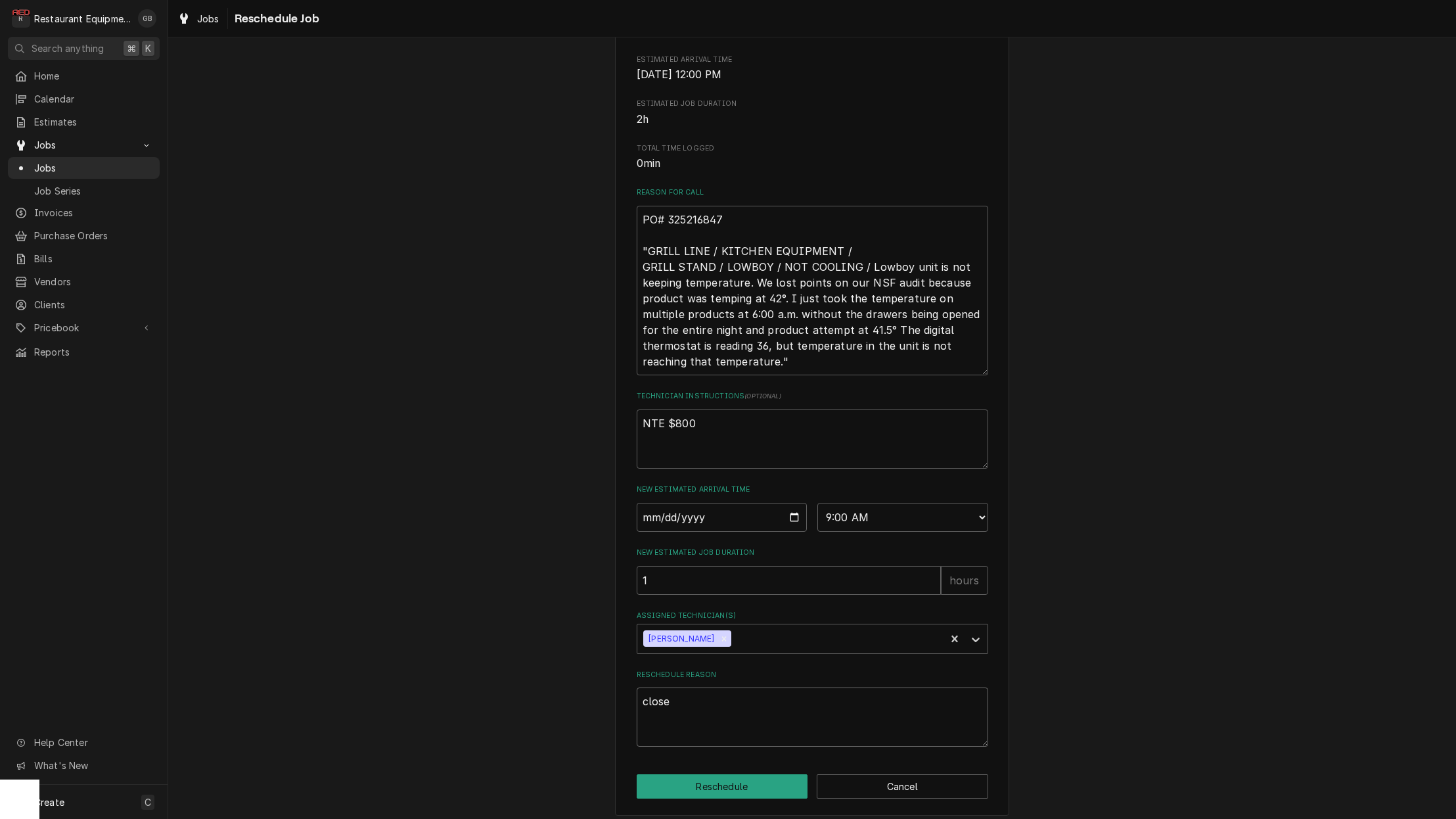
type textarea "close."
type textarea "x"
type textarea "close."
type textarea "x"
type textarea "close"
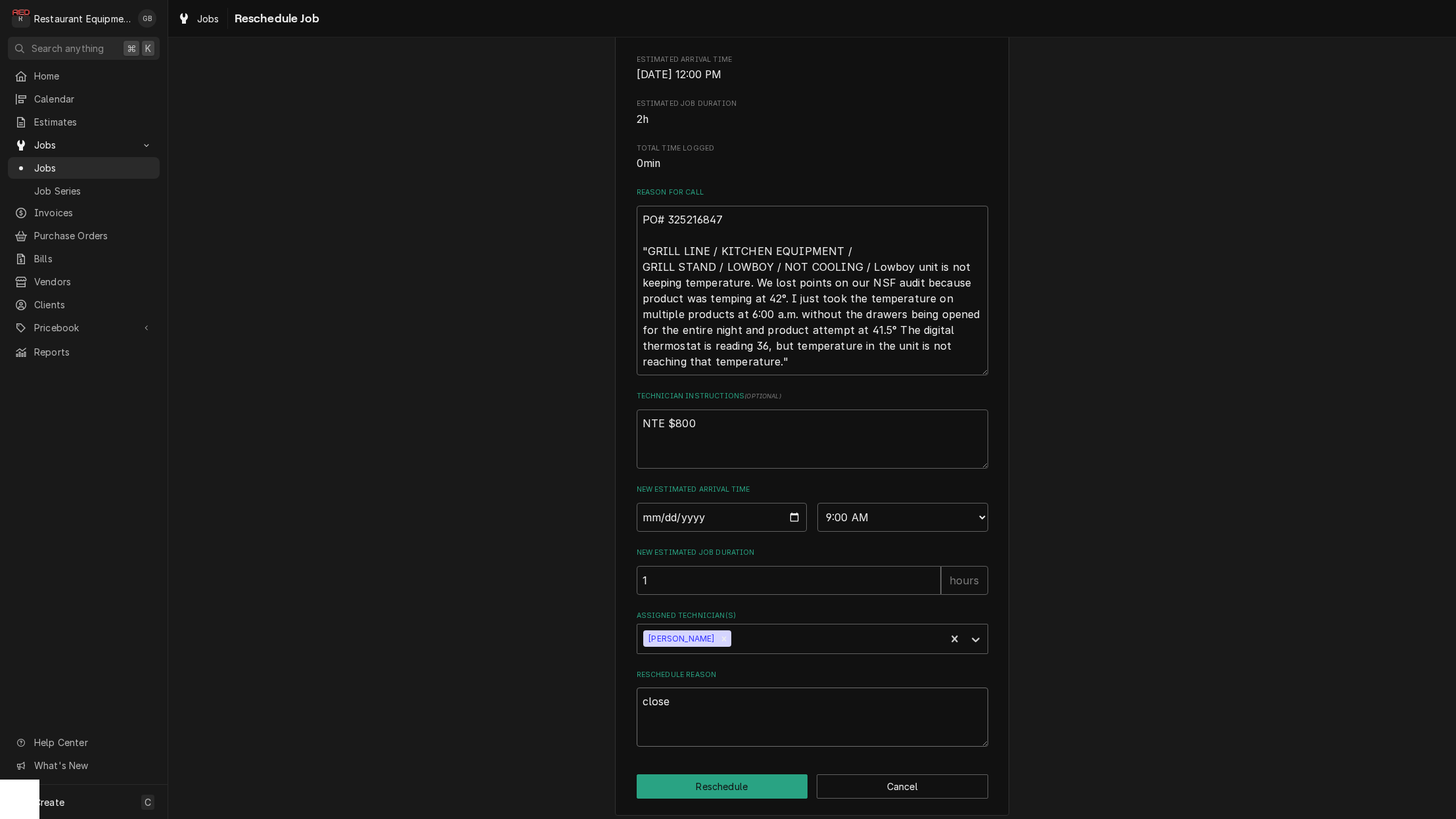
type textarea "x"
type textarea "close"
type textarea "x"
type textarea "close o"
type textarea "x"
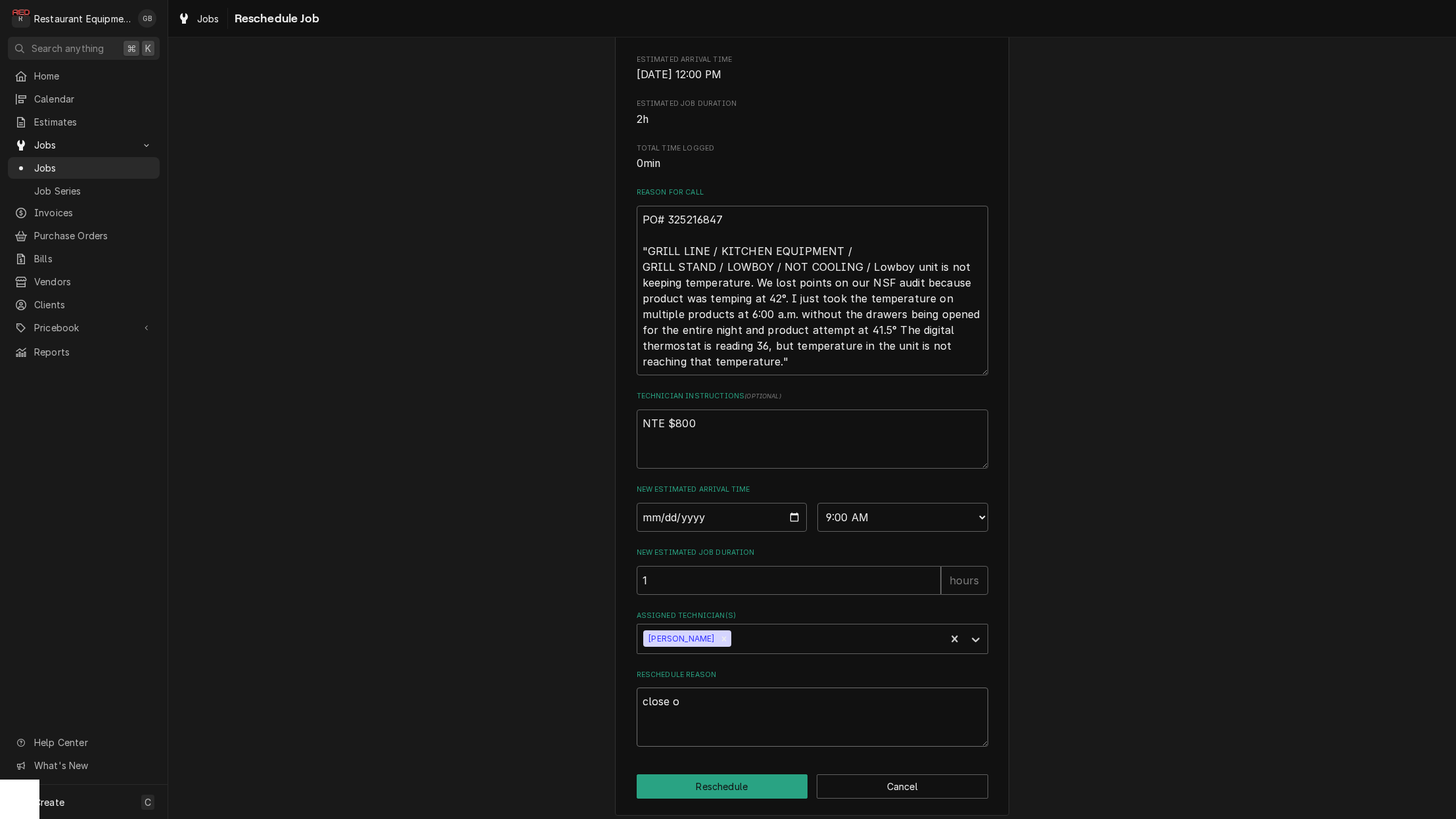
type textarea "close ou"
type textarea "x"
type textarea "close out"
click at [753, 799] on button "Reschedule" at bounding box center [722, 786] width 171 height 24
type textarea "x"
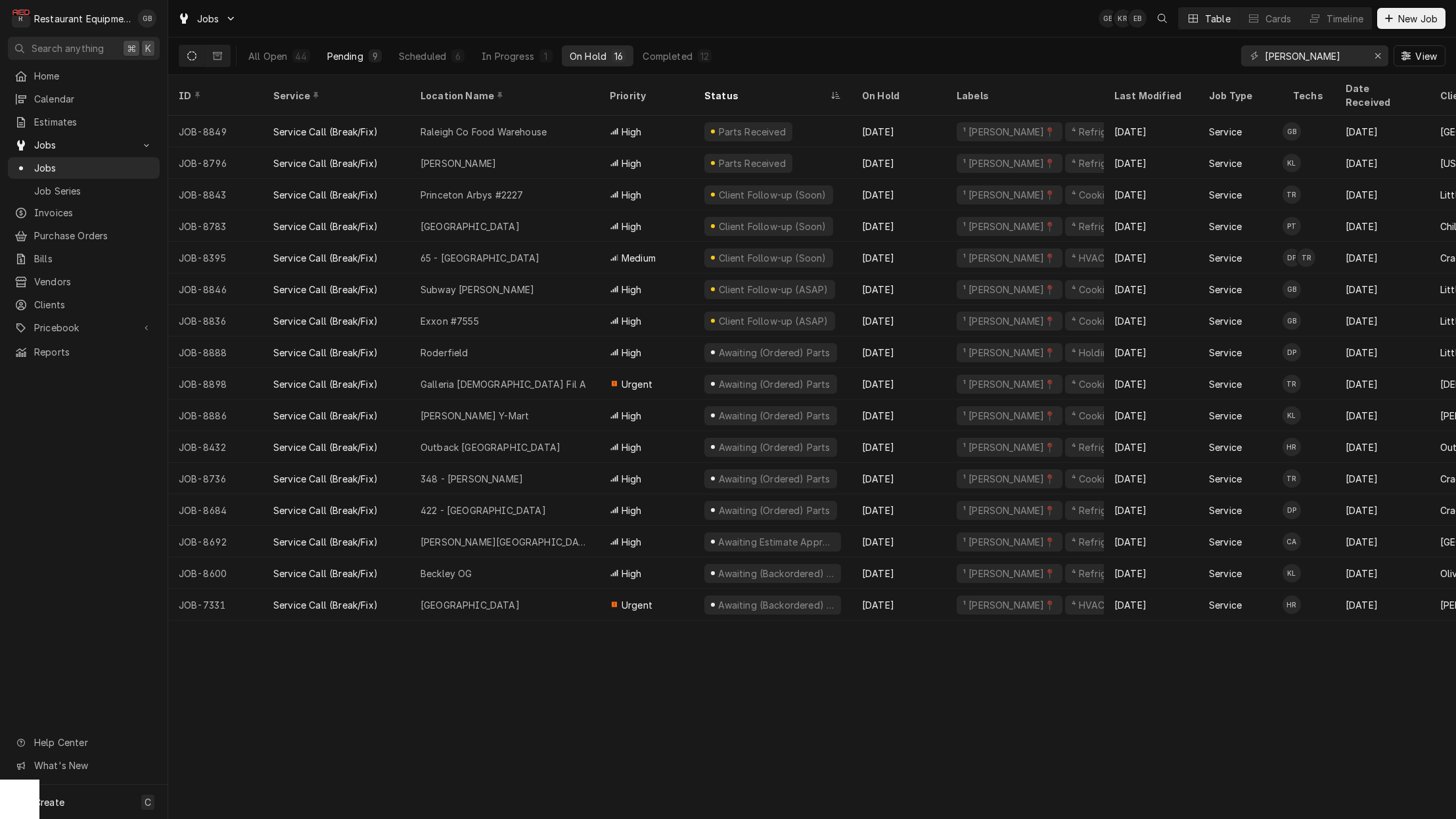
scroll to position [0, 1]
click at [371, 53] on div "9" at bounding box center [375, 56] width 8 height 14
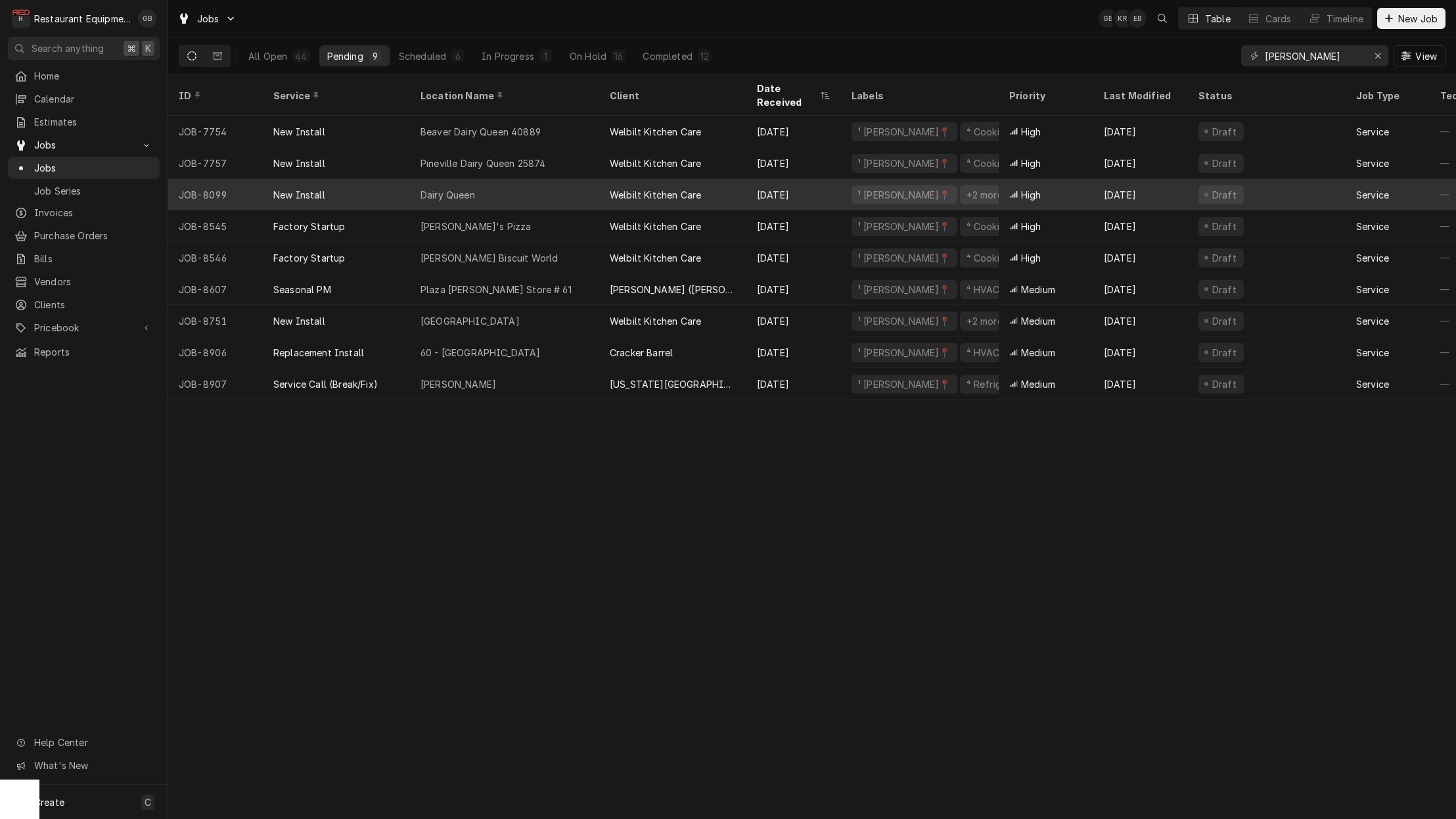
scroll to position [0, 0]
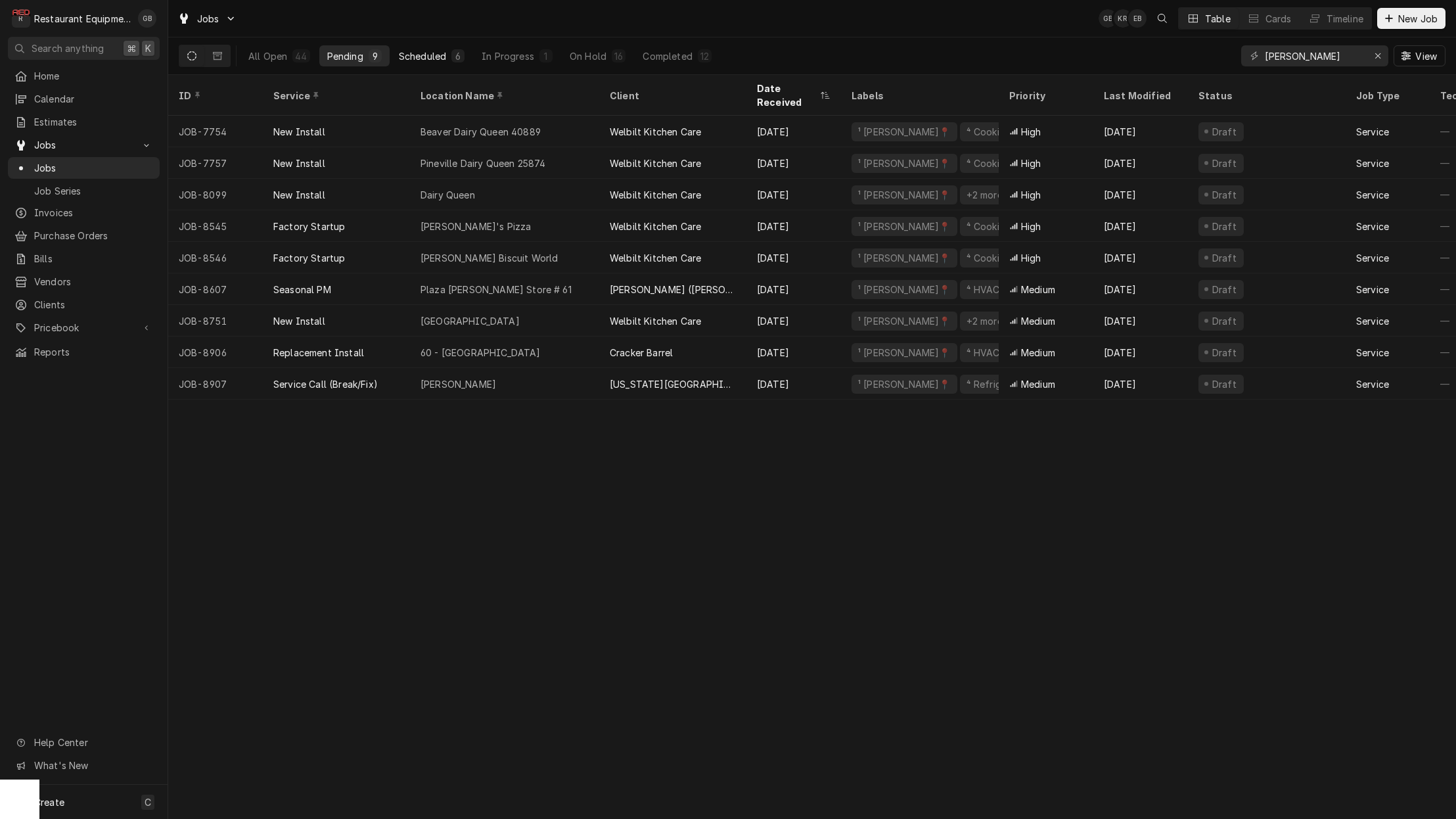
click at [439, 55] on div "Scheduled" at bounding box center [422, 56] width 47 height 14
